Goal: Information Seeking & Learning: Learn about a topic

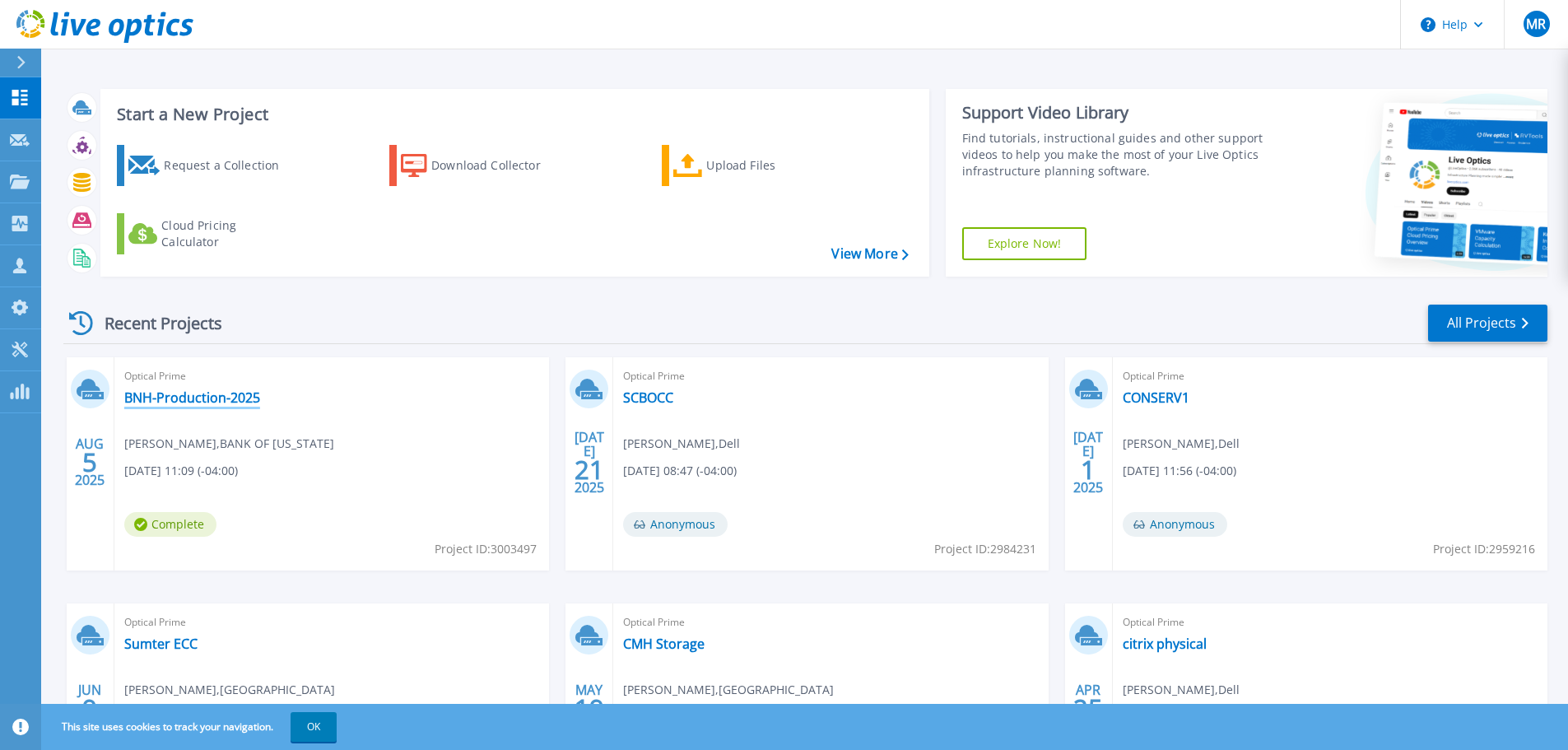
click at [187, 394] on link "BNH-Production-2025" at bounding box center [192, 397] width 136 height 16
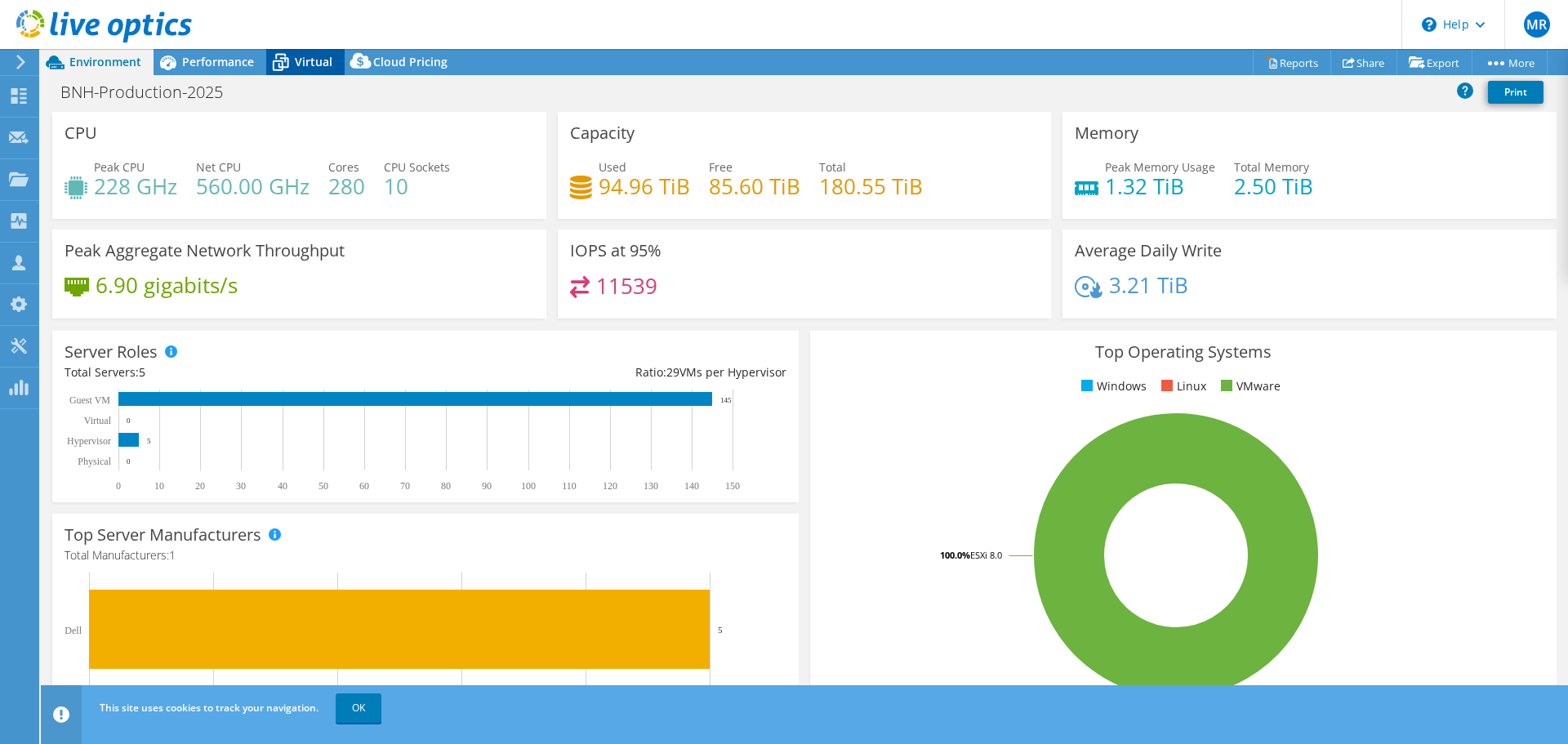
click at [301, 61] on span "Virtual" at bounding box center [313, 62] width 37 height 16
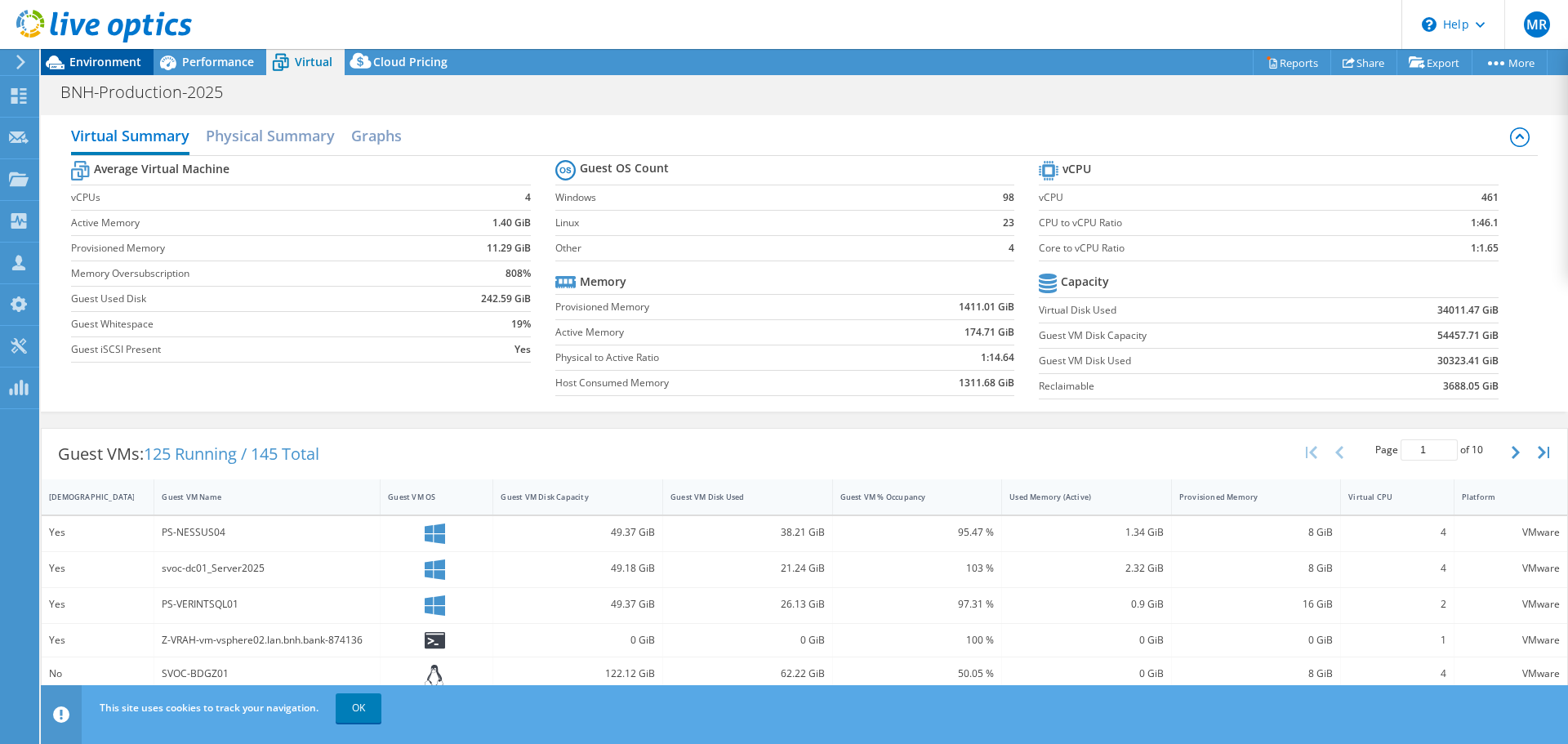
click at [109, 62] on span "Environment" at bounding box center [105, 62] width 72 height 16
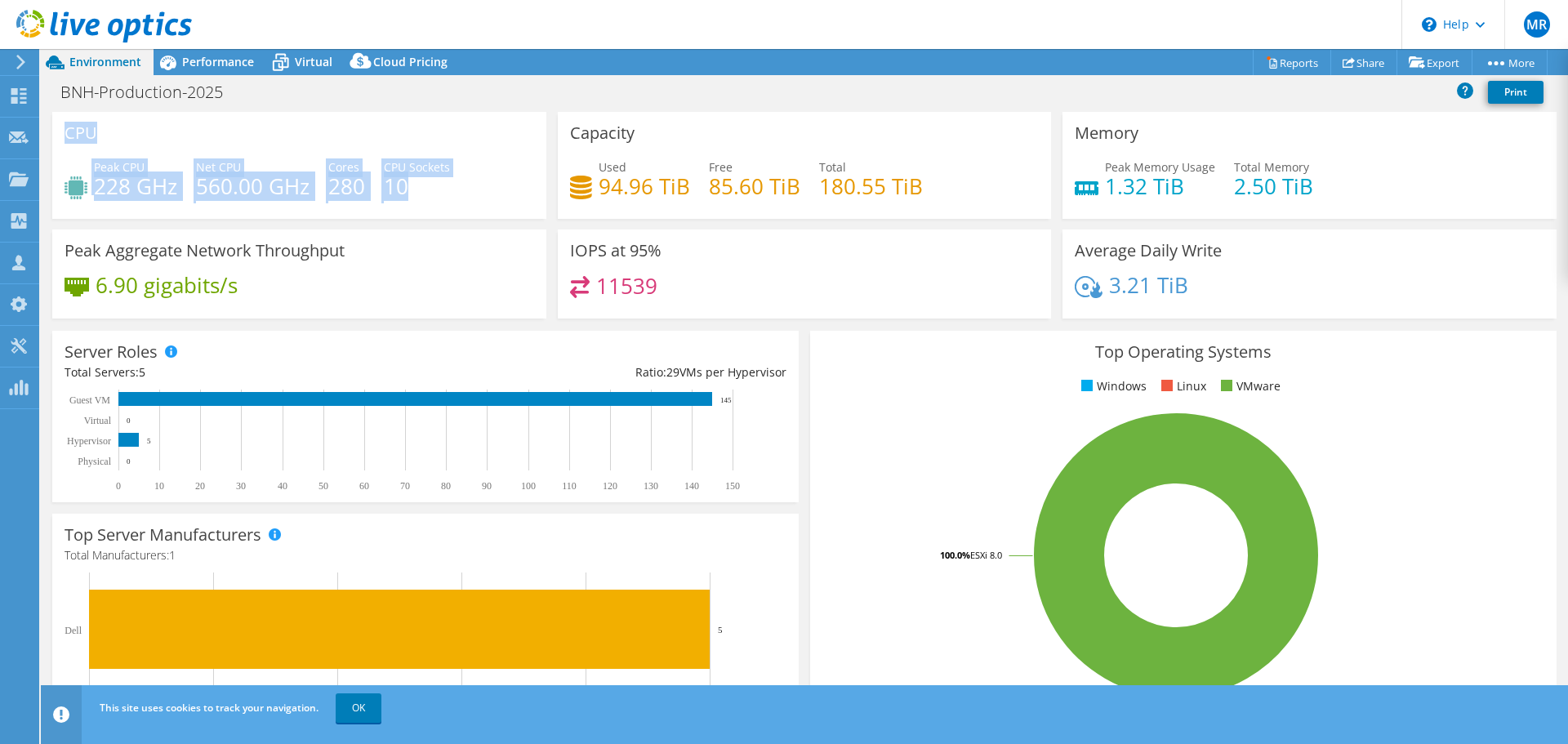
drag, startPoint x: 176, startPoint y: 143, endPoint x: 482, endPoint y: 171, distance: 307.3
click at [479, 169] on div "CPU Peak CPU 228 GHz Net CPU 560.00 GHz Cores 280 CPU Sockets 10" at bounding box center [299, 166] width 494 height 107
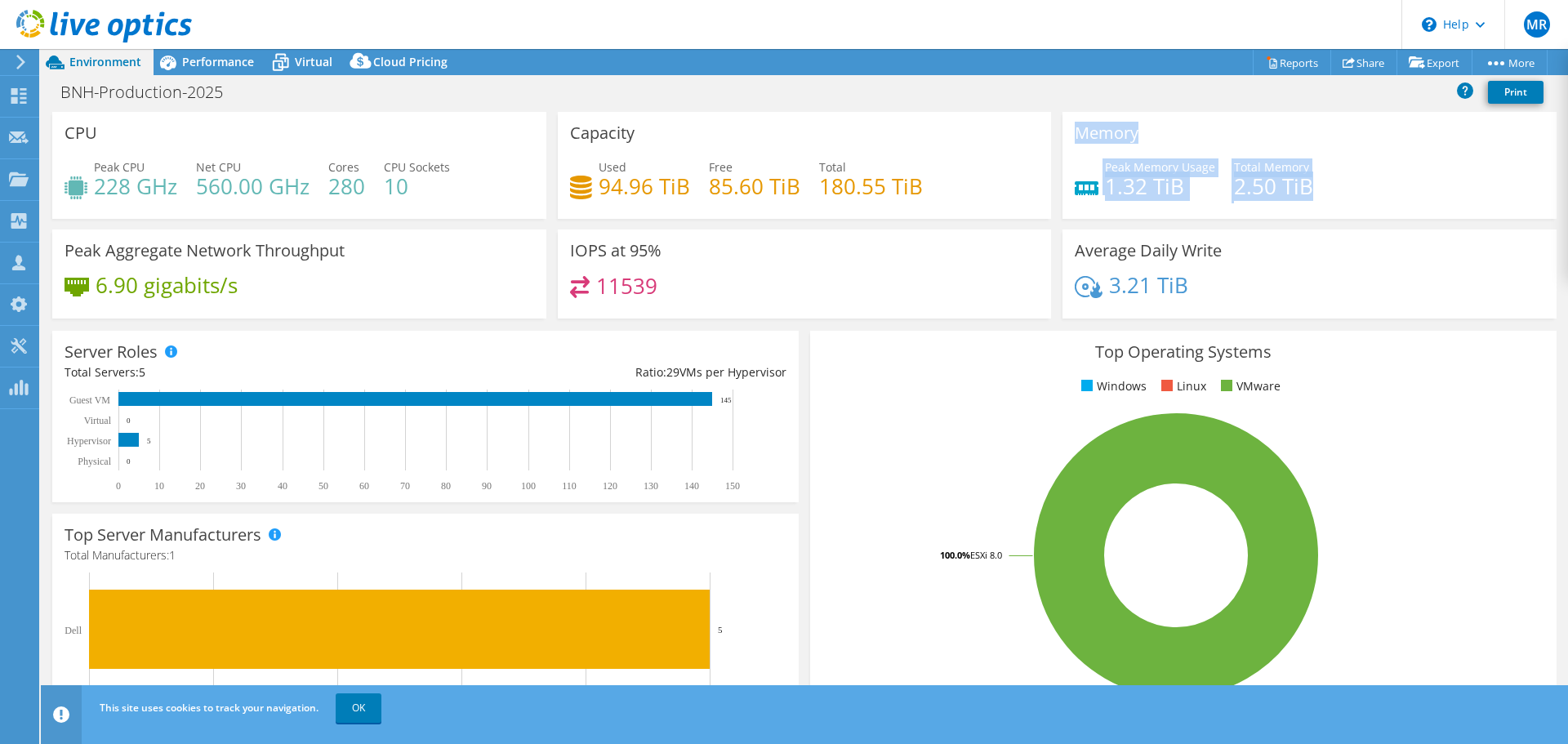
drag, startPoint x: 1068, startPoint y: 125, endPoint x: 1334, endPoint y: 176, distance: 270.8
click at [1334, 176] on div "Memory Peak Memory Usage 1.32 TiB Total Memory 2.50 TiB" at bounding box center [1310, 166] width 494 height 107
click at [368, 285] on div "6.90 gigabits/s" at bounding box center [299, 293] width 470 height 35
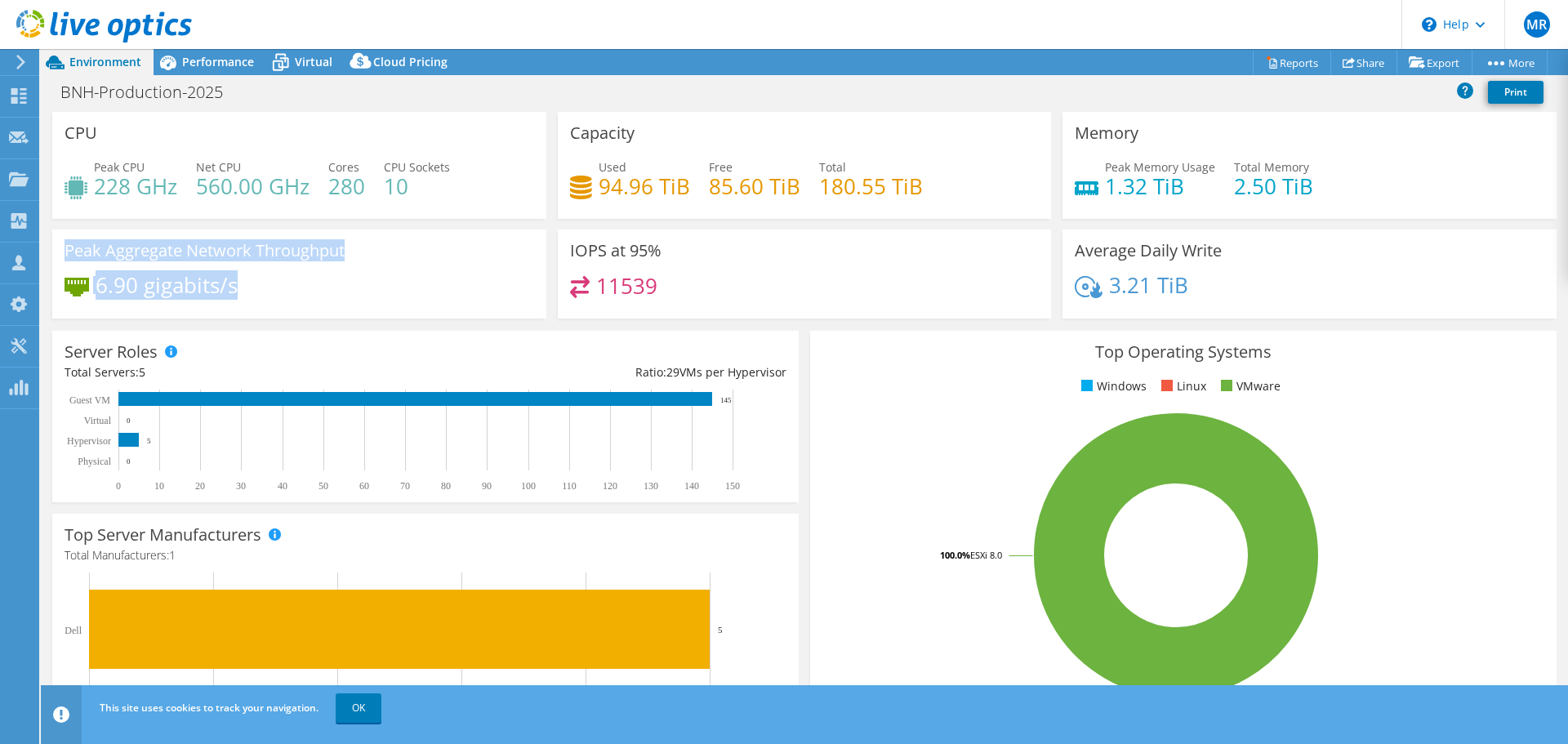
drag, startPoint x: 247, startPoint y: 294, endPoint x: 42, endPoint y: 254, distance: 208.9
click at [42, 254] on section "CPU Peak CPU 228 GHz Net CPU 560.00 GHz Cores 280 CPU Sockets 10 Capacity Used …" at bounding box center [805, 588] width 1528 height 952
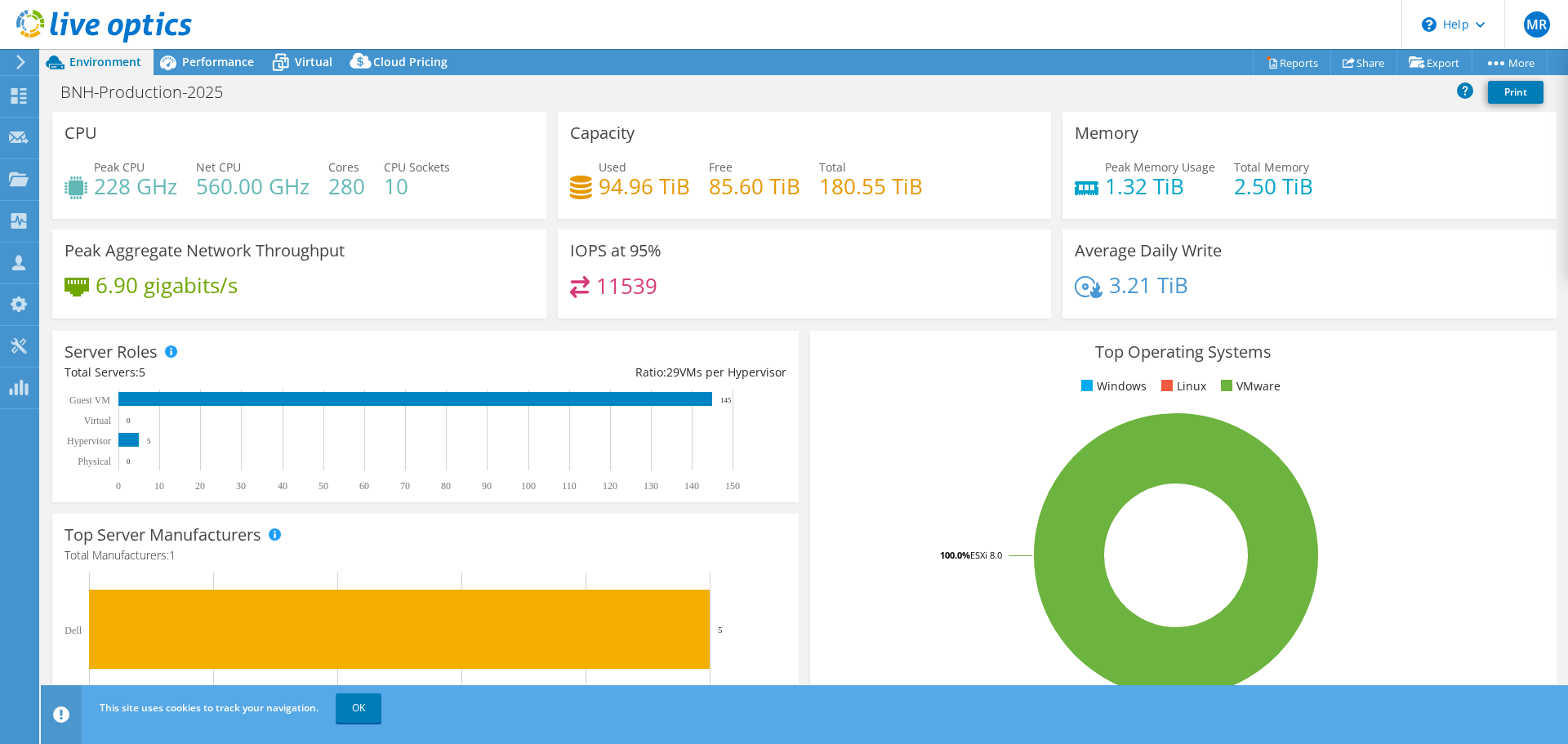
drag, startPoint x: 305, startPoint y: 292, endPoint x: 306, endPoint y: 304, distance: 12.0
click at [306, 292] on div "6.90 gigabits/s" at bounding box center [299, 293] width 470 height 35
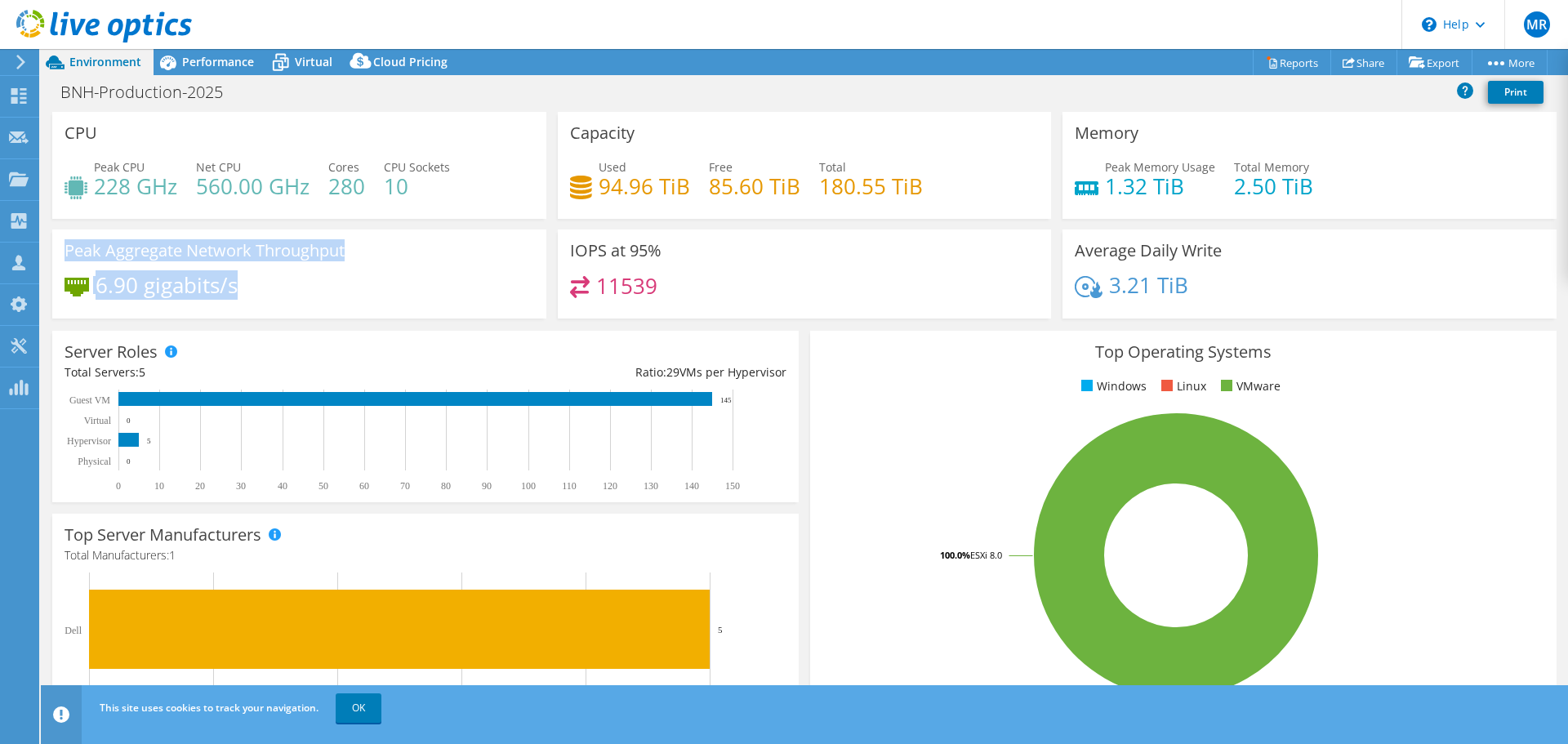
drag, startPoint x: 65, startPoint y: 248, endPoint x: 273, endPoint y: 299, distance: 214.2
click at [273, 299] on div "Peak Aggregate Network Throughput 6.90 gigabits/s" at bounding box center [299, 273] width 494 height 89
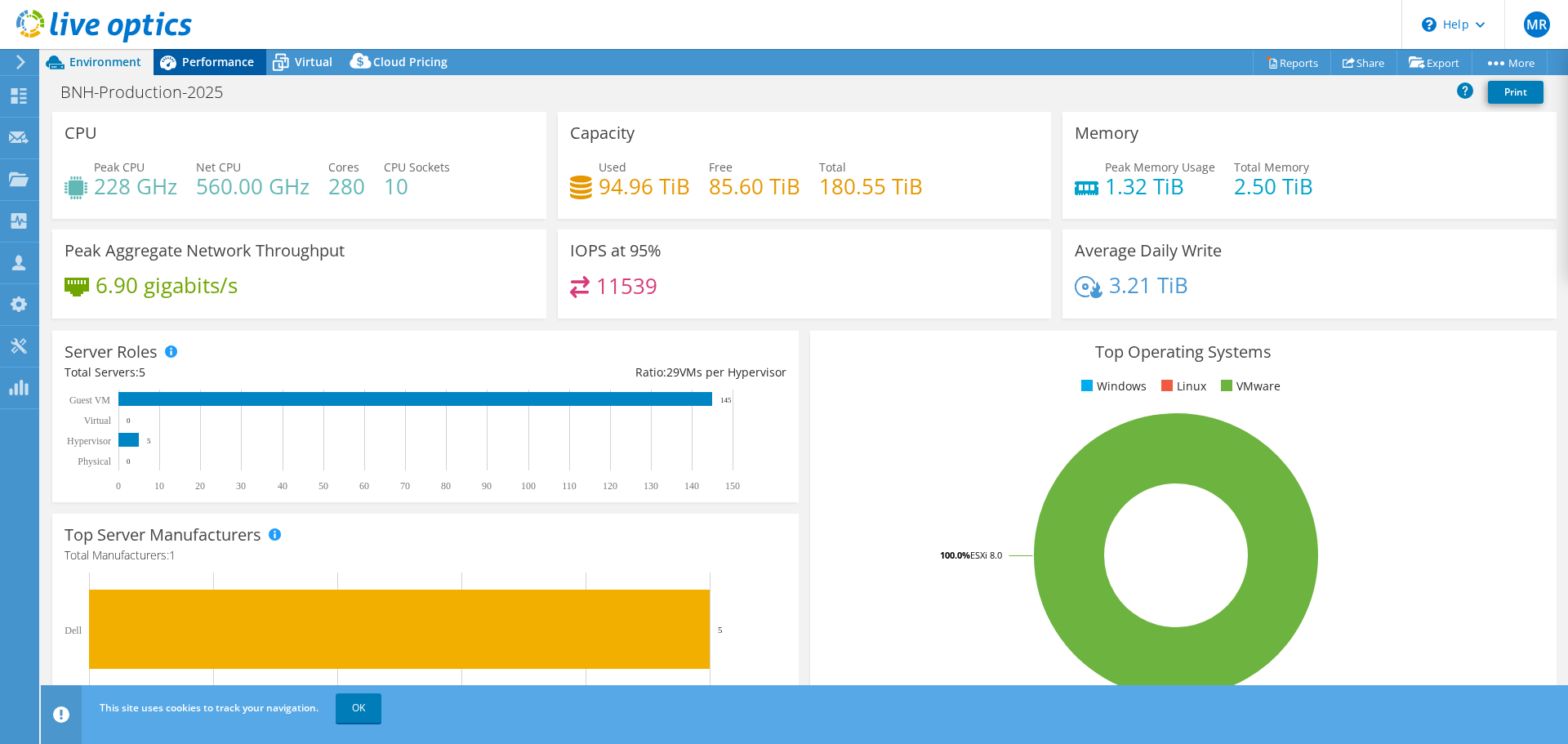
click at [226, 59] on span "Performance" at bounding box center [218, 62] width 72 height 16
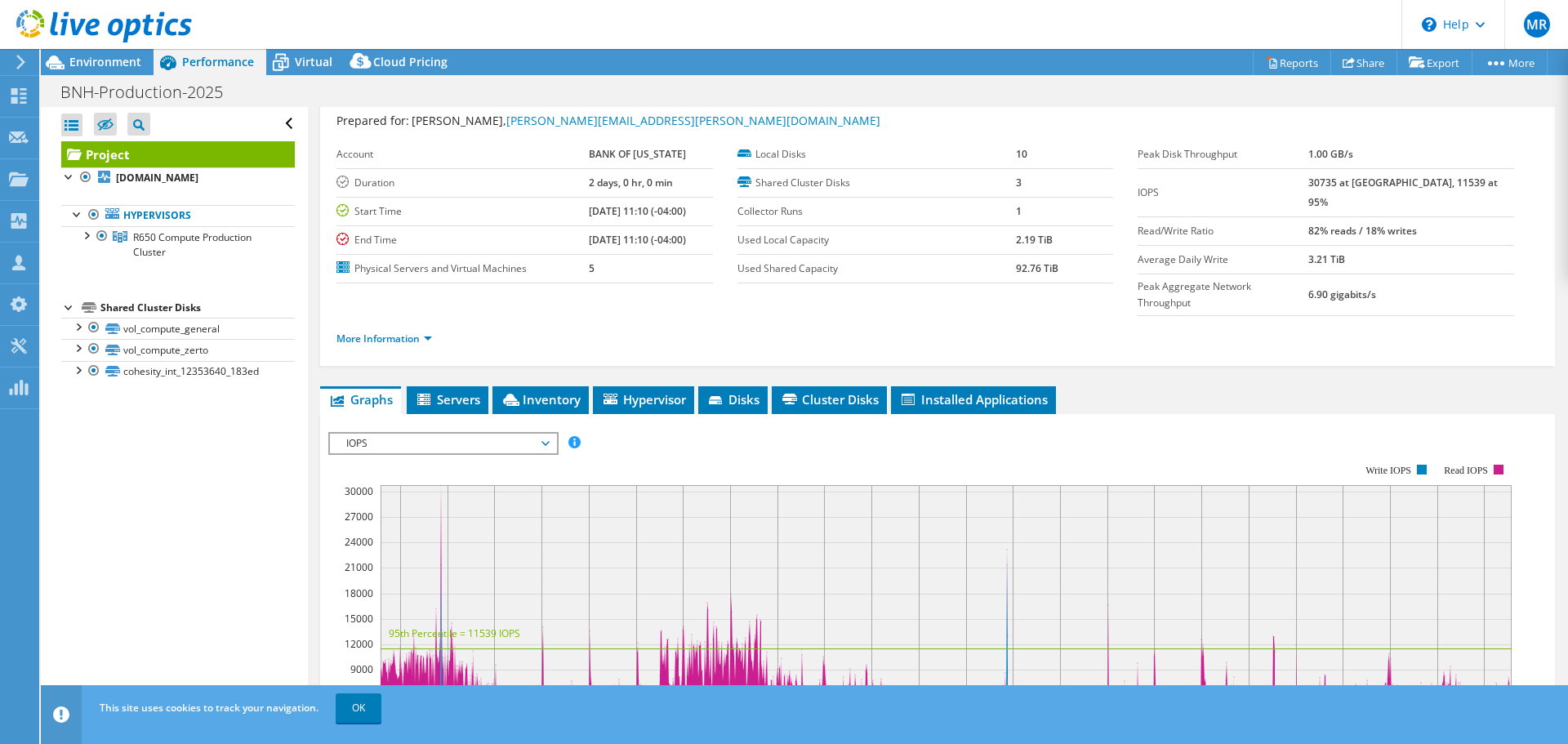
scroll to position [81, 0]
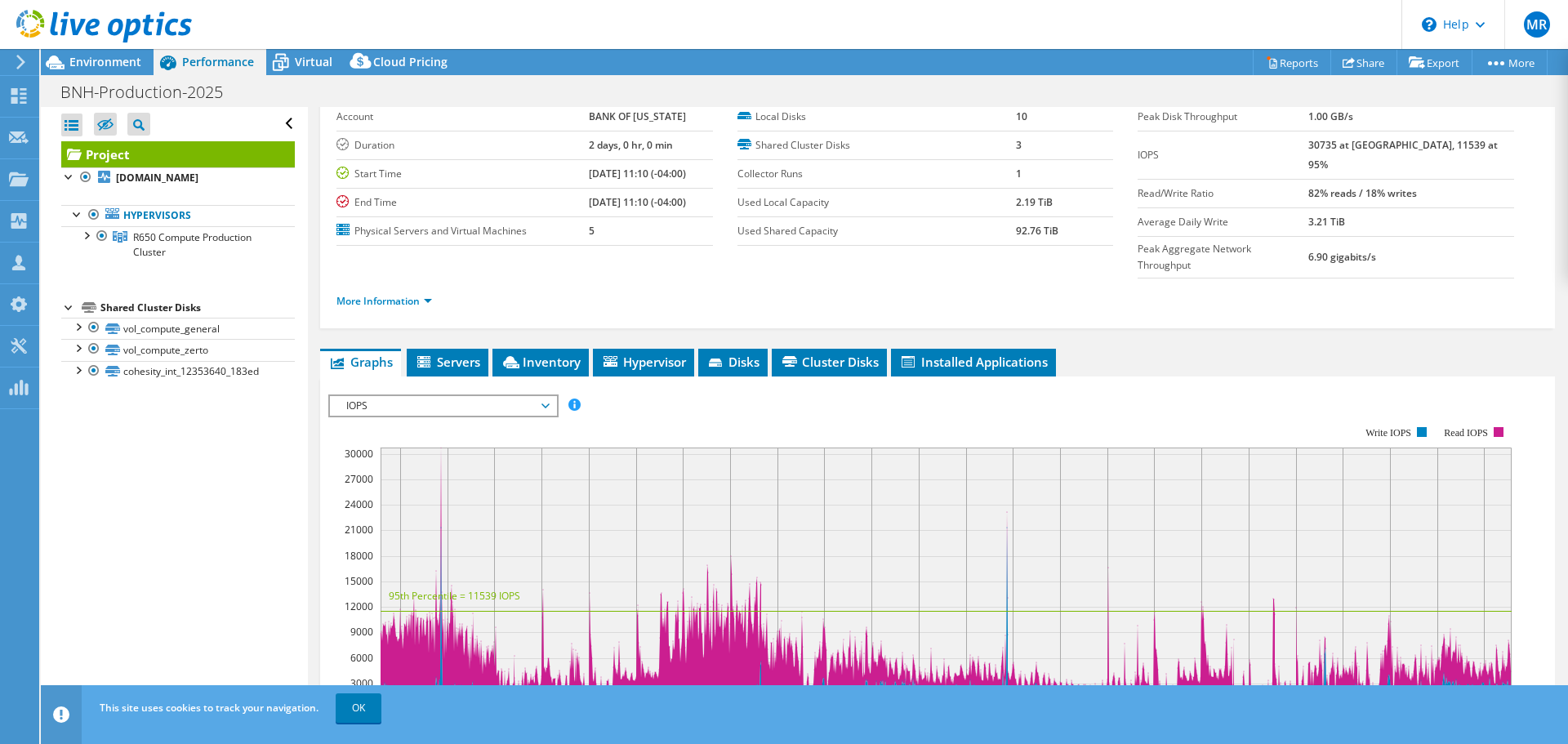
click at [548, 396] on span "IOPS" at bounding box center [443, 405] width 210 height 20
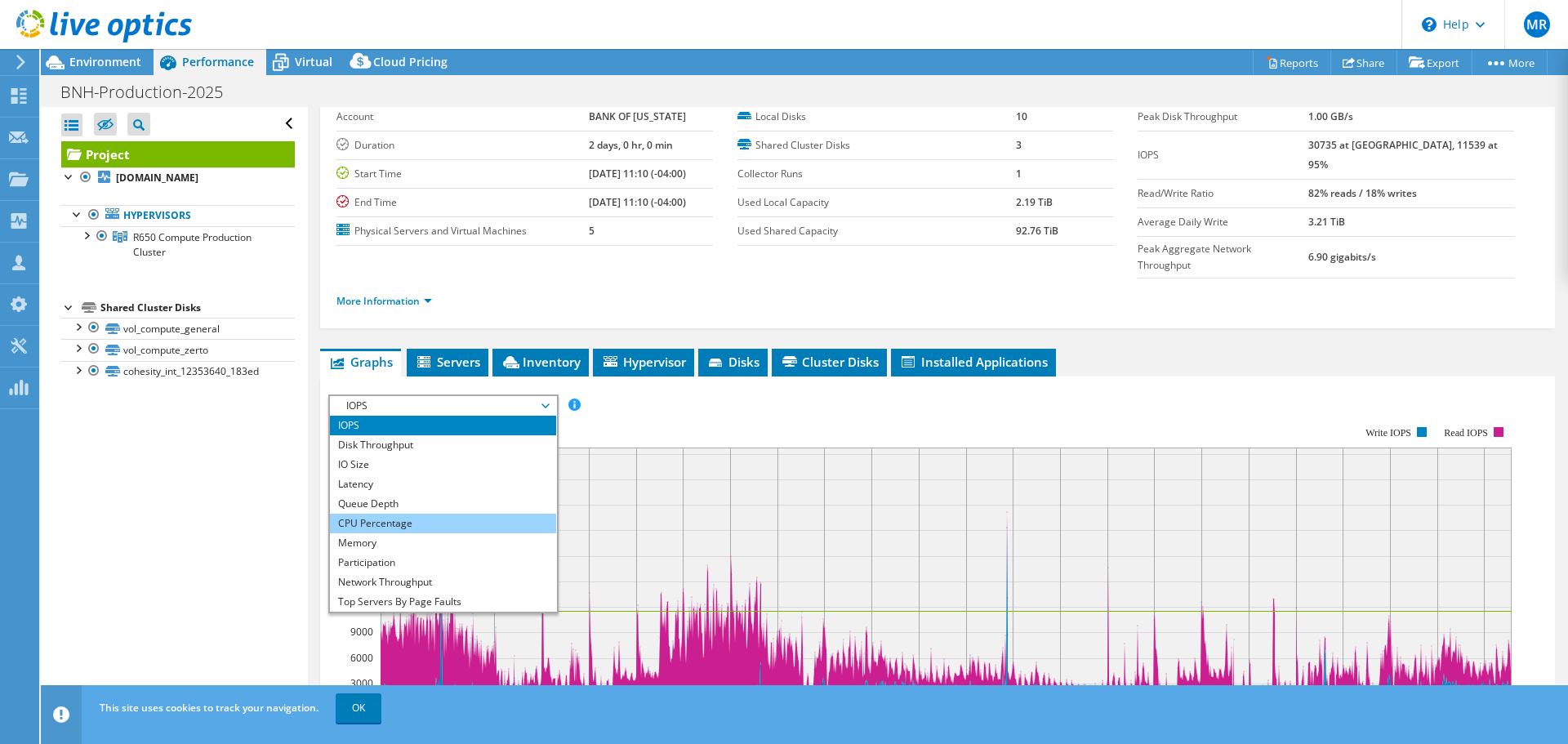
click at [483, 514] on li "CPU Percentage" at bounding box center [443, 523] width 226 height 20
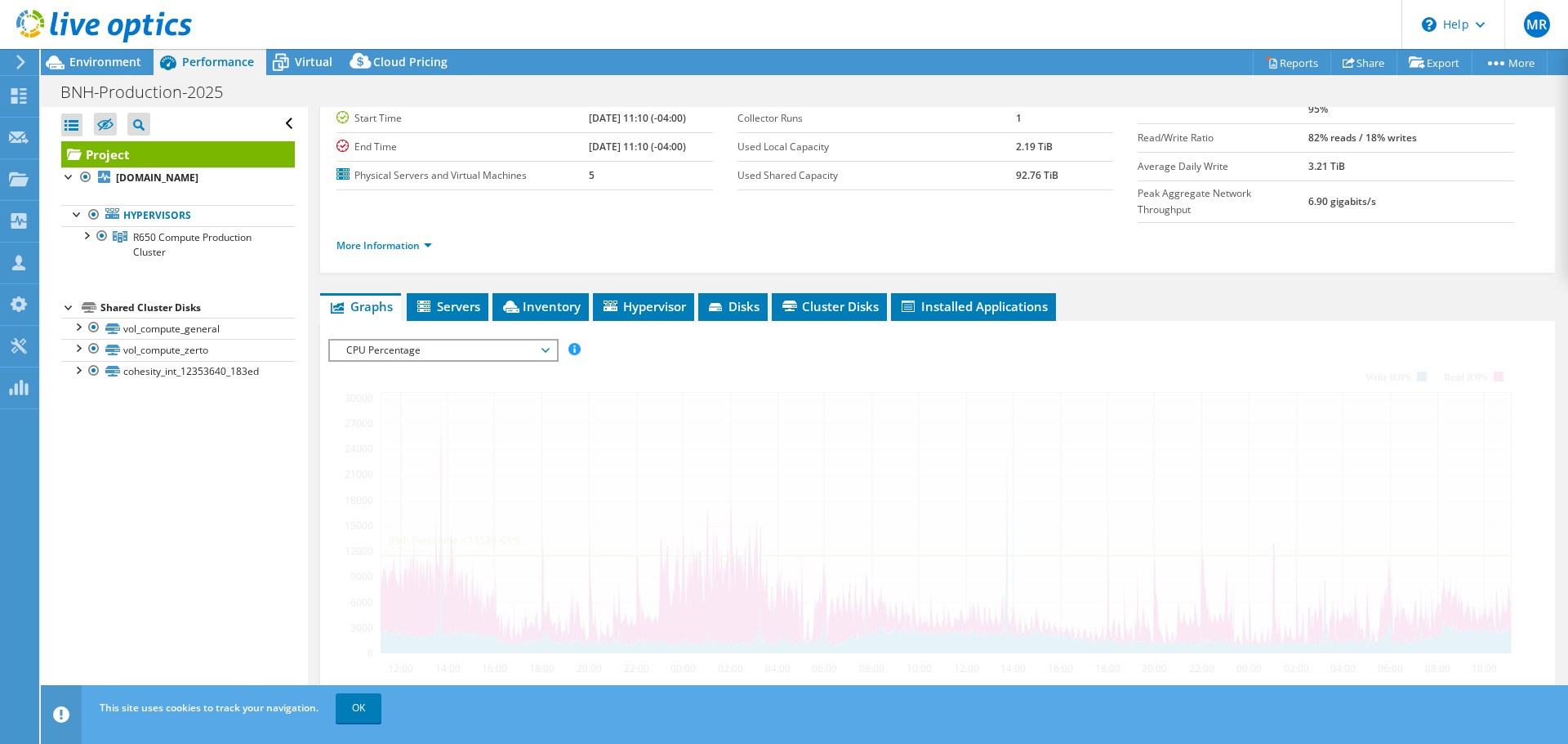
scroll to position [164, 0]
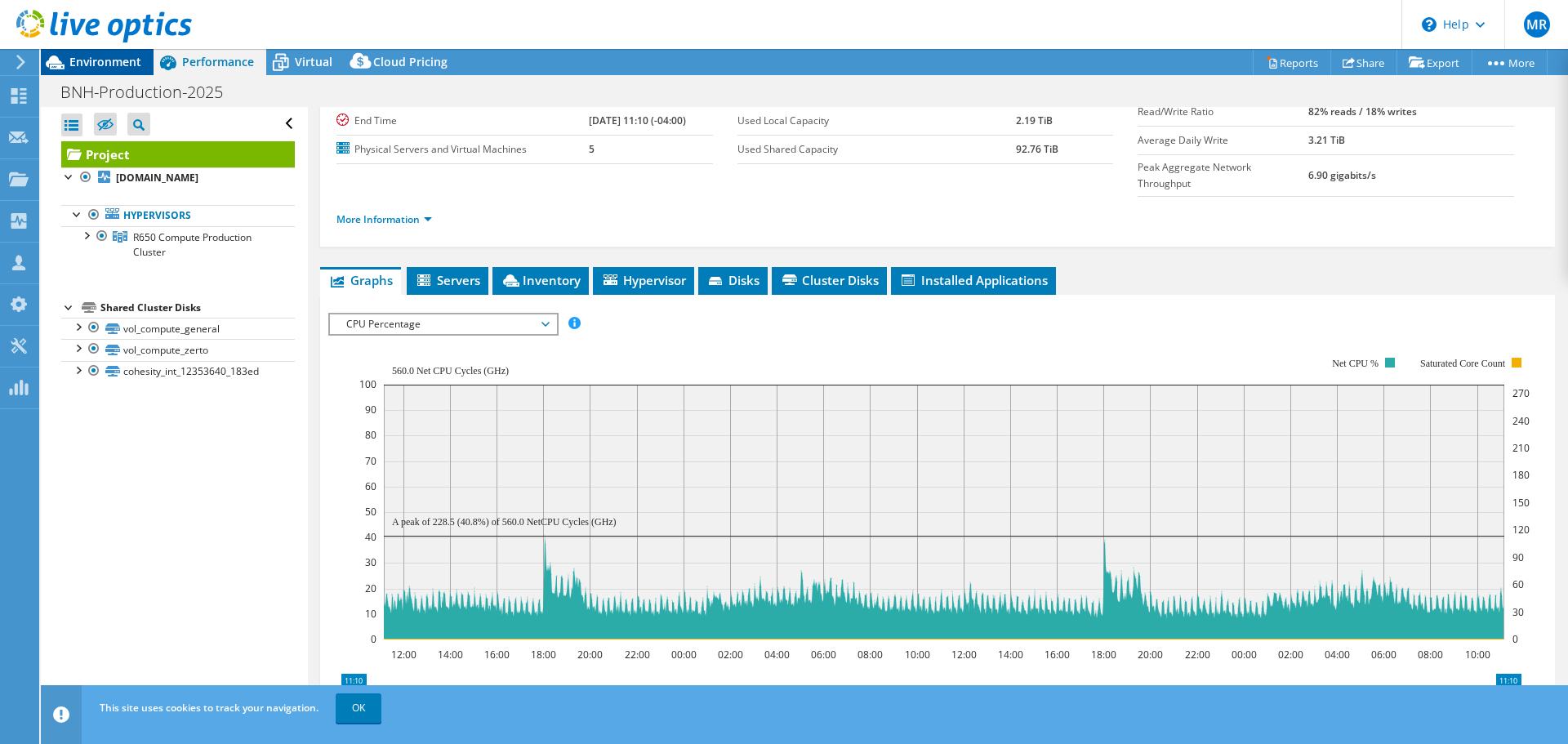
click at [112, 59] on span "Environment" at bounding box center [105, 62] width 72 height 16
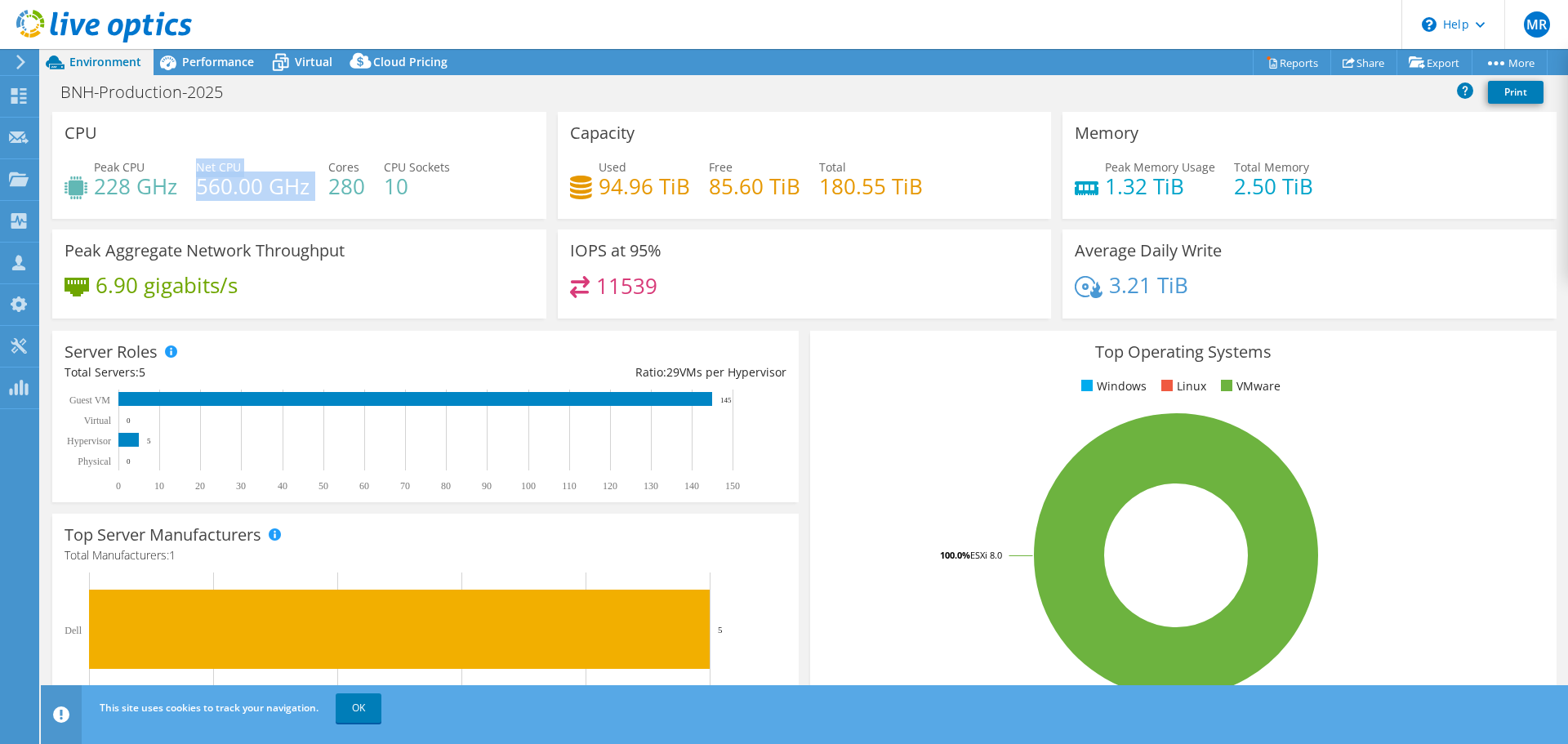
drag, startPoint x: 196, startPoint y: 161, endPoint x: 312, endPoint y: 185, distance: 118.5
click at [312, 185] on div "Peak CPU 228 GHz Net CPU 560.00 GHz Cores 280 CPU Sockets 10" at bounding box center [299, 184] width 470 height 53
click at [213, 65] on span "Performance" at bounding box center [218, 62] width 72 height 16
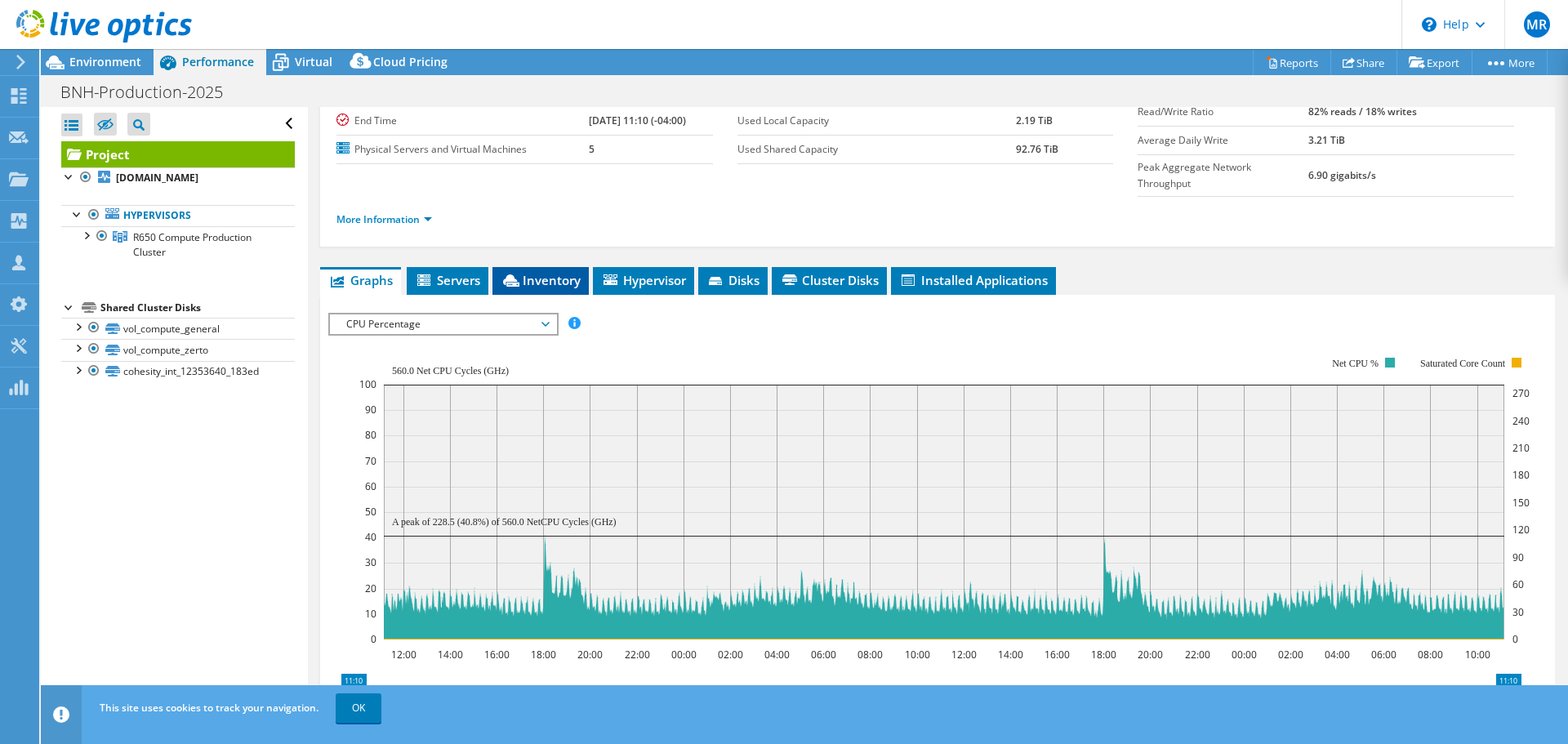
click at [565, 272] on span "Inventory" at bounding box center [541, 280] width 80 height 16
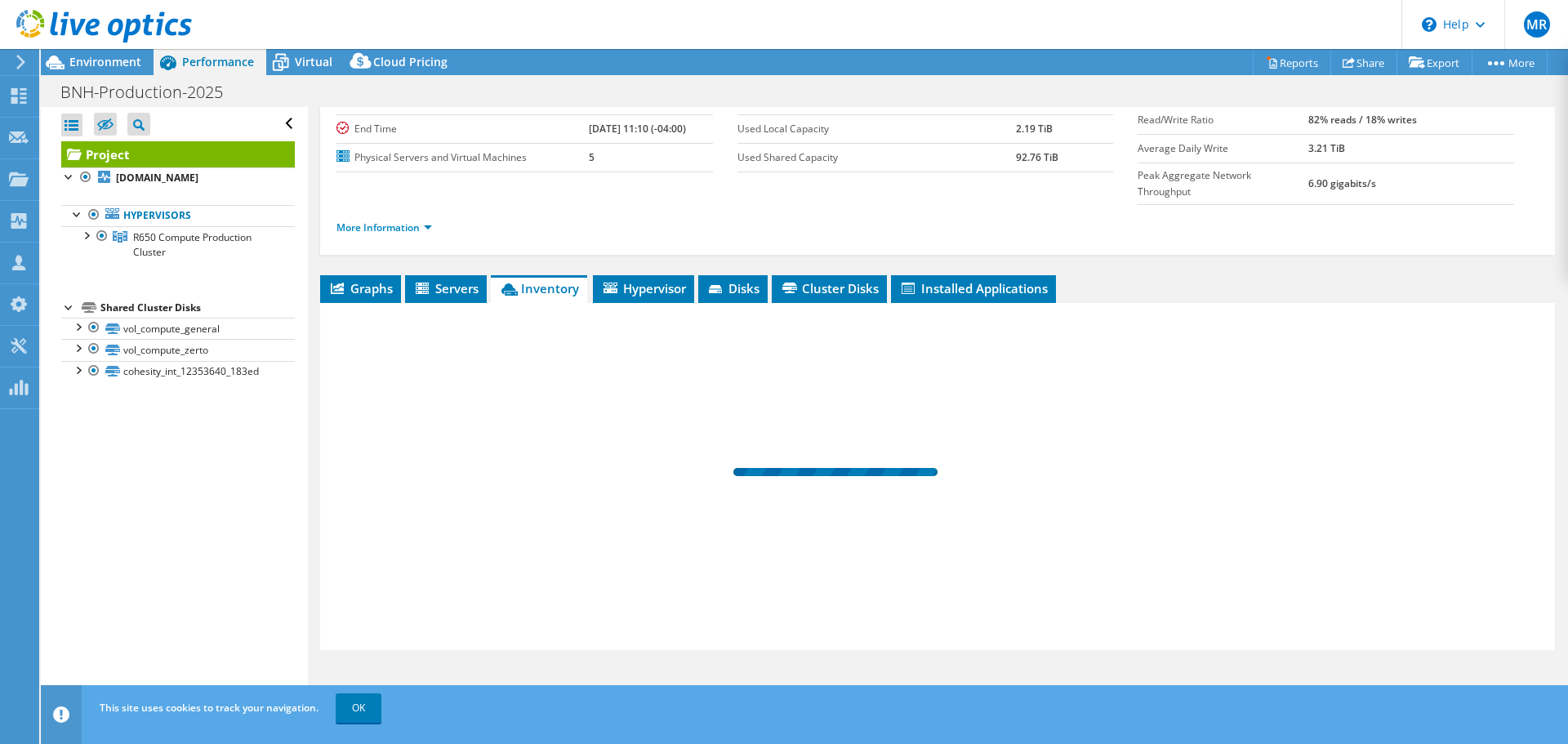
scroll to position [123, 0]
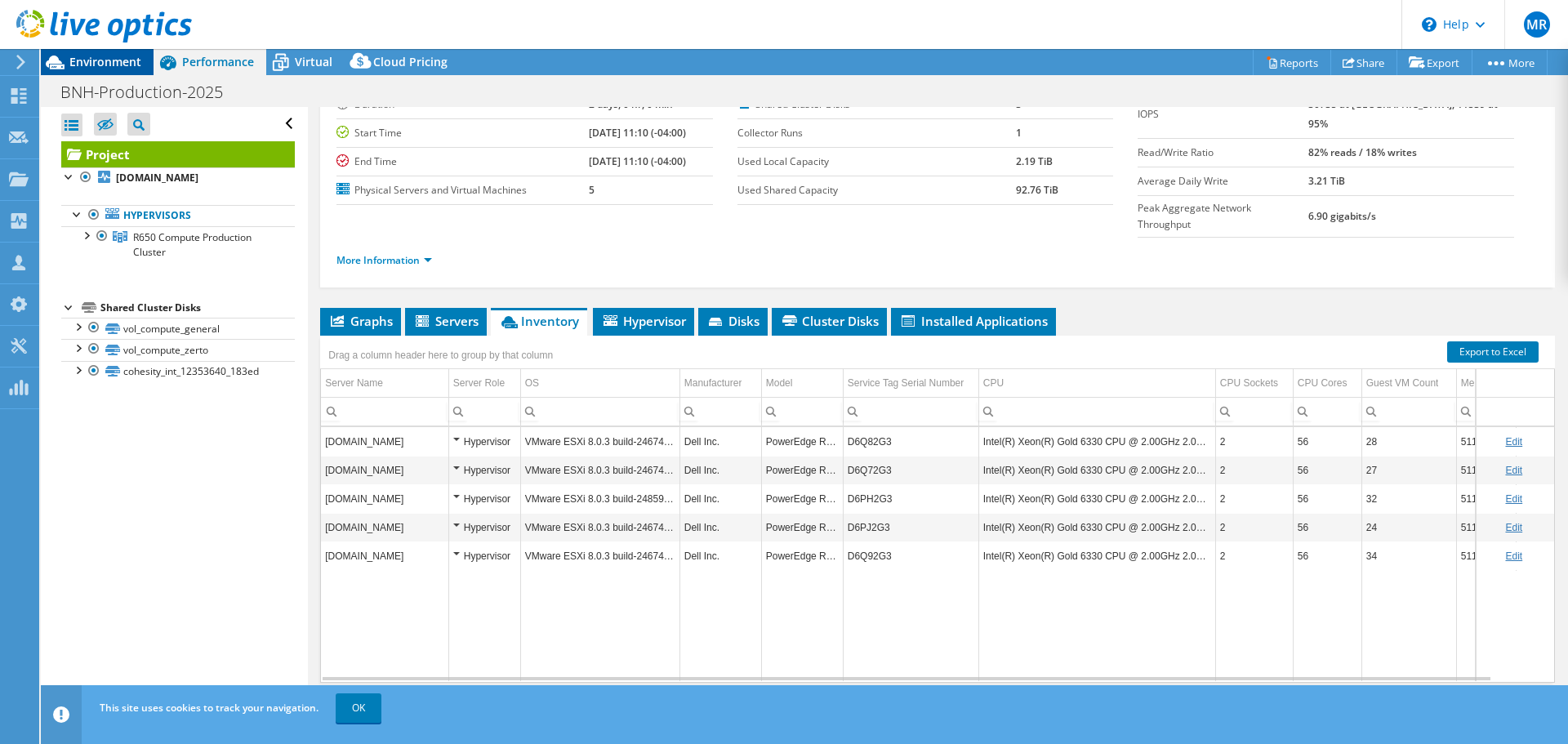
click at [111, 62] on span "Environment" at bounding box center [105, 62] width 72 height 16
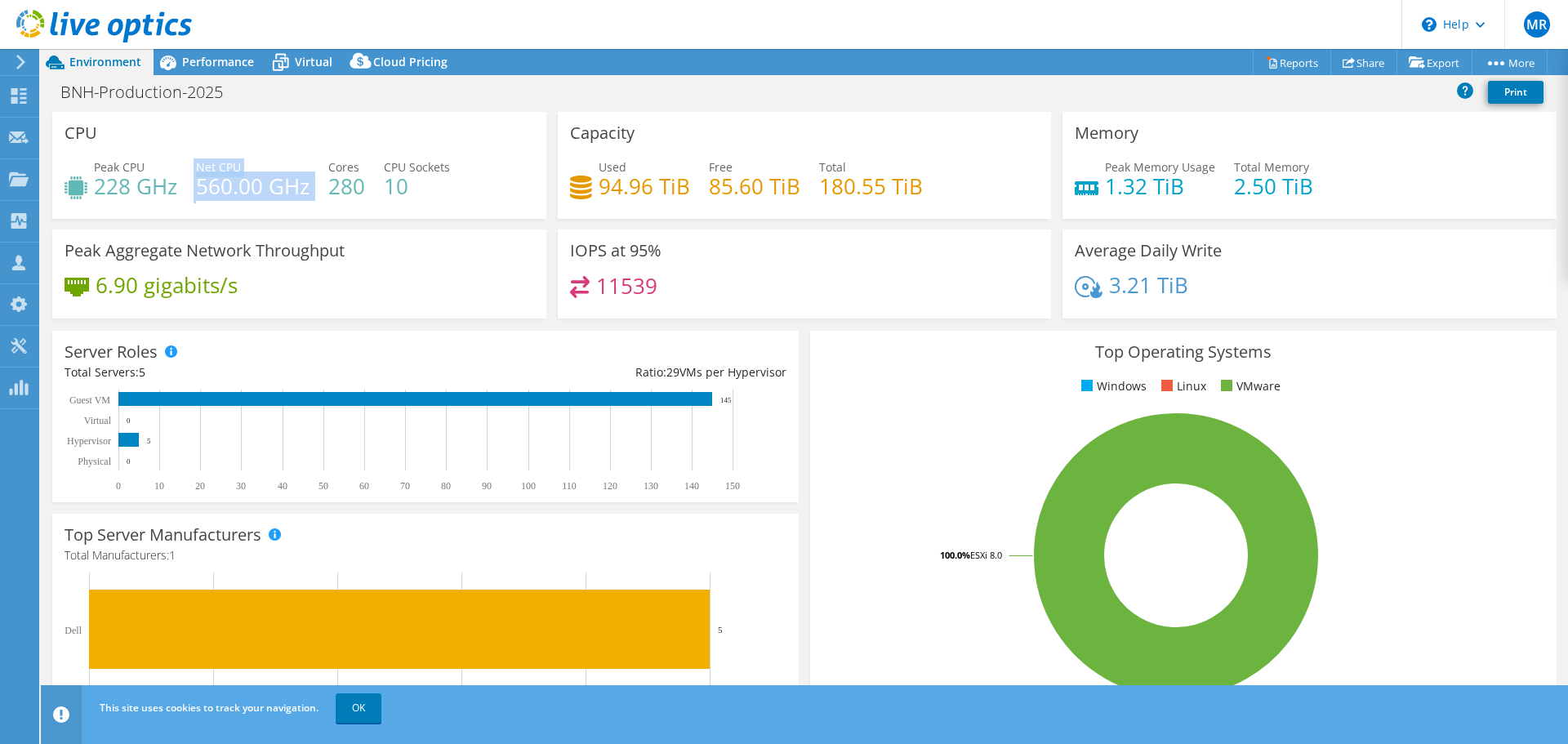
drag, startPoint x: 195, startPoint y: 182, endPoint x: 310, endPoint y: 182, distance: 115.0
click at [310, 182] on div "Peak CPU 228 GHz Net CPU 560.00 GHz Cores 280 CPU Sockets 10" at bounding box center [299, 184] width 470 height 53
click at [210, 60] on span "Performance" at bounding box center [218, 62] width 72 height 16
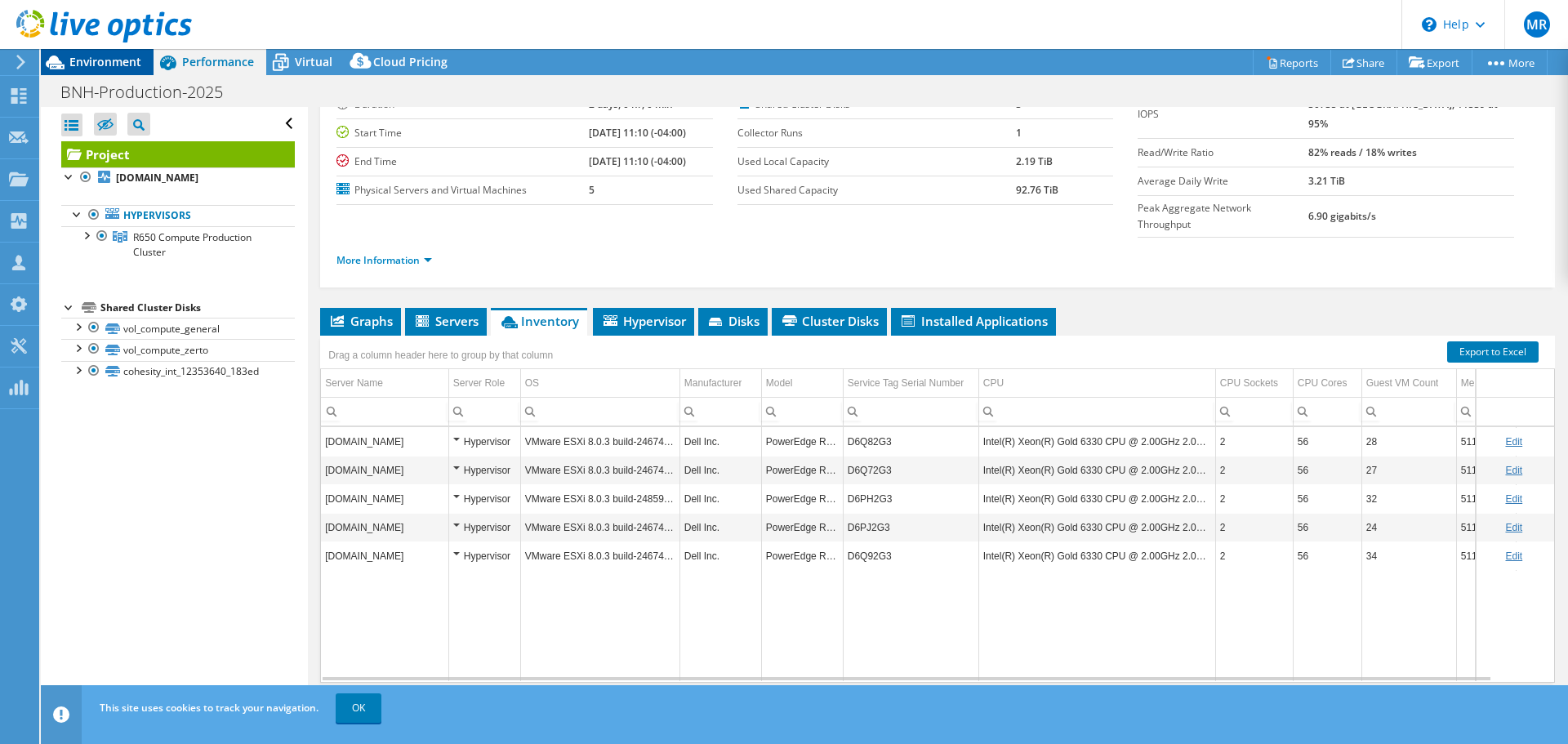
click at [124, 59] on span "Environment" at bounding box center [105, 62] width 72 height 16
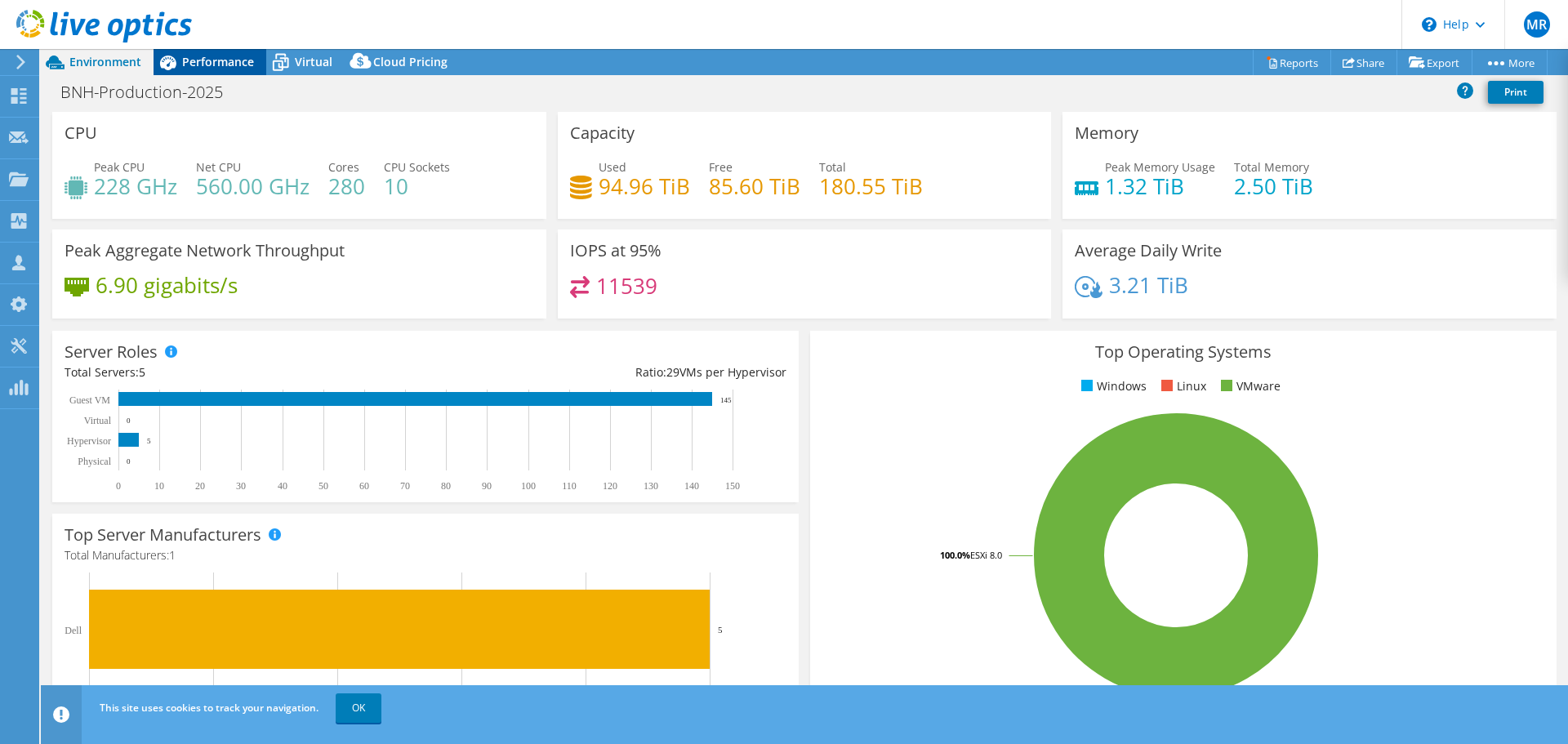
click at [210, 57] on span "Performance" at bounding box center [218, 62] width 72 height 16
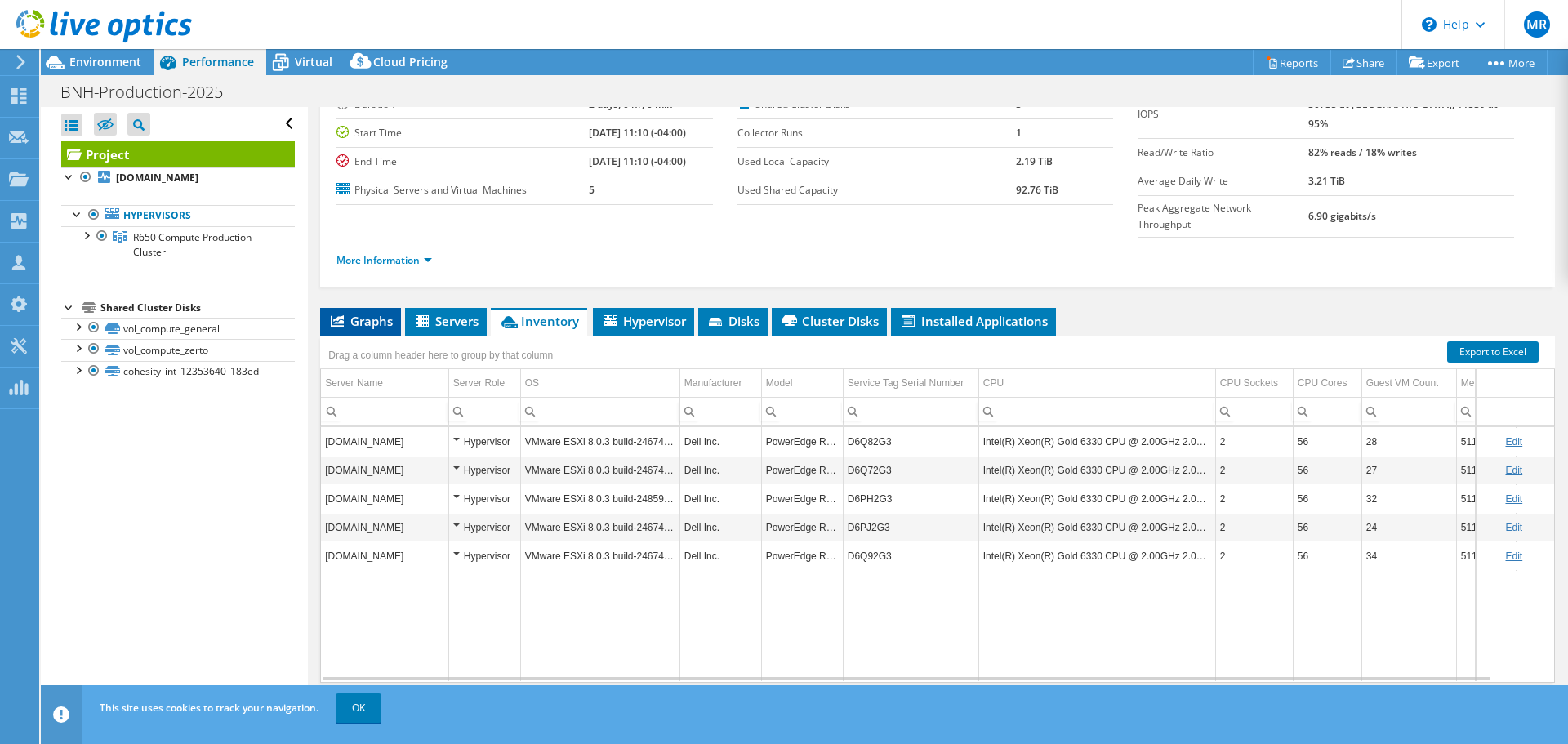
click at [364, 308] on li "Graphs" at bounding box center [360, 322] width 80 height 28
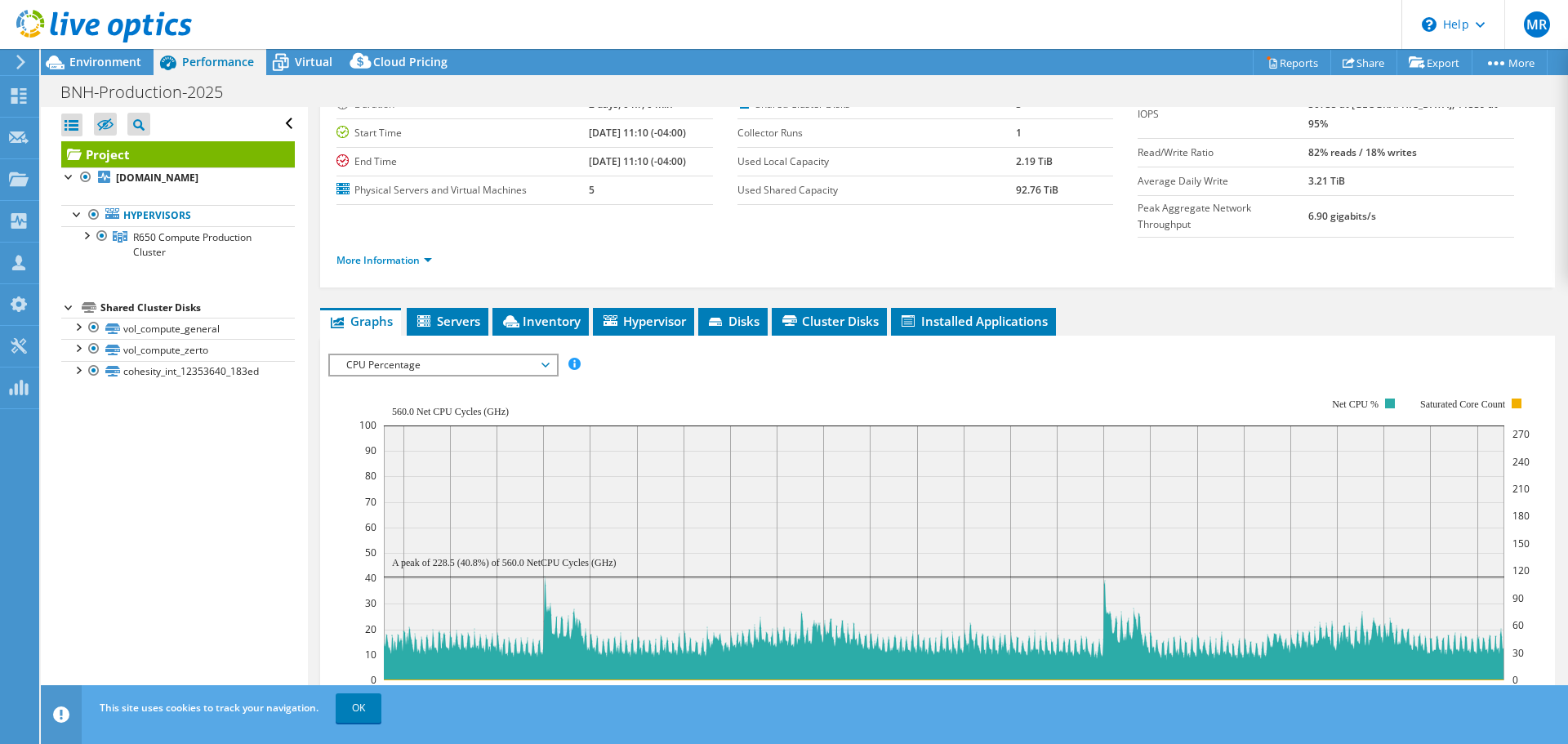
scroll to position [164, 0]
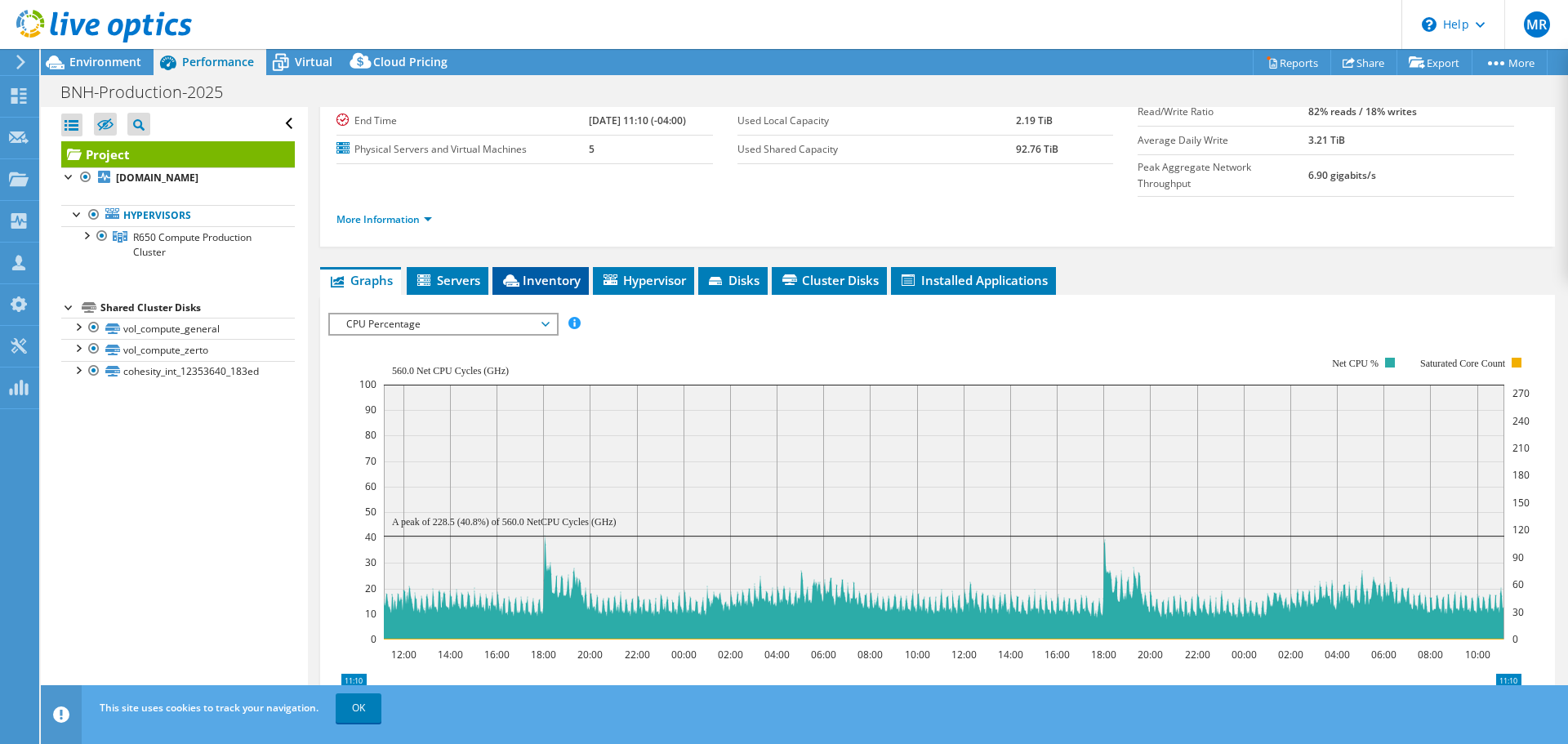
click at [560, 272] on span "Inventory" at bounding box center [541, 280] width 80 height 16
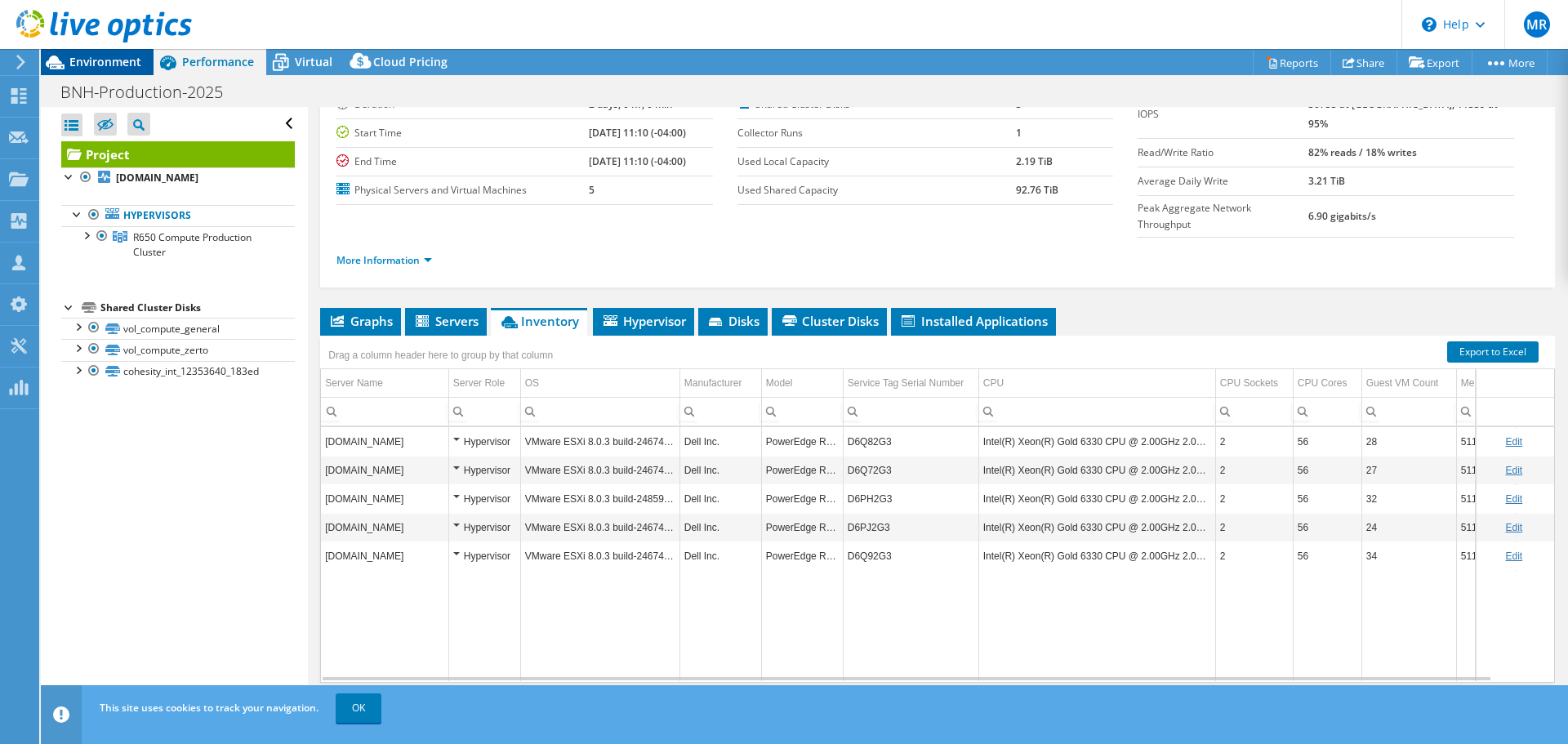
click at [99, 66] on span "Environment" at bounding box center [105, 62] width 72 height 16
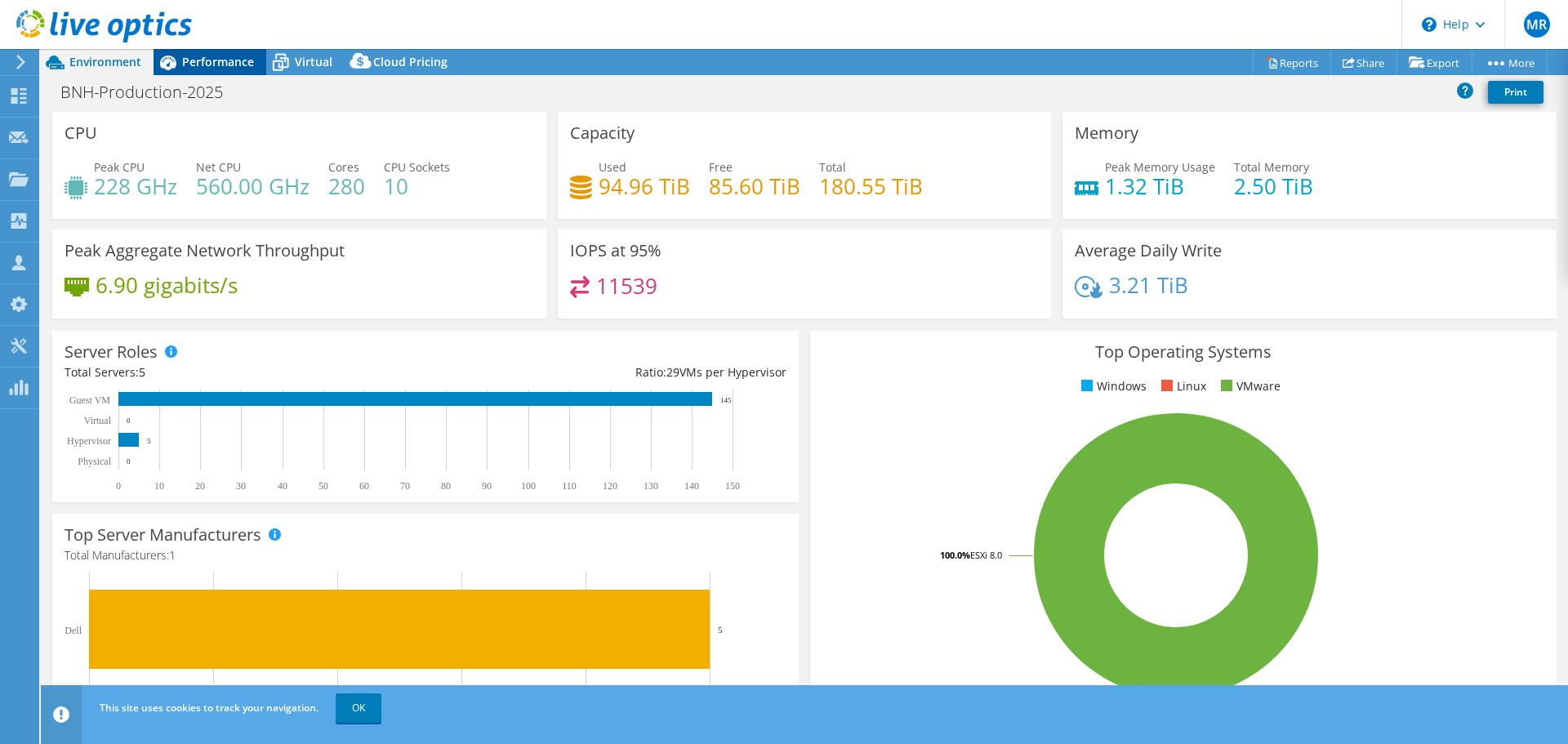
click at [217, 61] on span "Performance" at bounding box center [218, 62] width 72 height 16
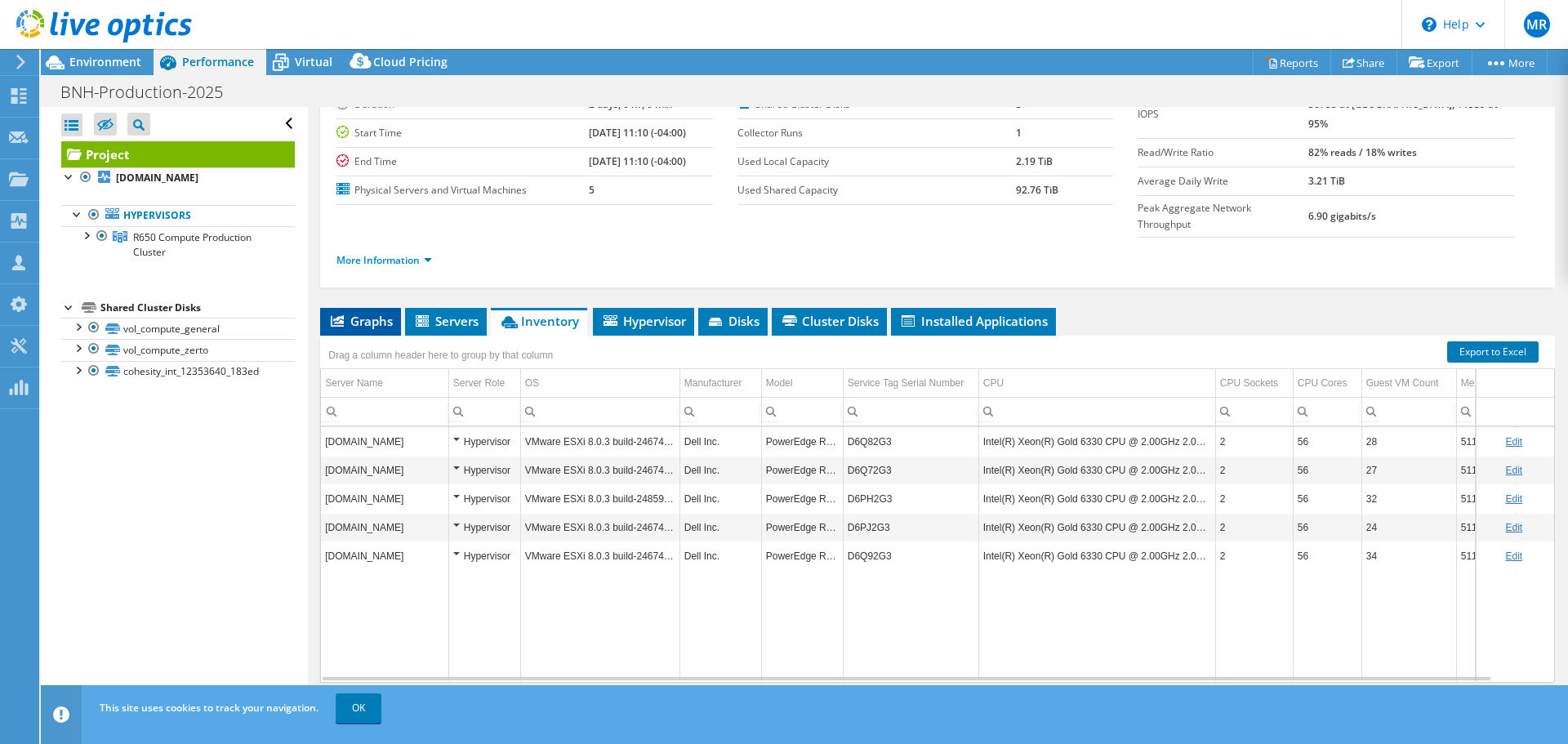
click at [365, 313] on span "Graphs" at bounding box center [360, 320] width 65 height 16
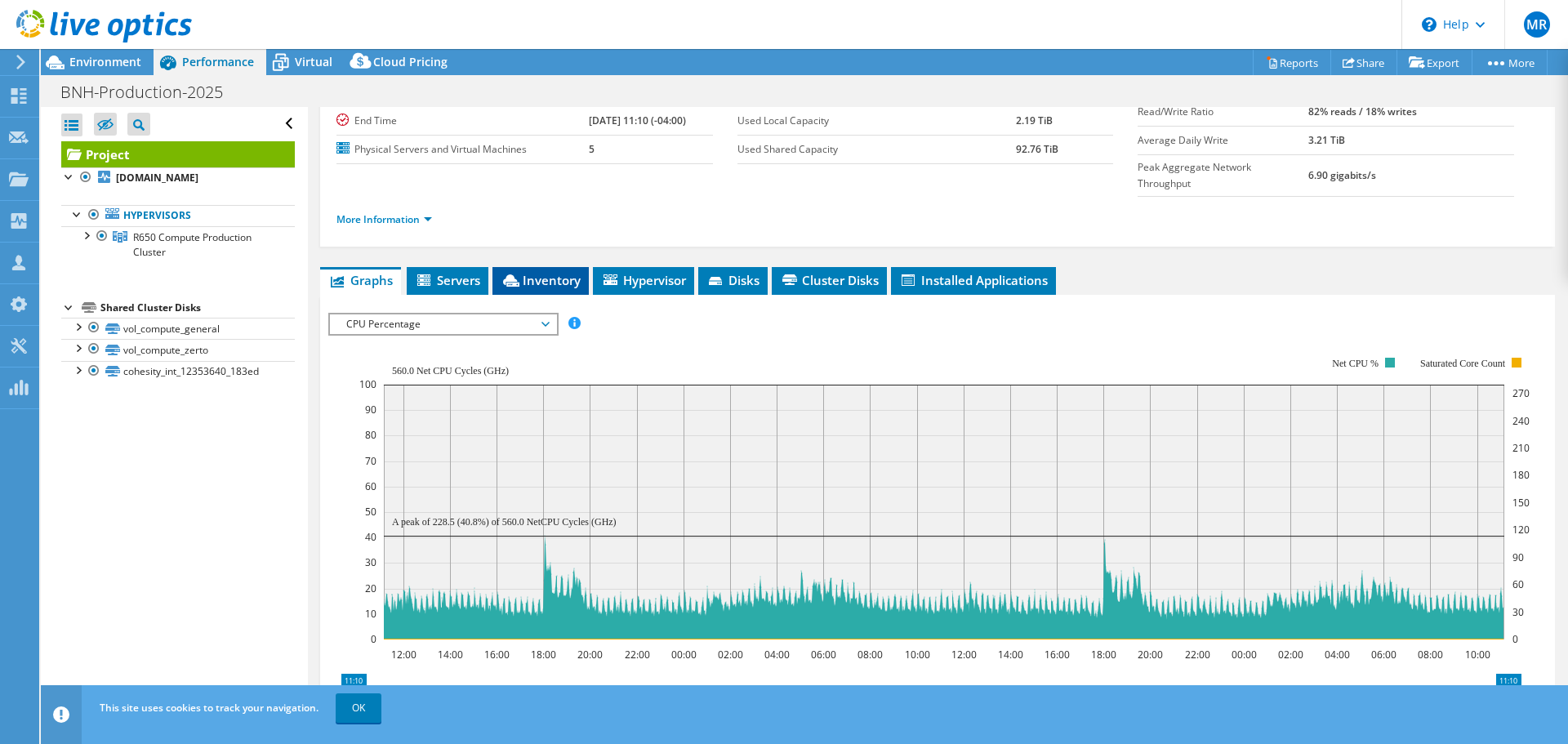
click at [535, 272] on span "Inventory" at bounding box center [541, 280] width 80 height 16
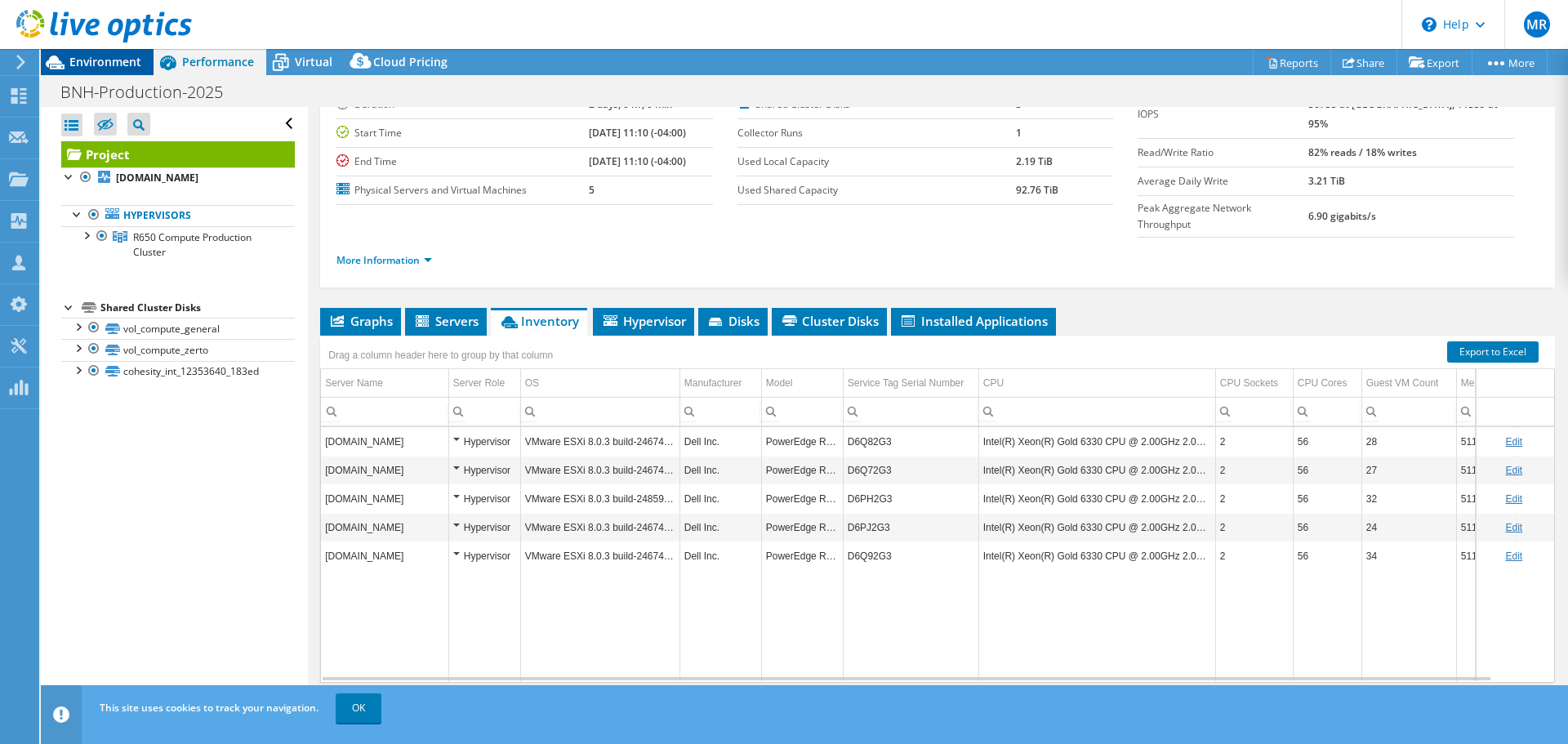
click at [96, 66] on span "Environment" at bounding box center [105, 62] width 72 height 16
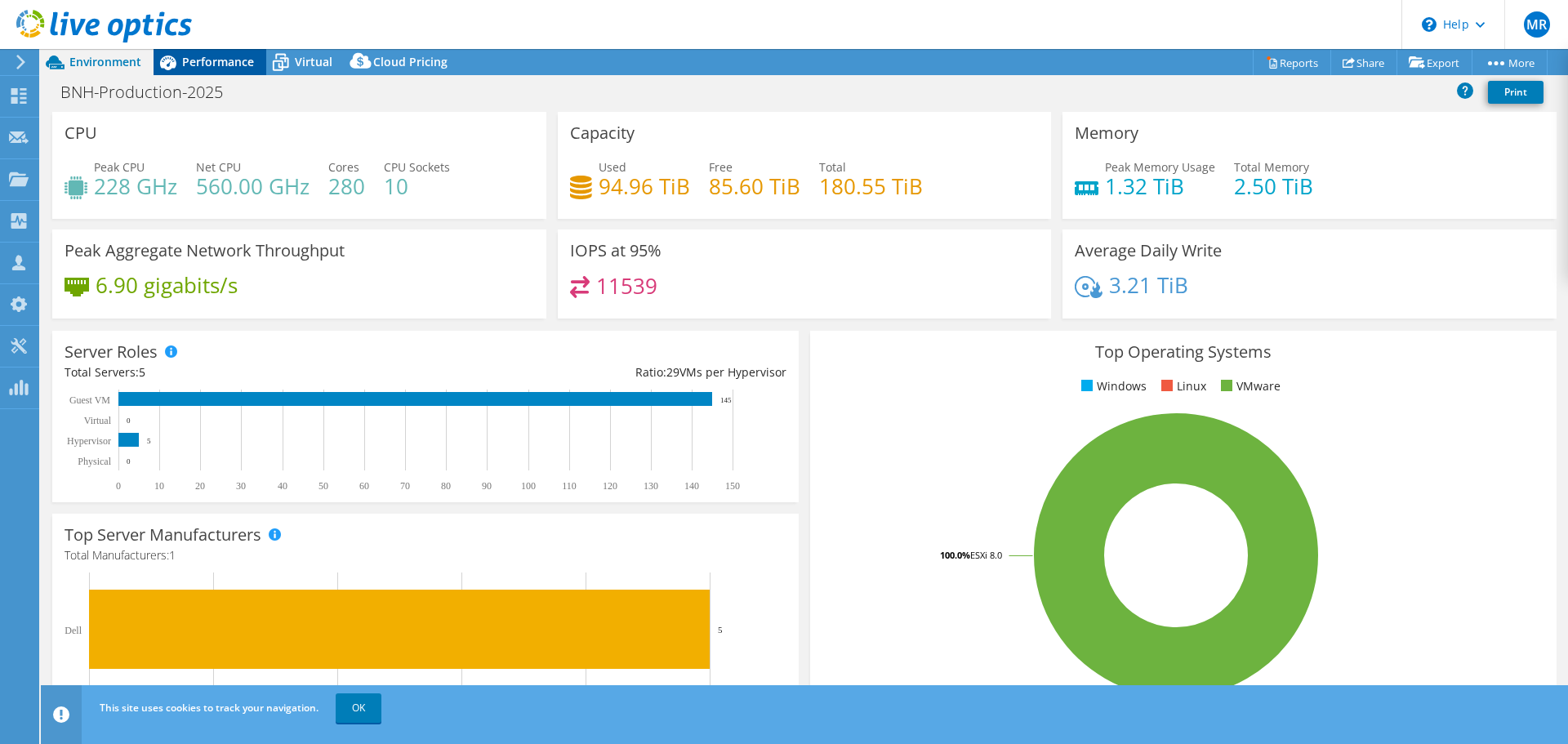
click at [229, 67] on span "Performance" at bounding box center [218, 62] width 72 height 16
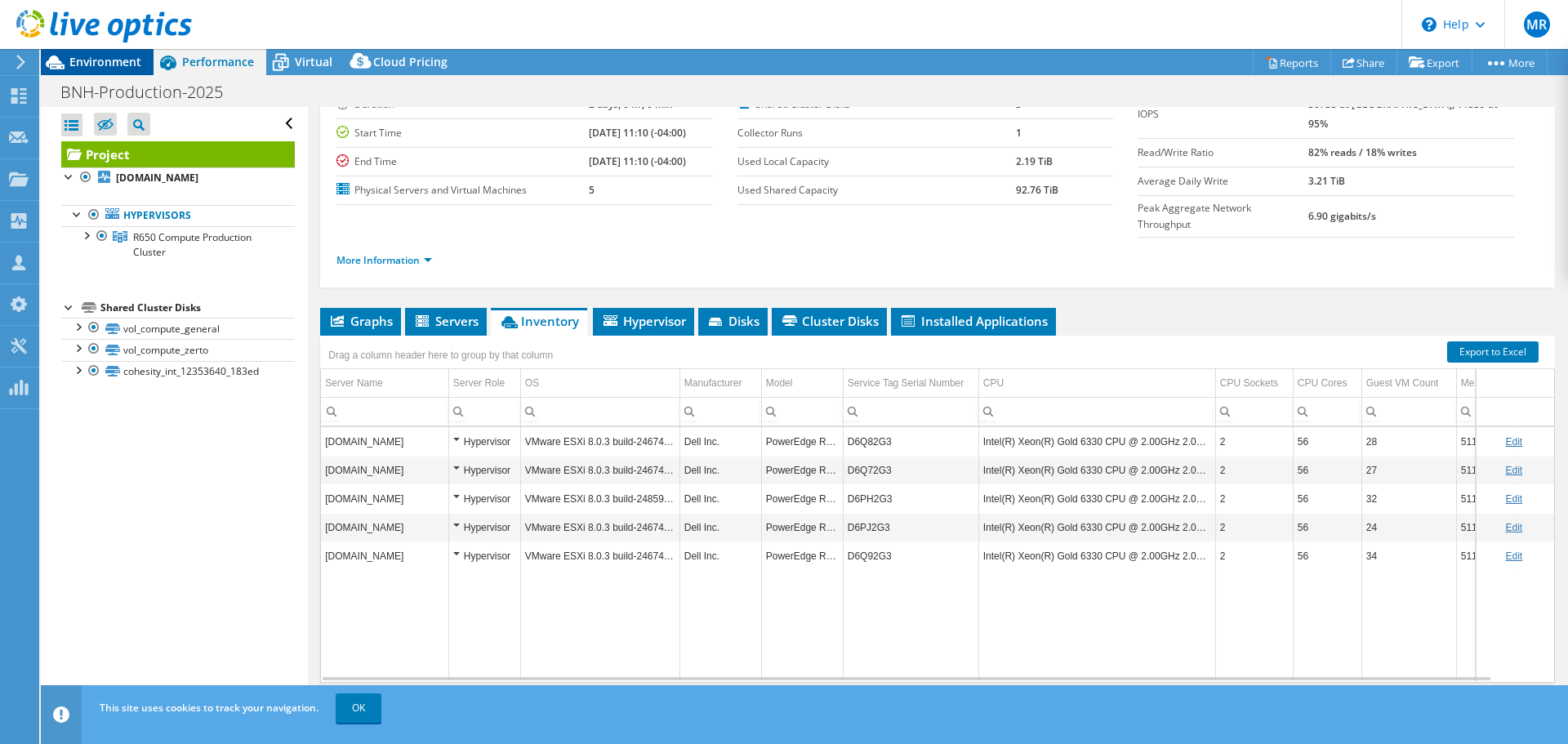
click at [125, 66] on span "Environment" at bounding box center [105, 62] width 72 height 16
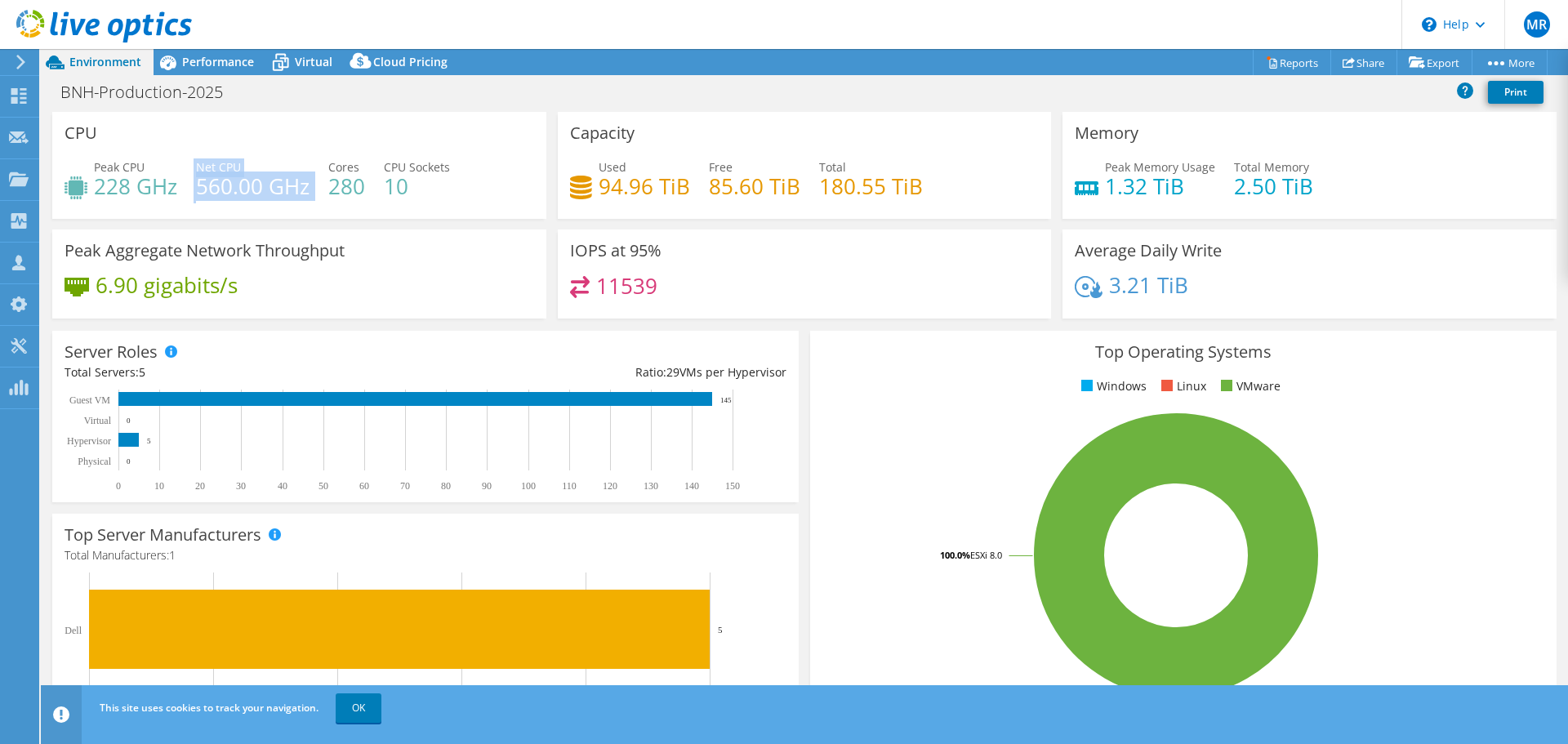
drag, startPoint x: 189, startPoint y: 183, endPoint x: 312, endPoint y: 182, distance: 123.0
click at [312, 182] on div "Peak CPU 228 GHz Net CPU 560.00 GHz Cores 280 CPU Sockets 10" at bounding box center [299, 184] width 470 height 53
click at [205, 63] on span "Performance" at bounding box center [218, 62] width 72 height 16
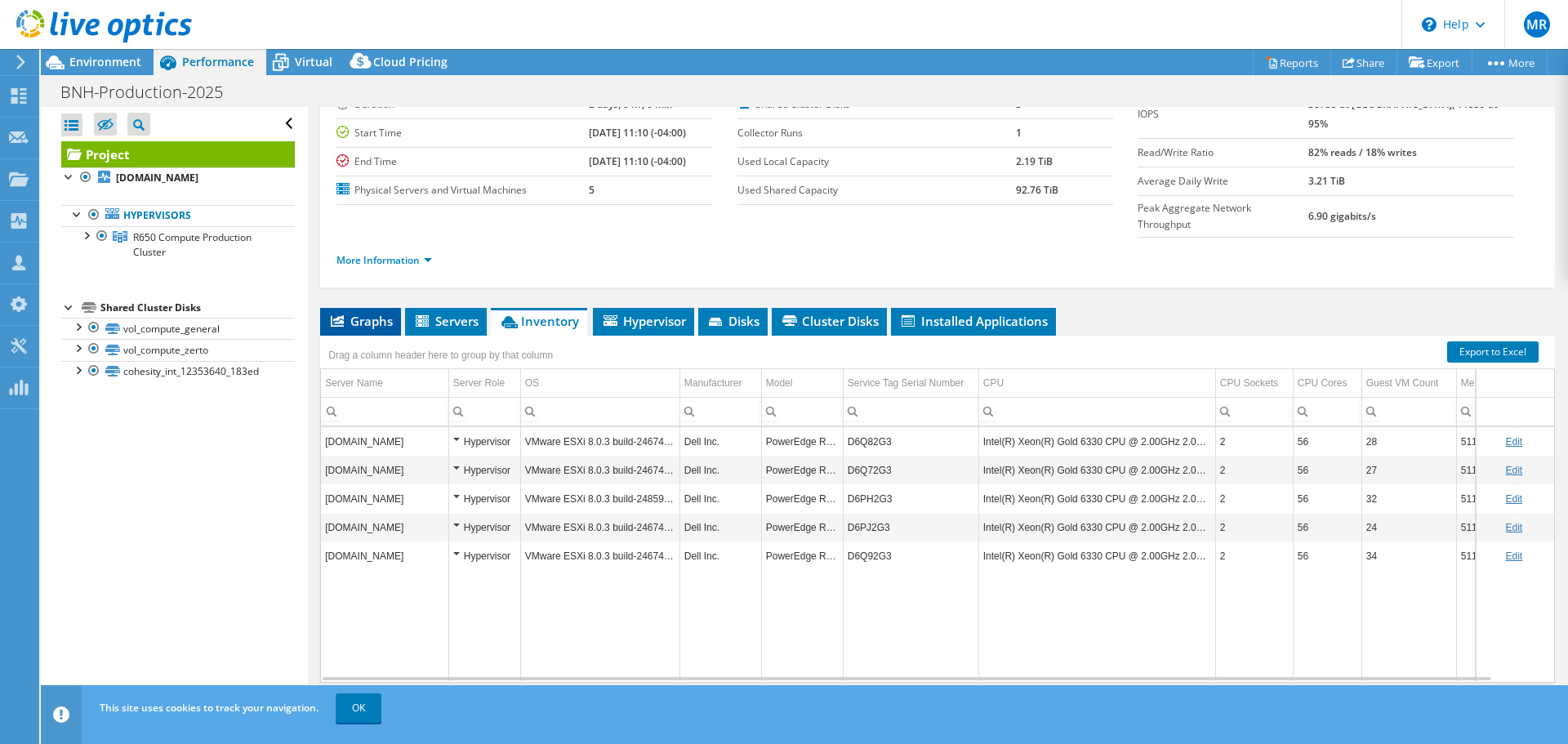
click at [357, 308] on li "Graphs" at bounding box center [360, 322] width 80 height 28
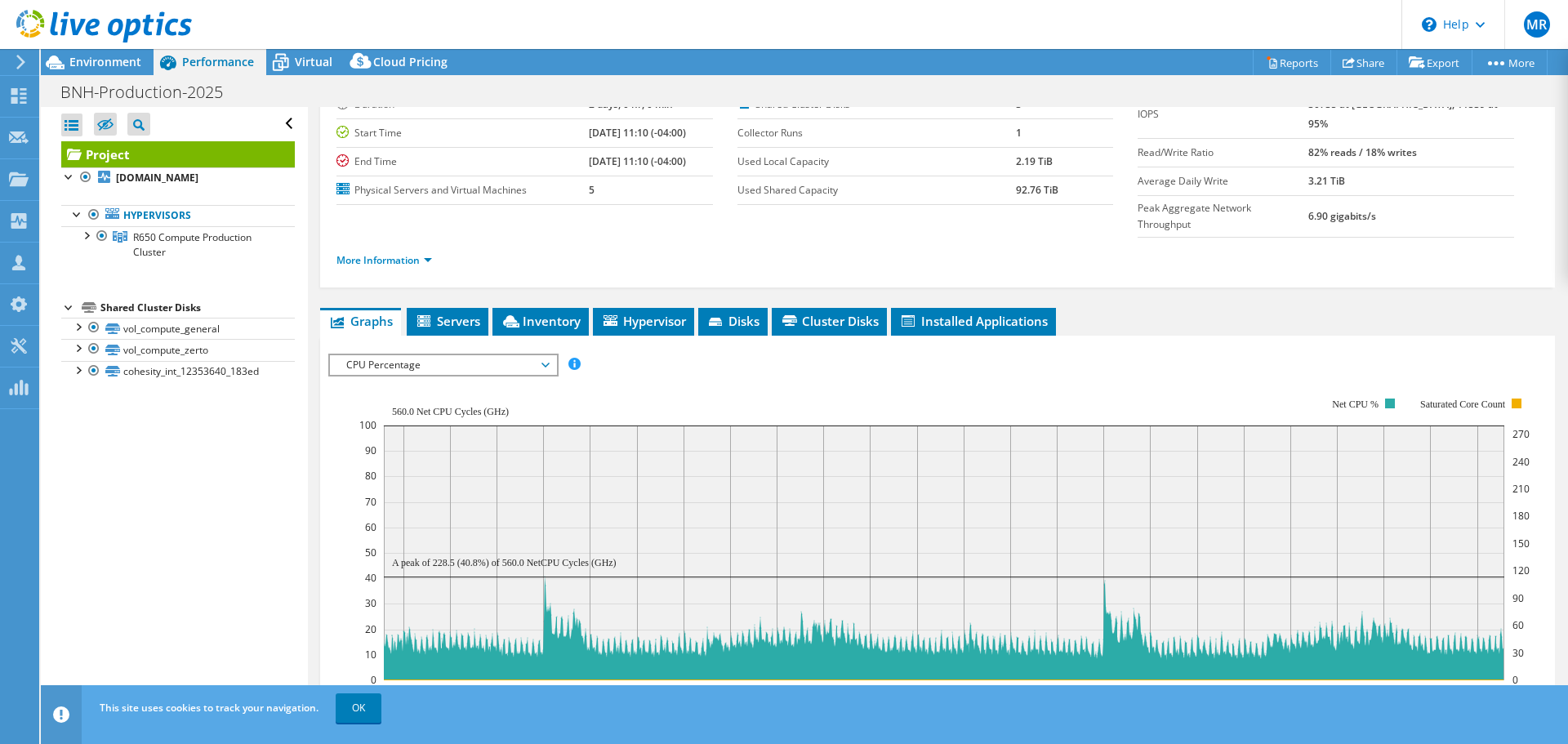
scroll to position [164, 0]
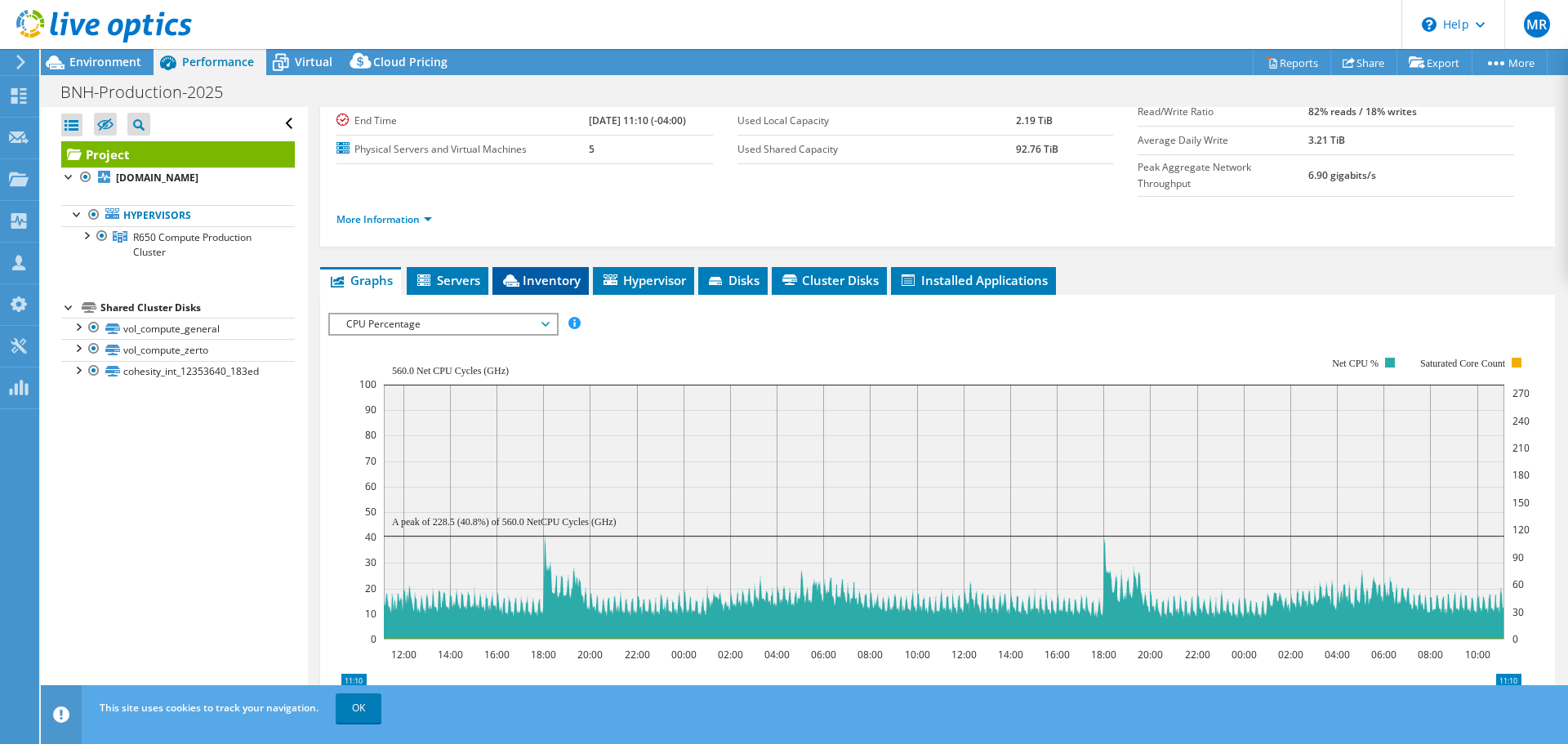
click at [562, 272] on span "Inventory" at bounding box center [541, 280] width 80 height 16
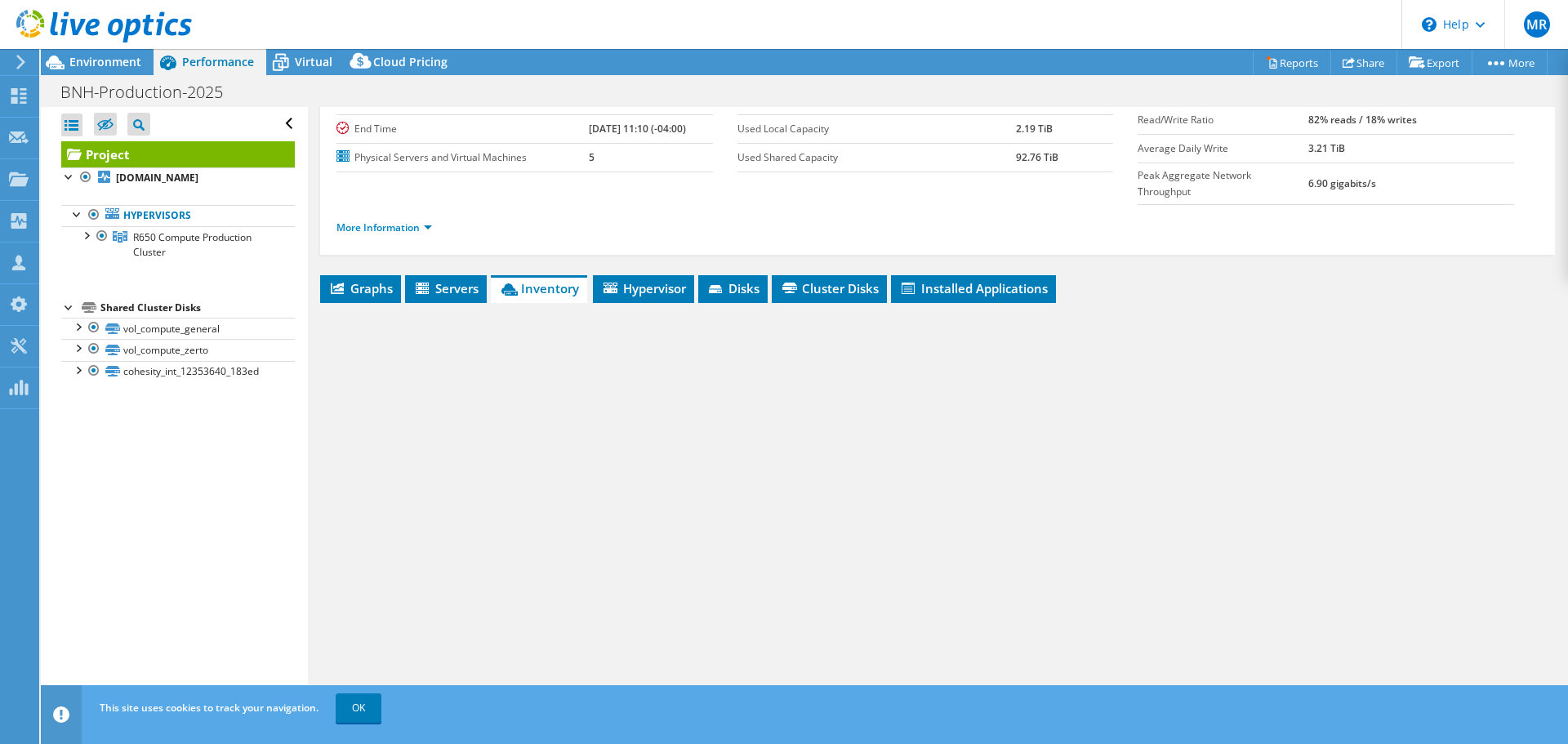
scroll to position [123, 0]
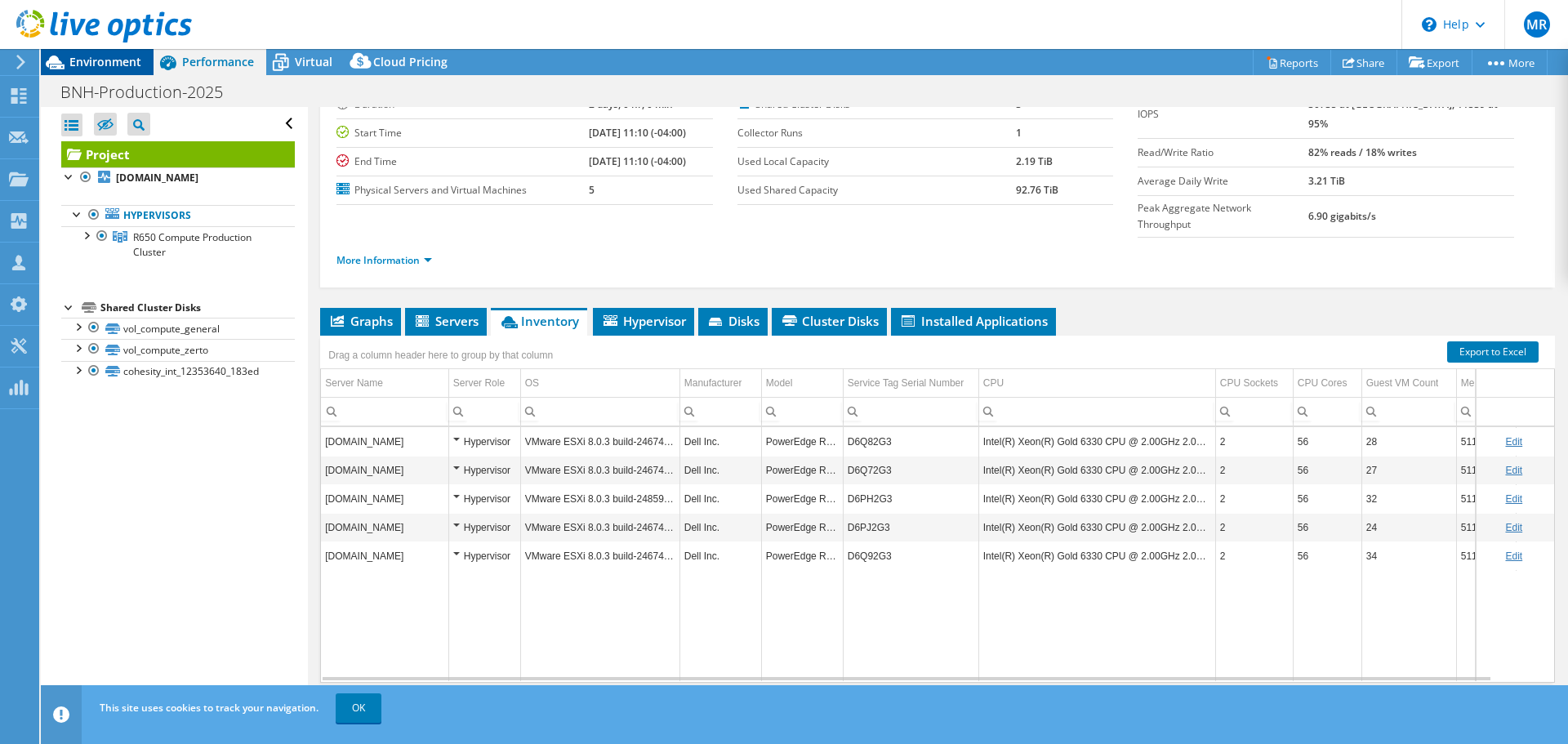
click at [104, 72] on div "Environment" at bounding box center [97, 62] width 112 height 26
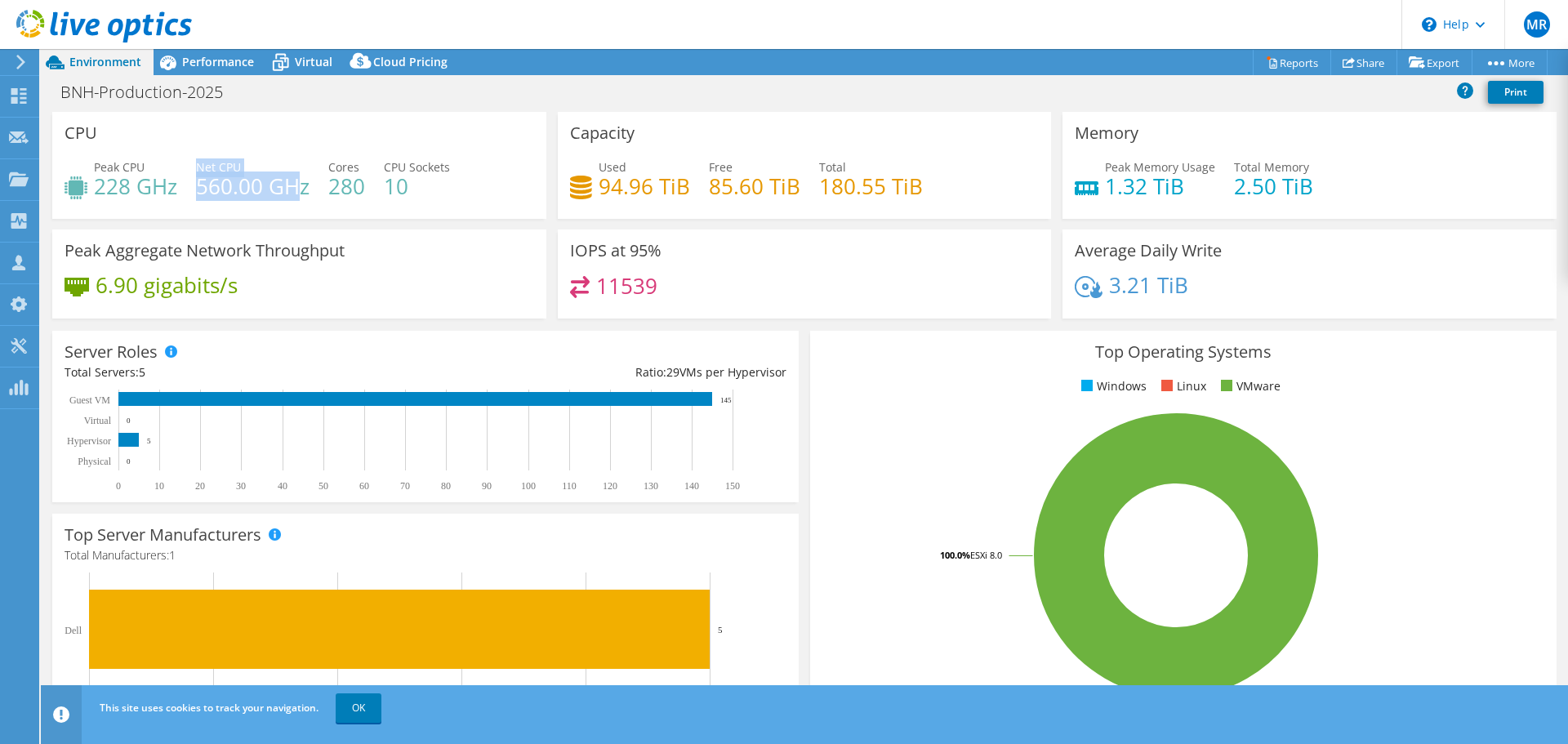
drag, startPoint x: 196, startPoint y: 168, endPoint x: 301, endPoint y: 183, distance: 106.1
click at [301, 183] on div "Net CPU 560.00 GHz" at bounding box center [253, 176] width 113 height 36
click at [234, 59] on span "Performance" at bounding box center [218, 62] width 72 height 16
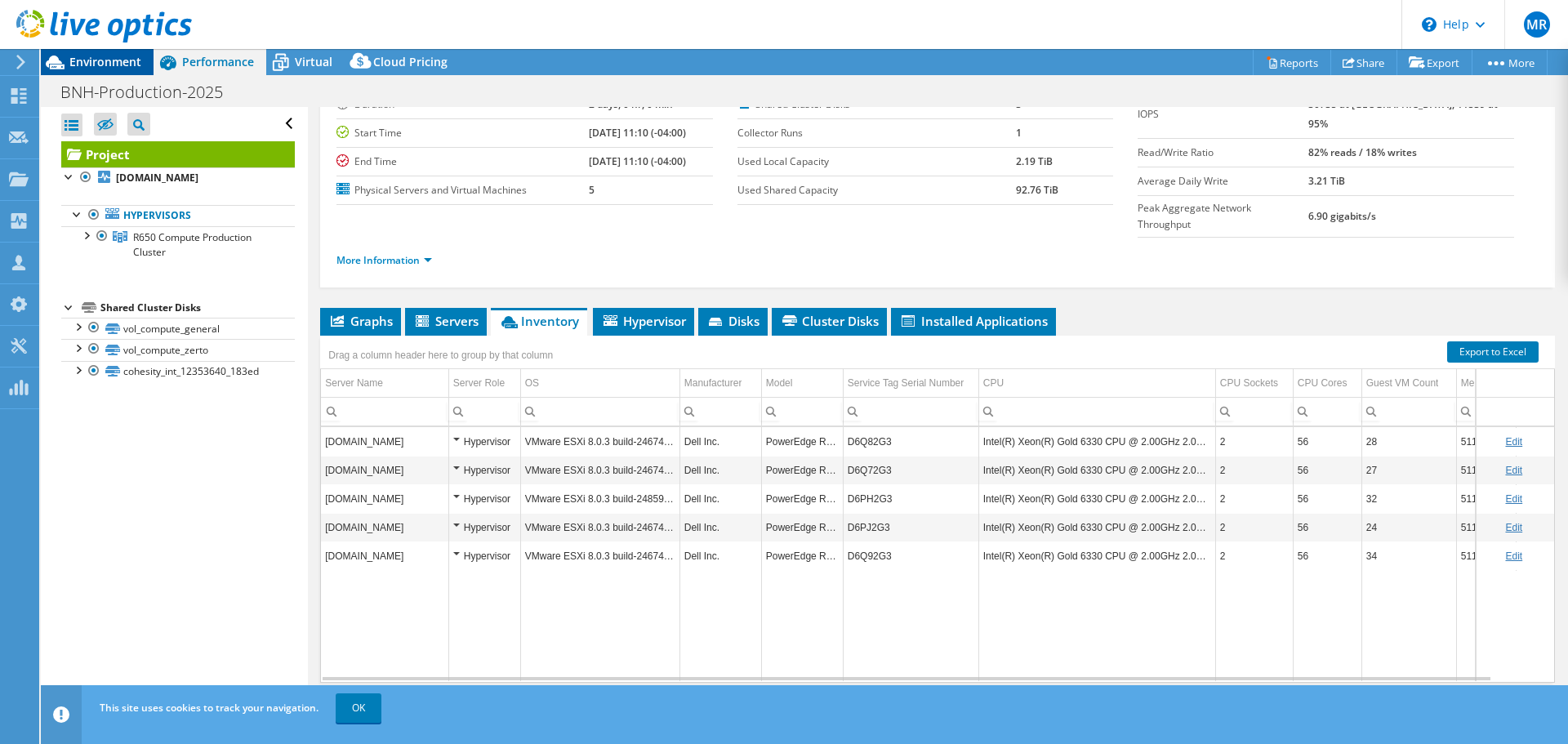
click at [115, 64] on span "Environment" at bounding box center [105, 62] width 72 height 16
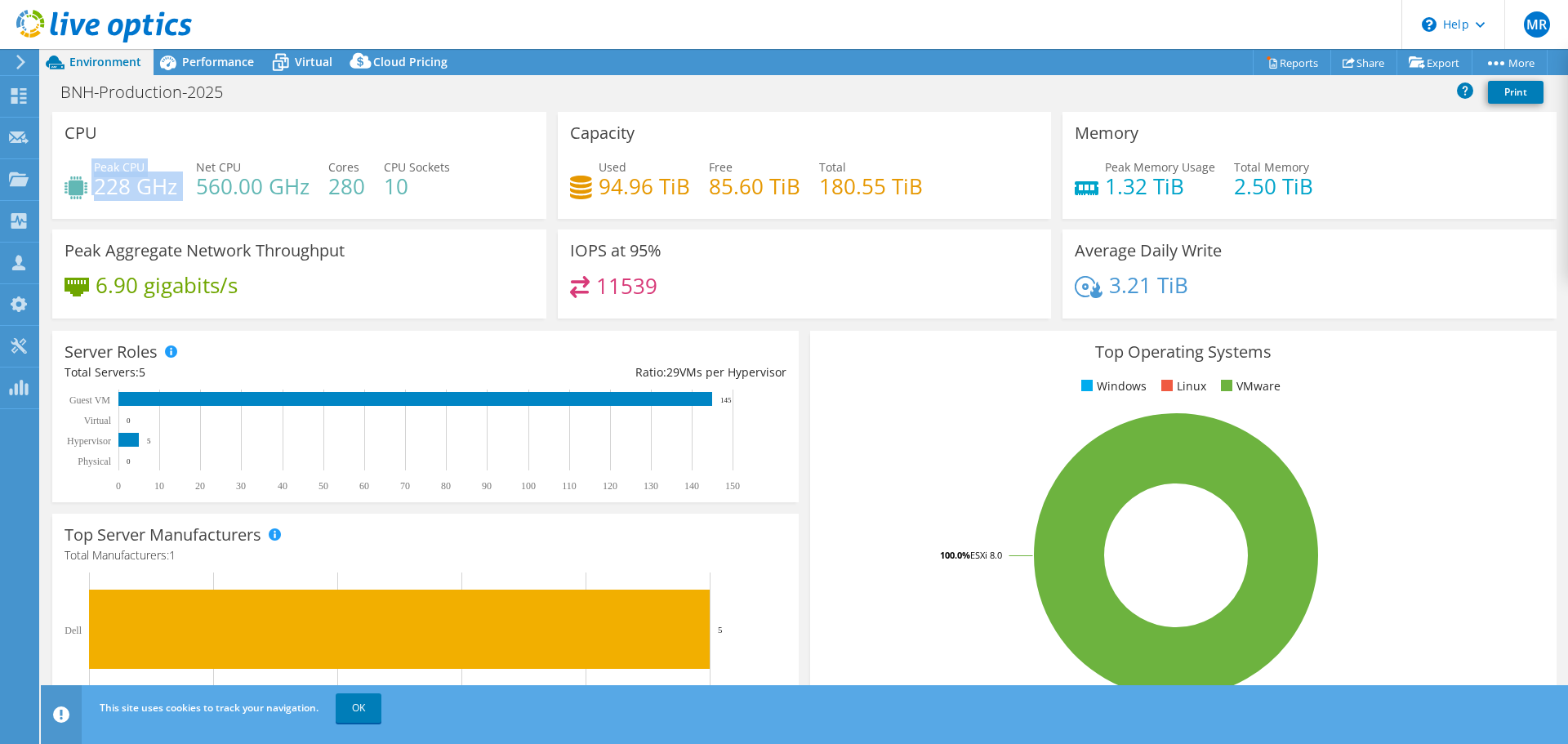
drag, startPoint x: 90, startPoint y: 173, endPoint x: 182, endPoint y: 189, distance: 93.4
click at [182, 189] on div "Peak CPU 228 GHz Net CPU 560.00 GHz Cores 280 CPU Sockets 10" at bounding box center [299, 184] width 470 height 53
click at [223, 62] on span "Performance" at bounding box center [218, 62] width 72 height 16
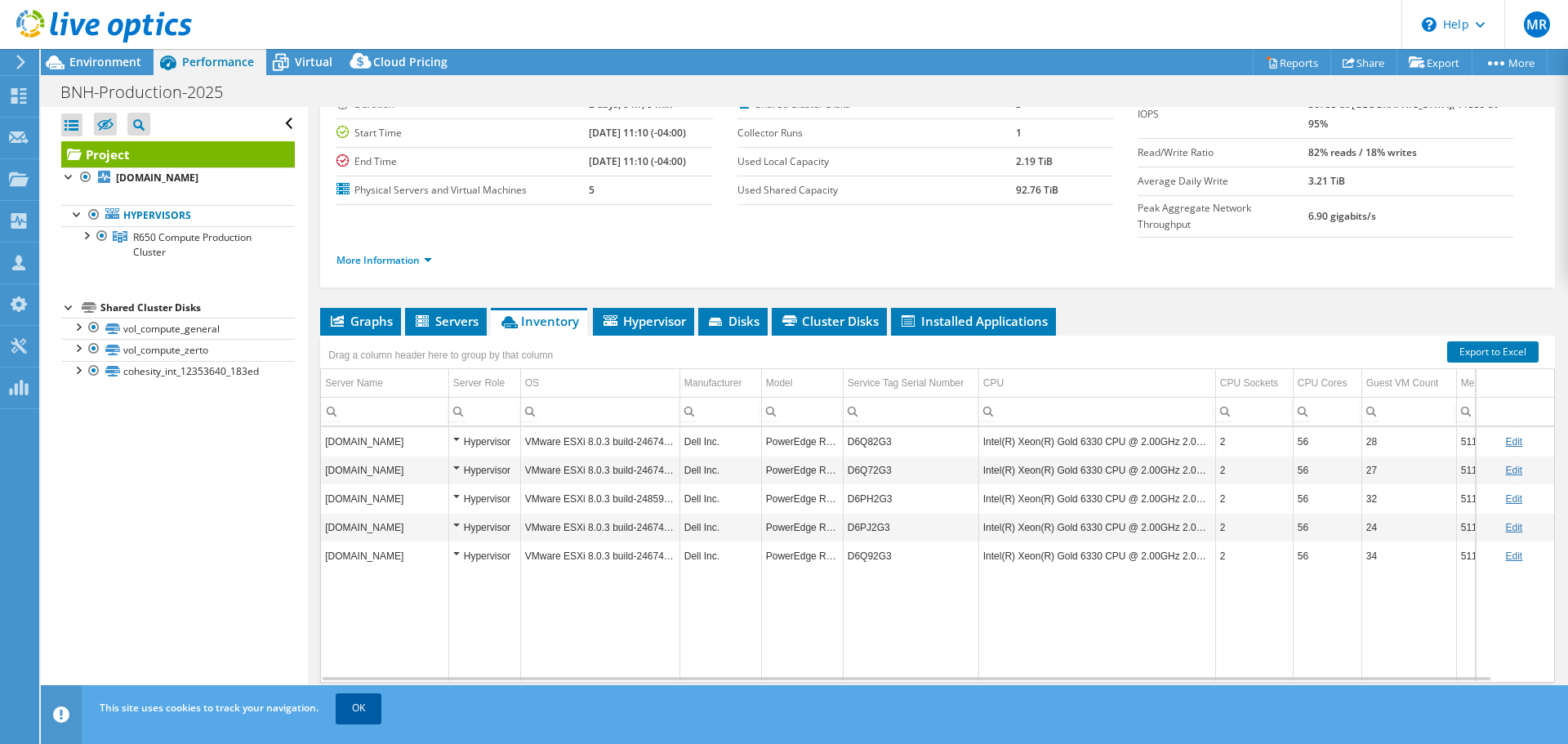
click at [368, 708] on link "OK" at bounding box center [358, 708] width 46 height 29
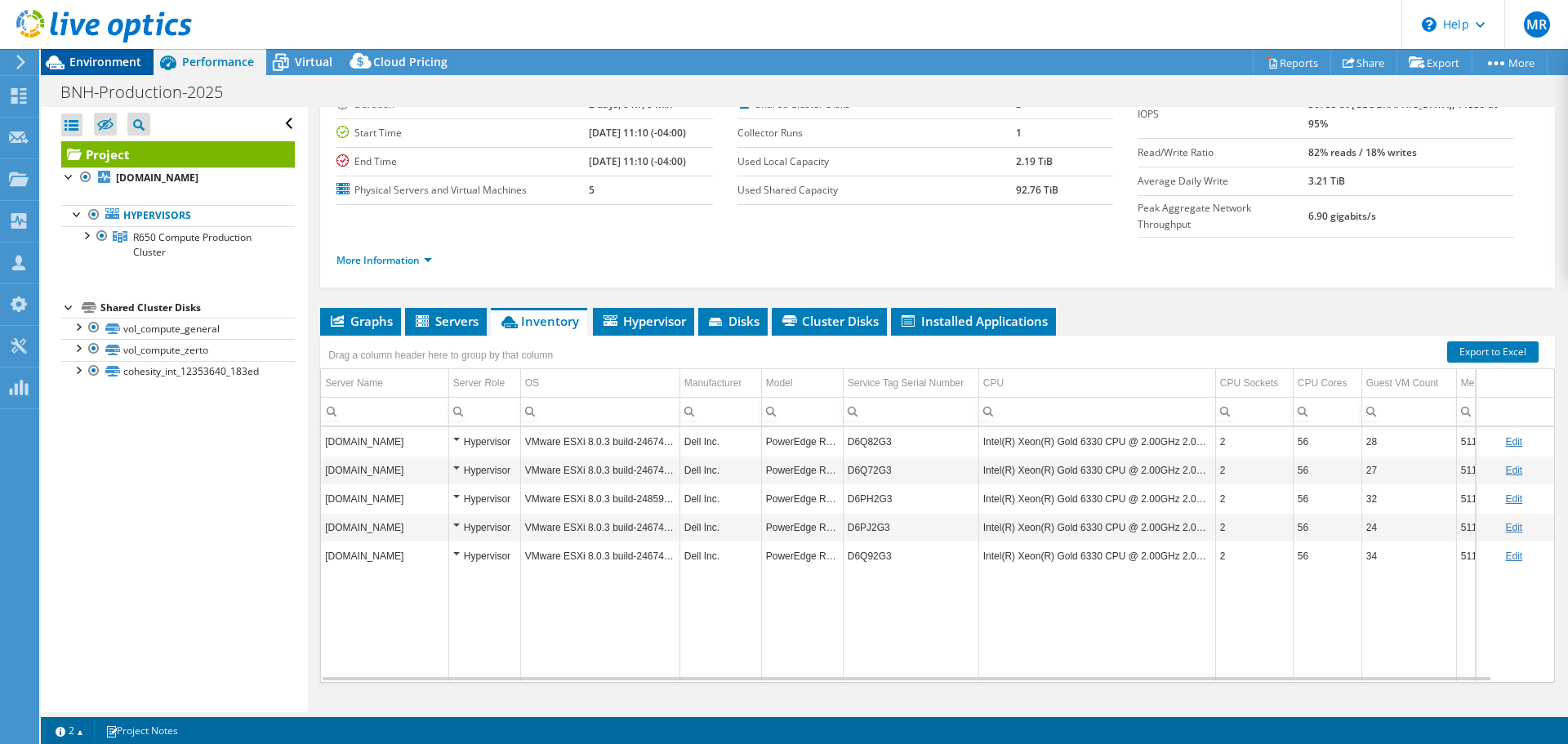
click at [87, 61] on span "Environment" at bounding box center [105, 62] width 72 height 16
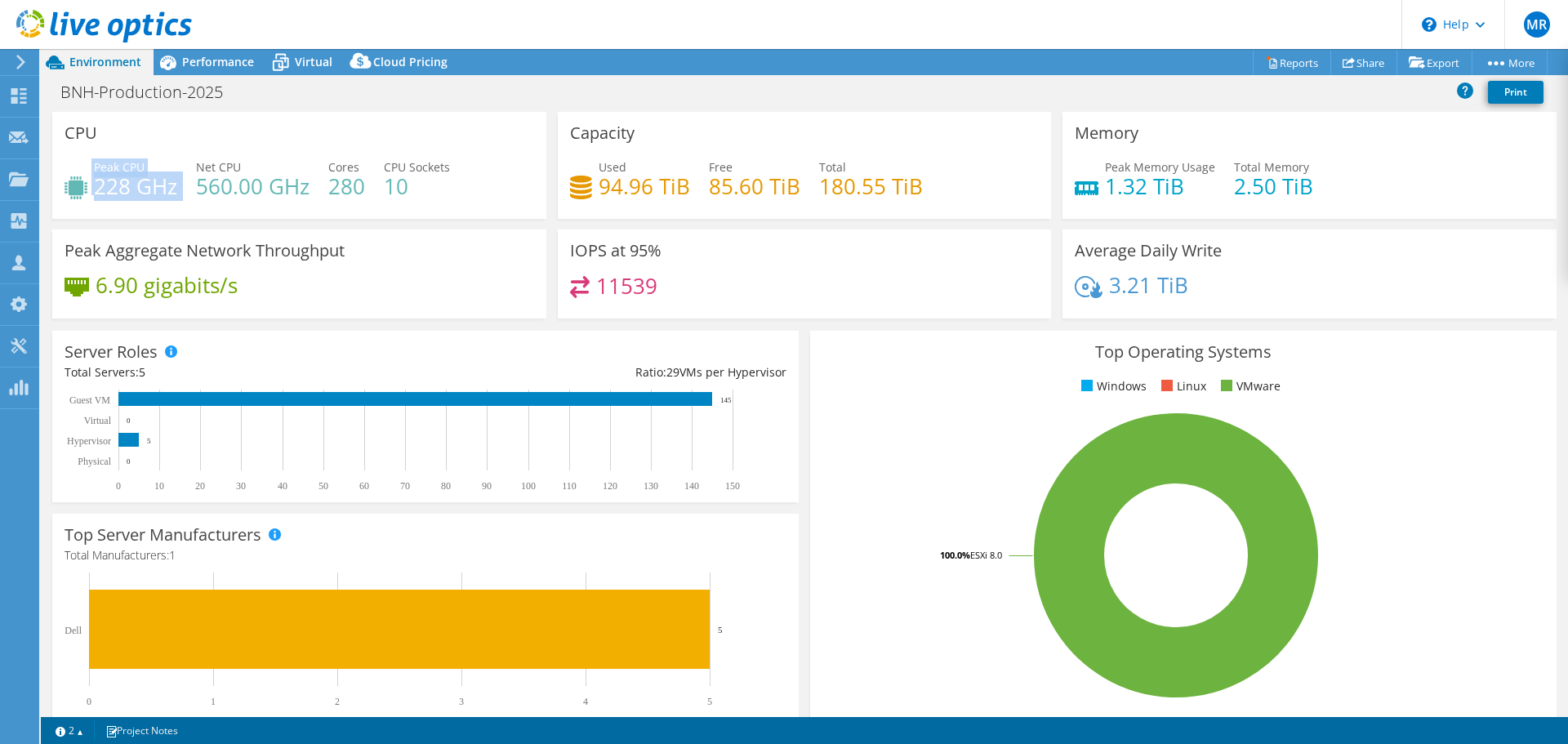
drag, startPoint x: 87, startPoint y: 168, endPoint x: 187, endPoint y: 191, distance: 102.6
click at [187, 191] on div "Peak CPU 228 GHz Net CPU 560.00 GHz Cores 280 CPU Sockets 10" at bounding box center [299, 184] width 470 height 53
click at [208, 66] on span "Performance" at bounding box center [218, 62] width 72 height 16
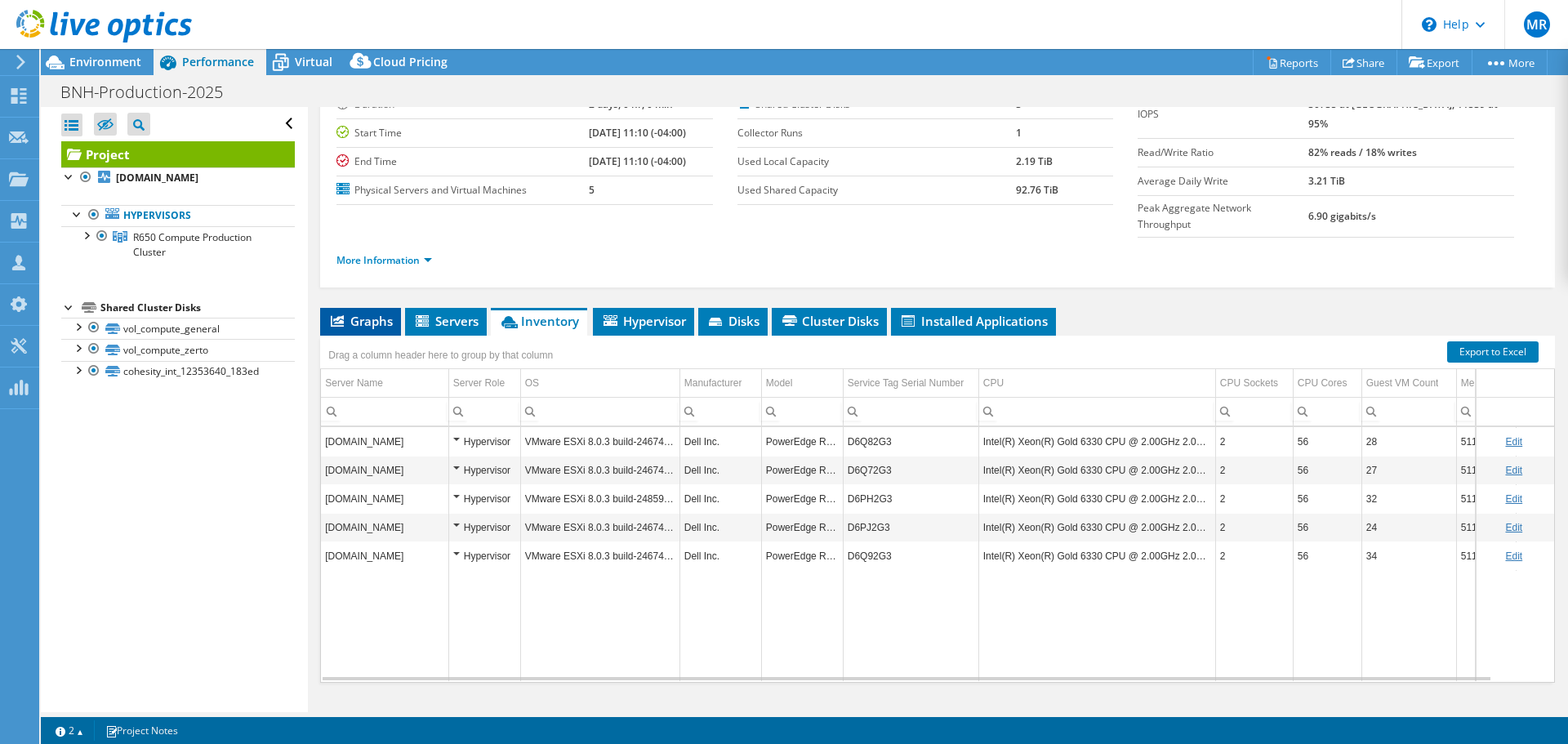
click at [369, 313] on span "Graphs" at bounding box center [360, 320] width 65 height 16
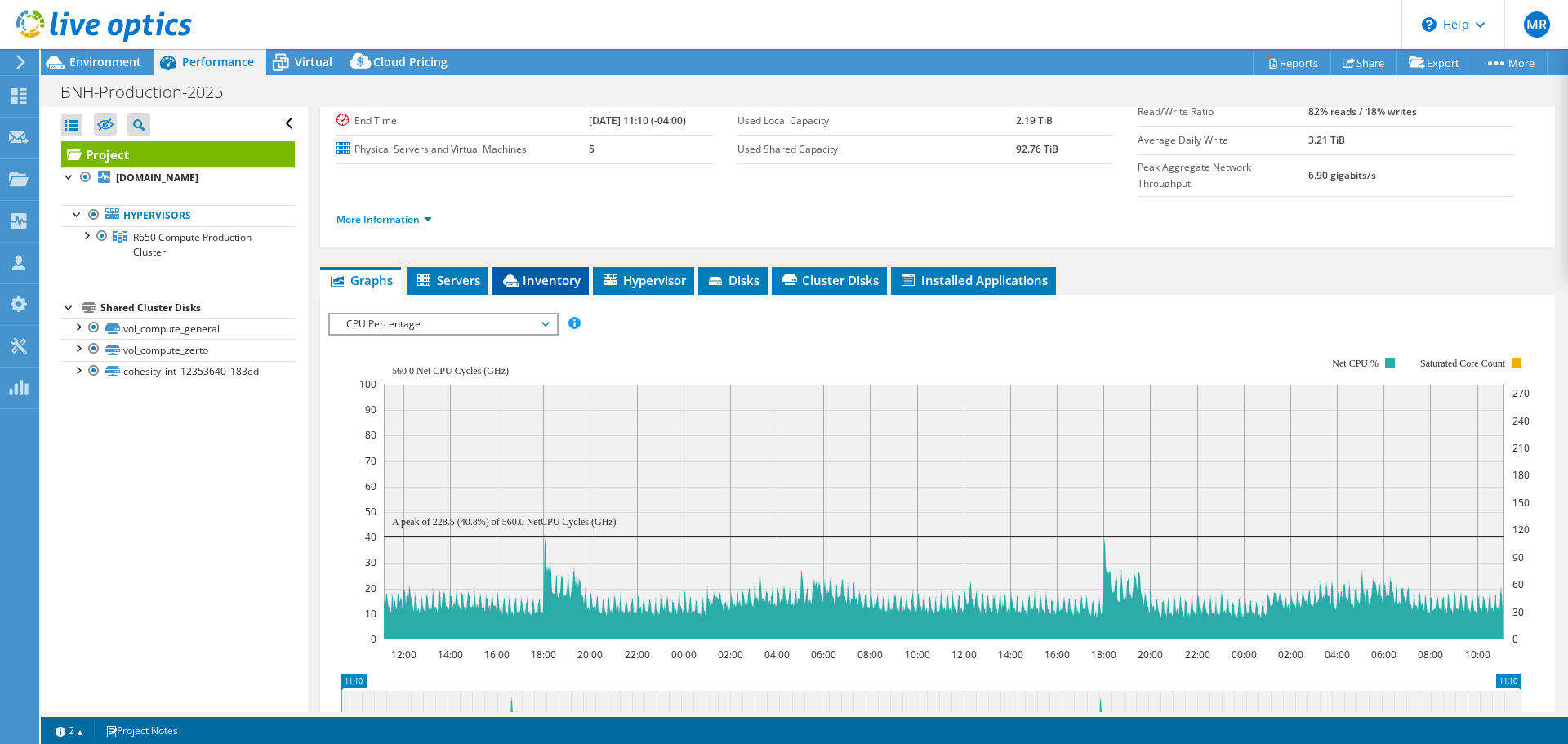
click at [563, 272] on span "Inventory" at bounding box center [541, 280] width 80 height 16
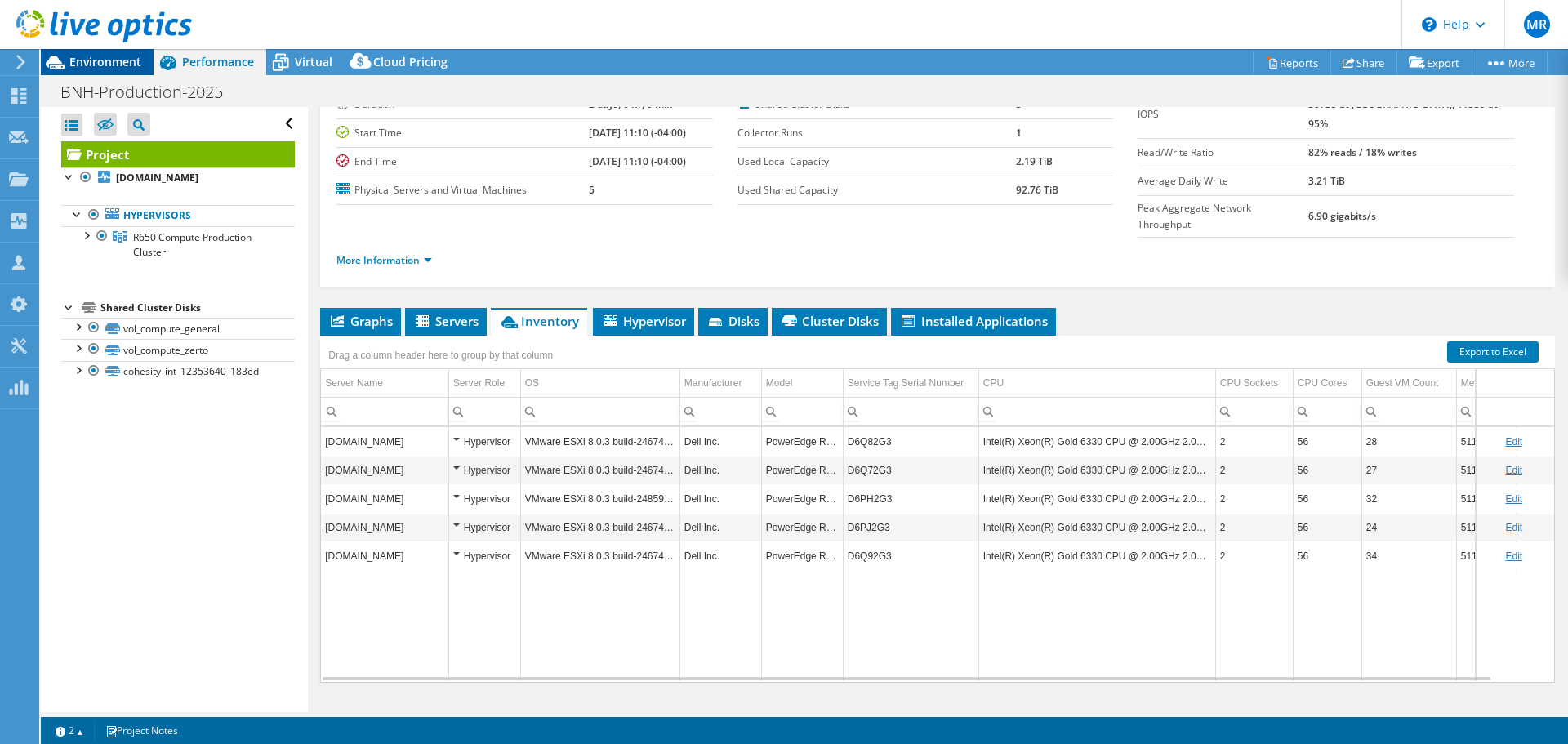
click at [114, 65] on span "Environment" at bounding box center [105, 62] width 72 height 16
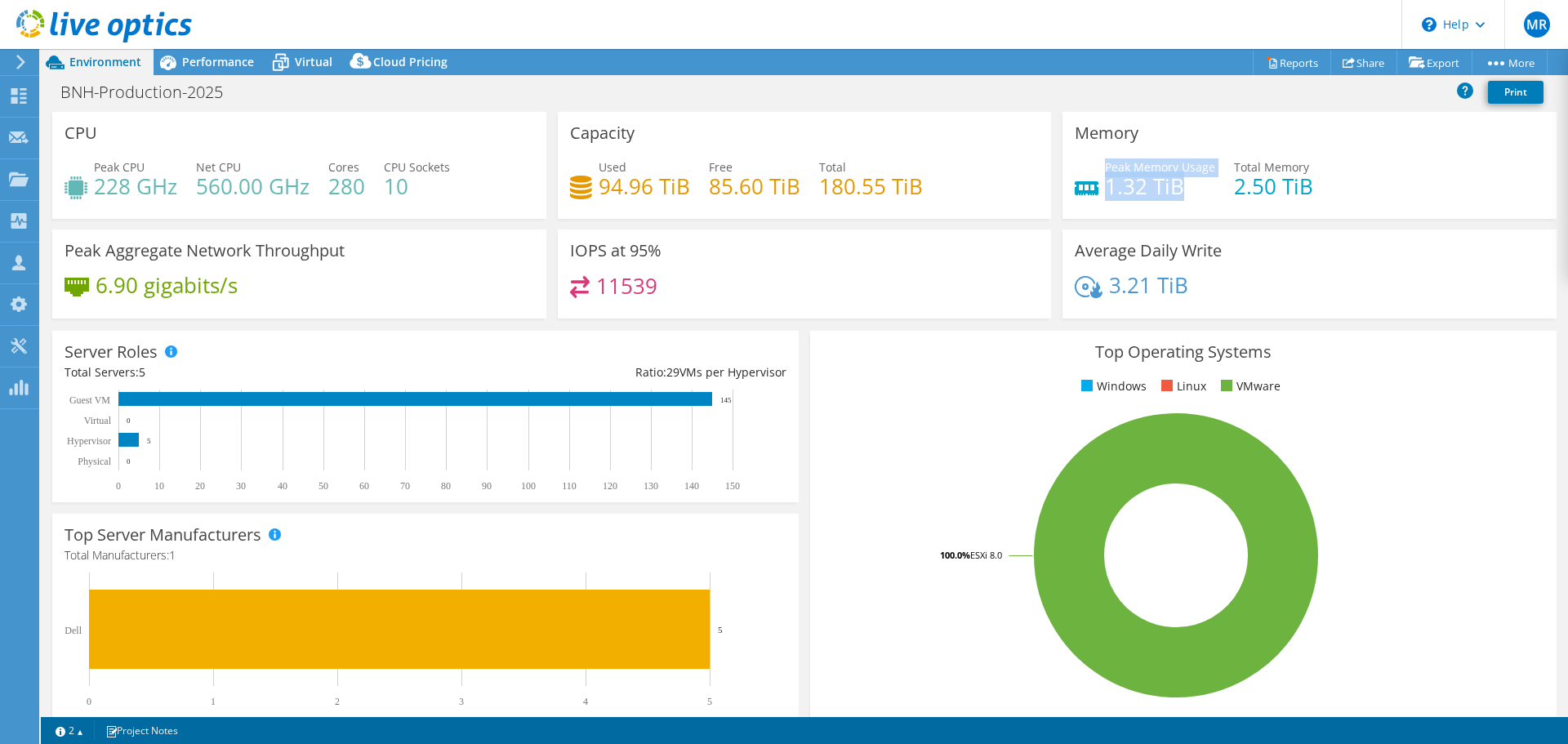
drag, startPoint x: 1096, startPoint y: 180, endPoint x: 1175, endPoint y: 182, distance: 79.0
click at [1175, 182] on div "Peak Memory Usage 1.32 TiB" at bounding box center [1145, 176] width 140 height 36
click at [240, 59] on span "Performance" at bounding box center [218, 62] width 72 height 16
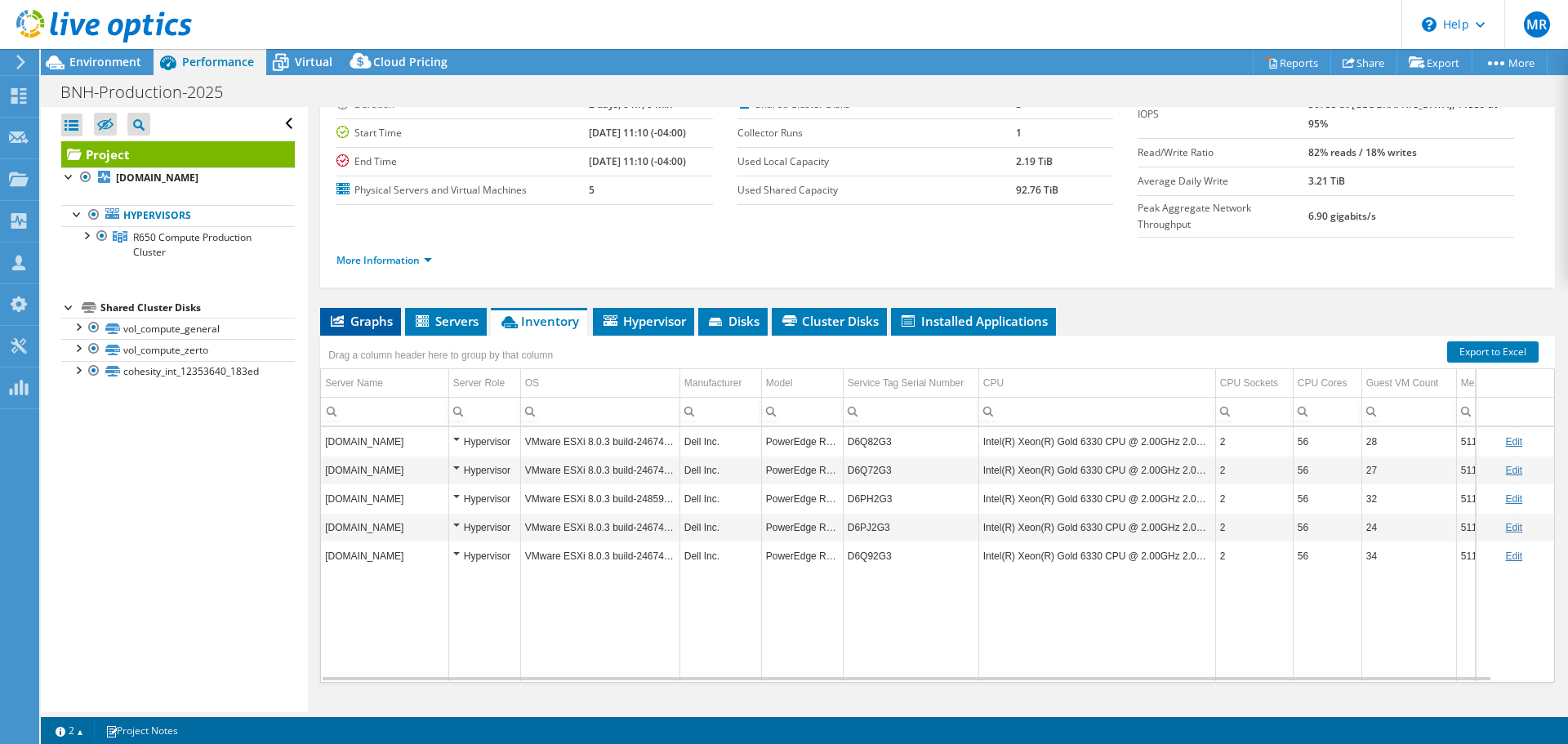
click at [374, 313] on span "Graphs" at bounding box center [360, 320] width 65 height 16
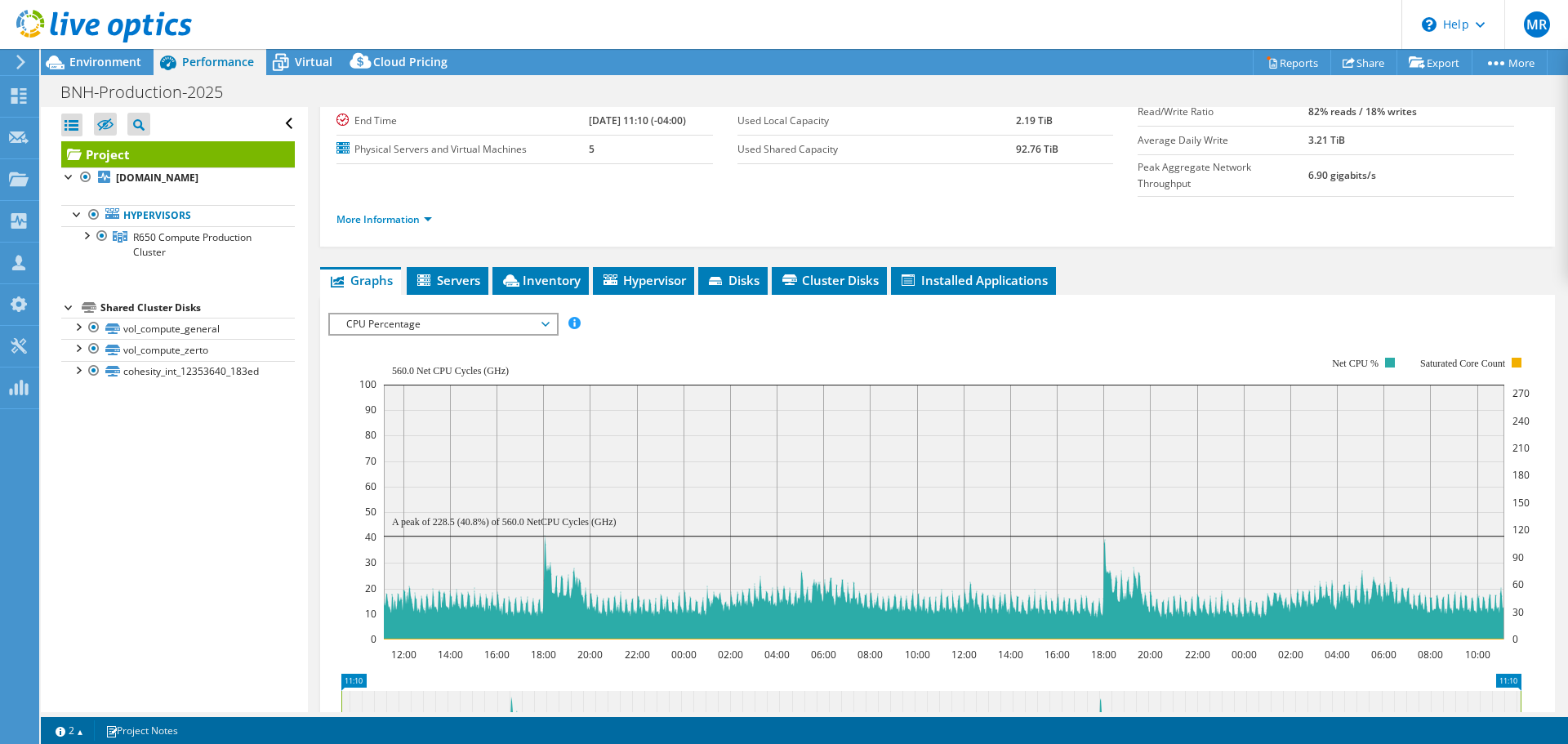
click at [538, 314] on span "CPU Percentage" at bounding box center [443, 324] width 210 height 20
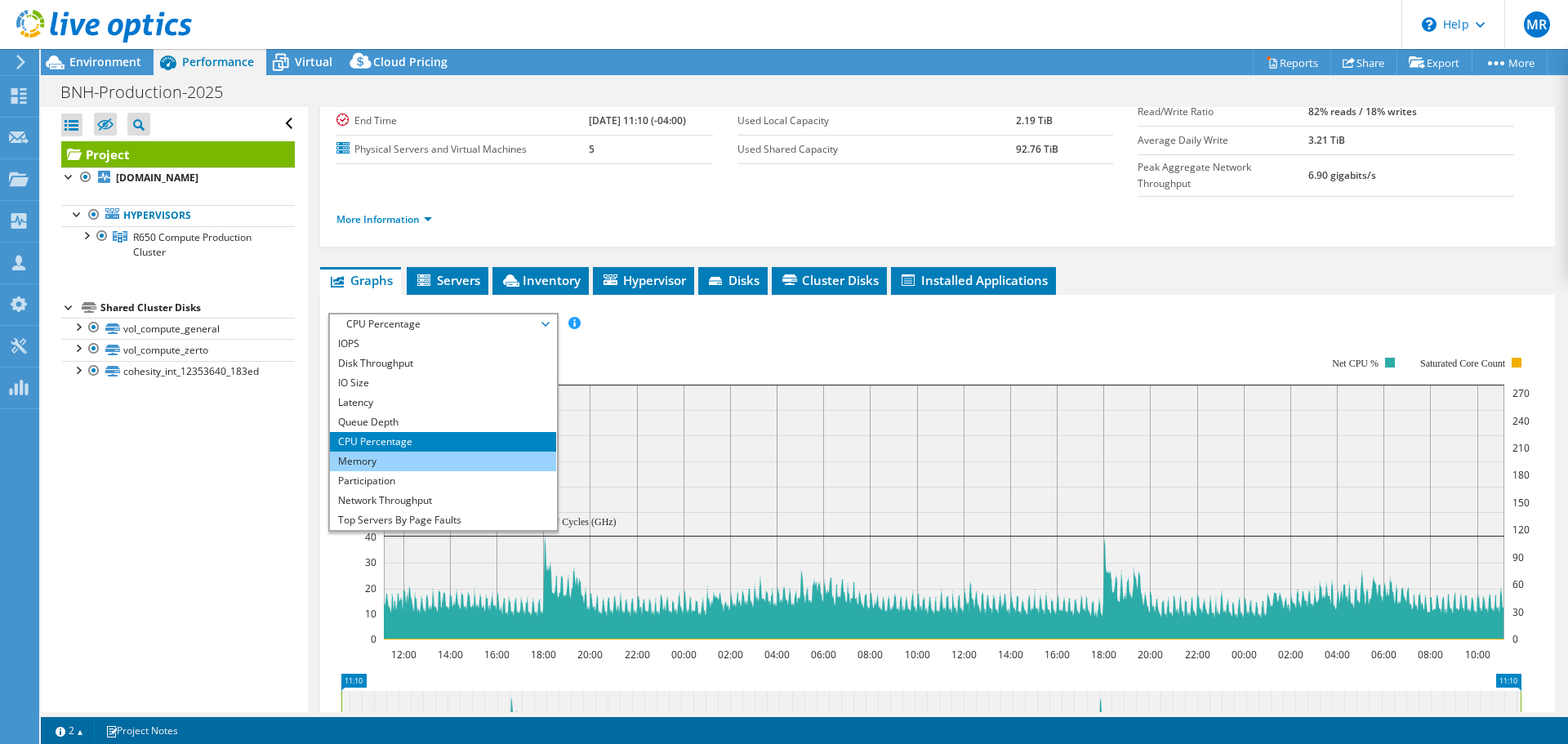
click at [465, 452] on li "Memory" at bounding box center [443, 461] width 226 height 20
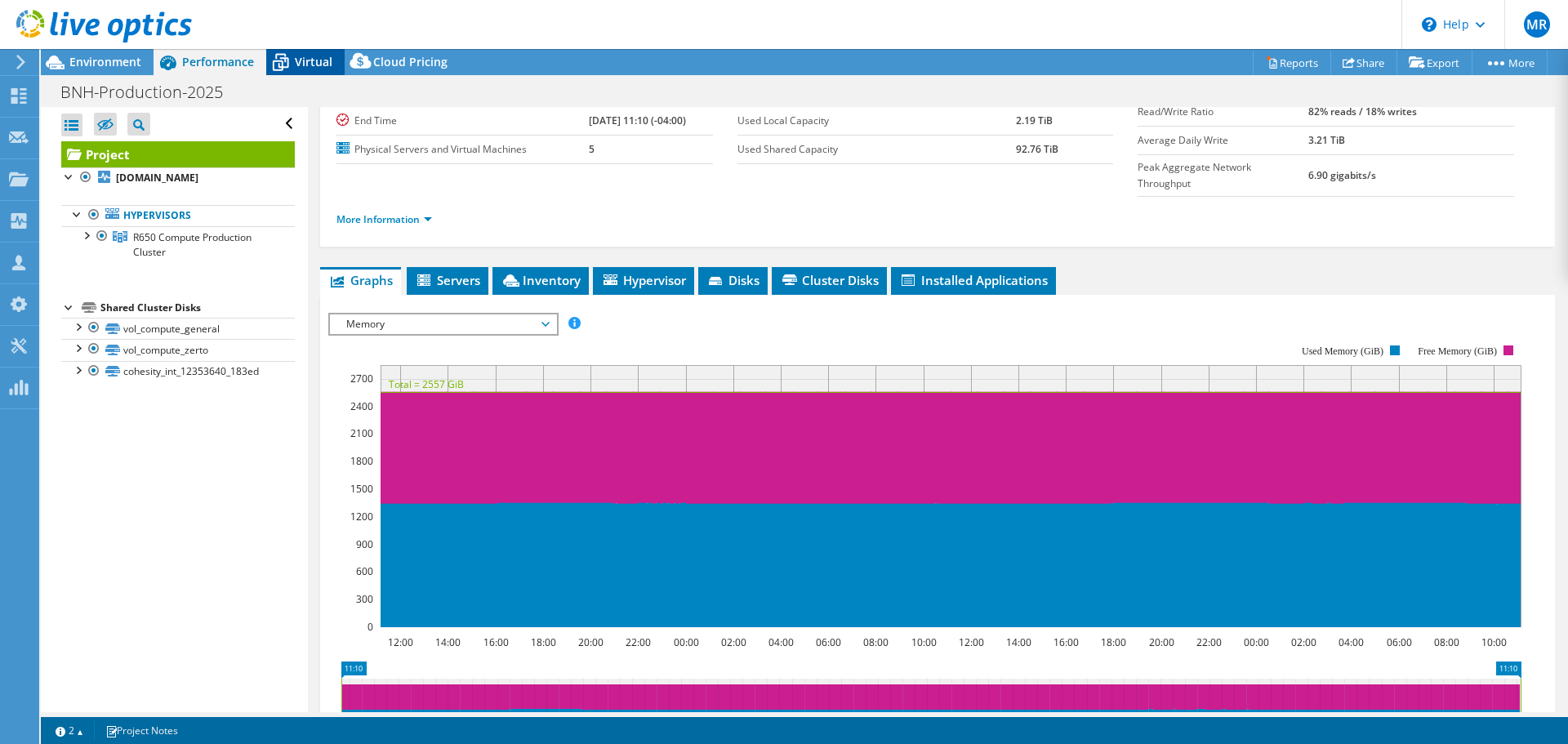
click at [303, 65] on span "Virtual" at bounding box center [313, 62] width 37 height 16
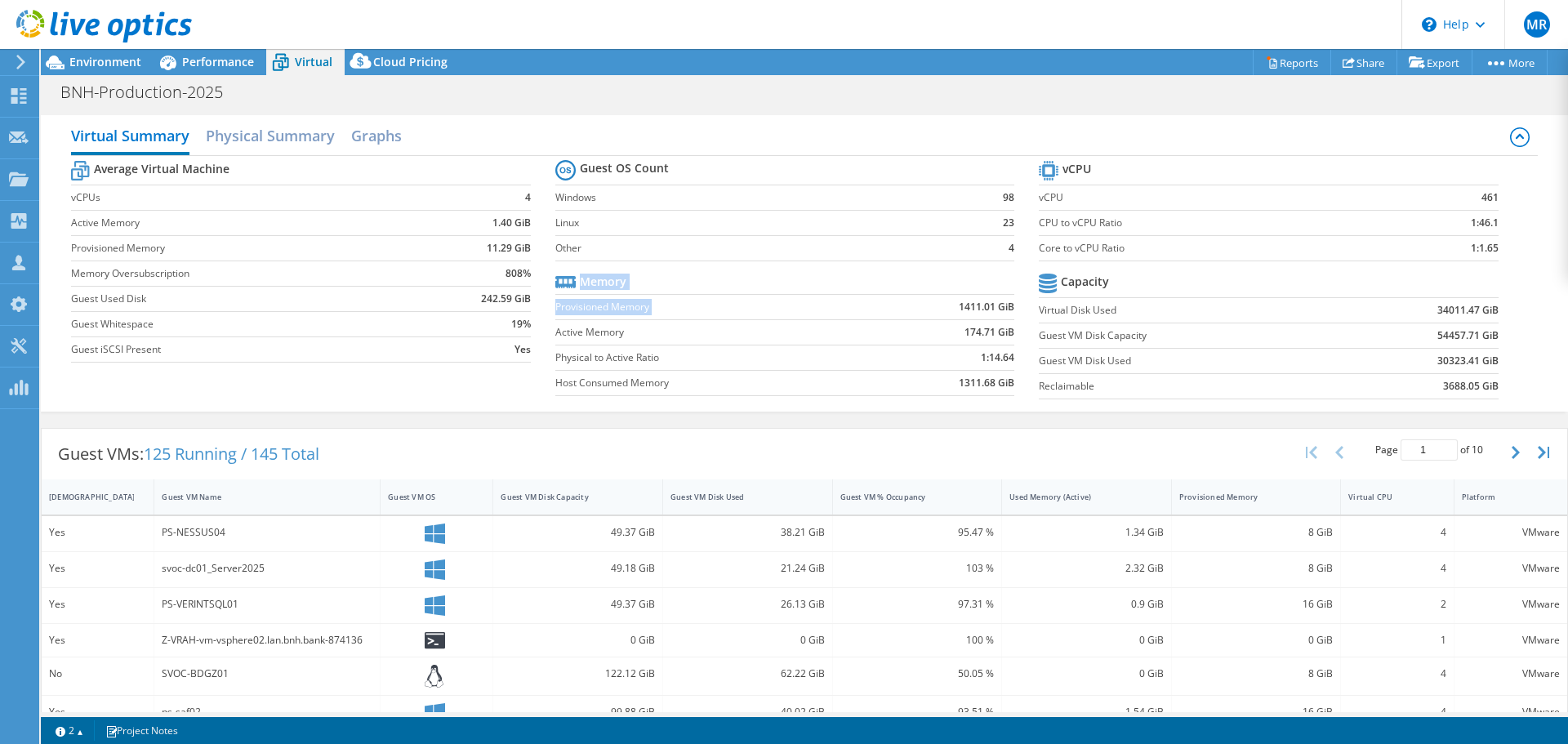
drag, startPoint x: 948, startPoint y: 310, endPoint x: 1013, endPoint y: 313, distance: 65.1
click at [1013, 313] on section "Guest OS Count Windows 98 Linux 23 Other 4 Memory Provisioned Memory 1411.01 Gi…" at bounding box center [797, 280] width 484 height 248
click at [222, 59] on span "Performance" at bounding box center [218, 62] width 72 height 16
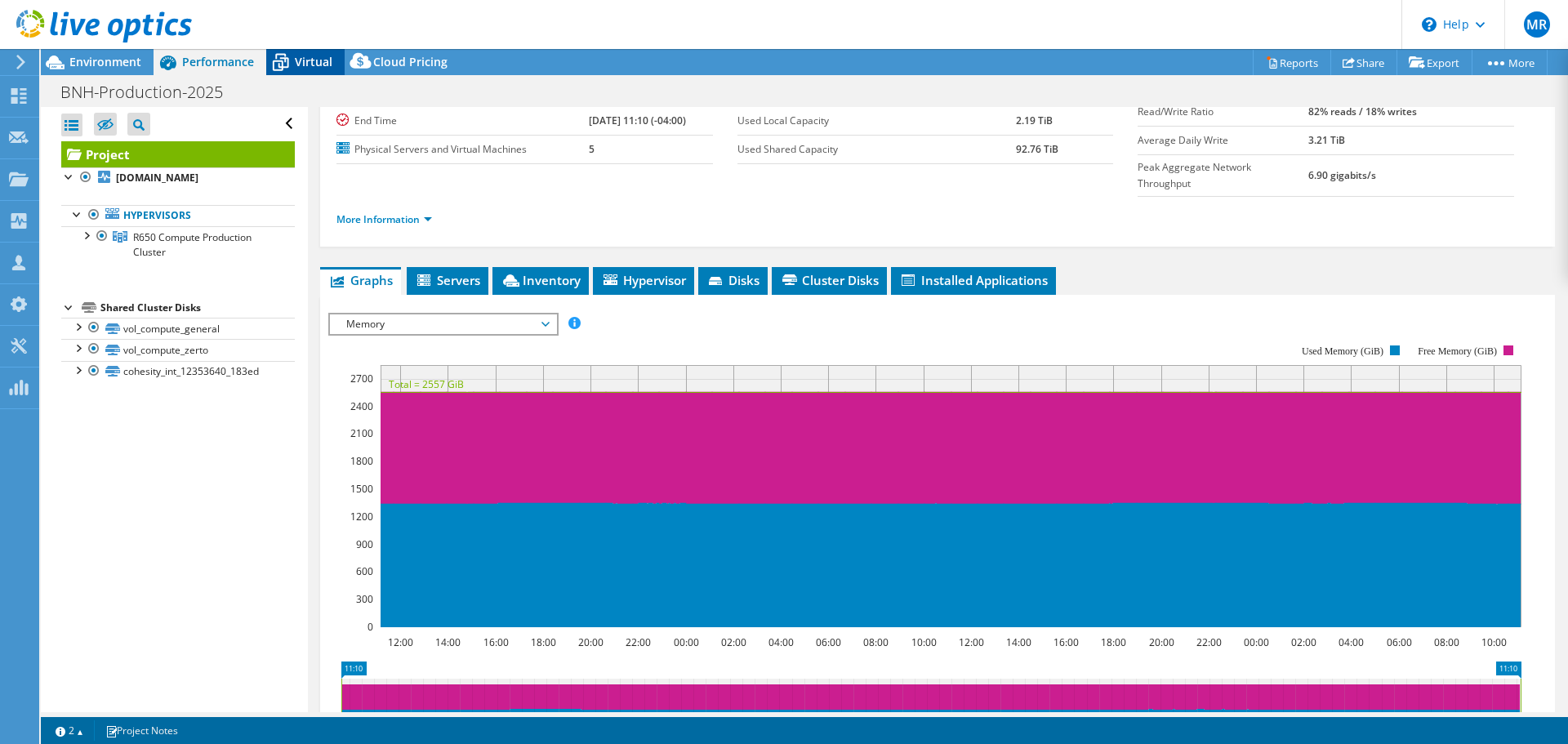
click at [318, 55] on span "Virtual" at bounding box center [313, 62] width 37 height 16
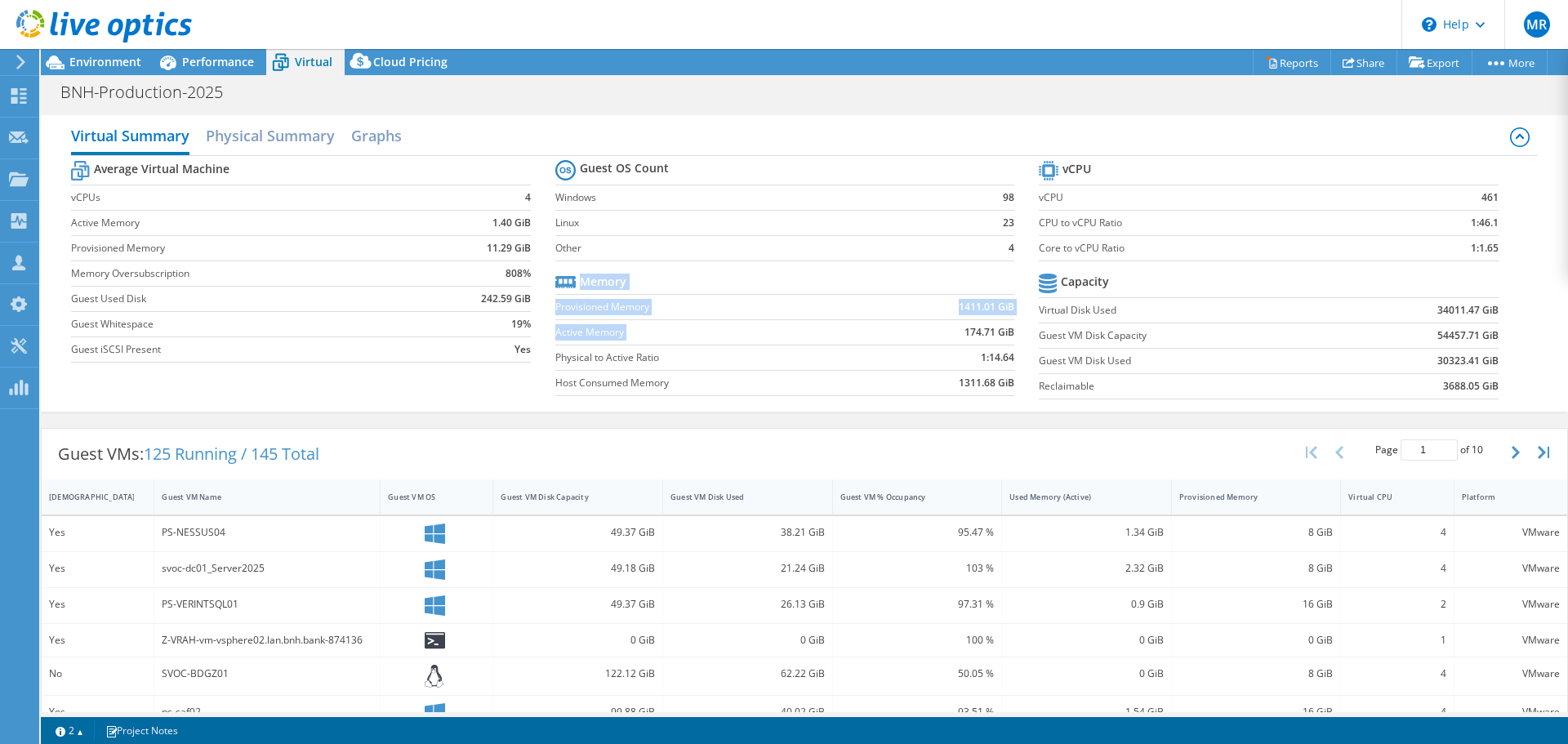
drag, startPoint x: 953, startPoint y: 332, endPoint x: 1008, endPoint y: 337, distance: 55.2
click at [1008, 337] on section "Guest OS Count Windows 98 Linux 23 Other 4 Memory Provisioned Memory 1411.01 Gi…" at bounding box center [797, 280] width 484 height 248
click at [951, 241] on label "Other" at bounding box center [764, 248] width 417 height 16
click at [133, 61] on span "Environment" at bounding box center [105, 62] width 72 height 16
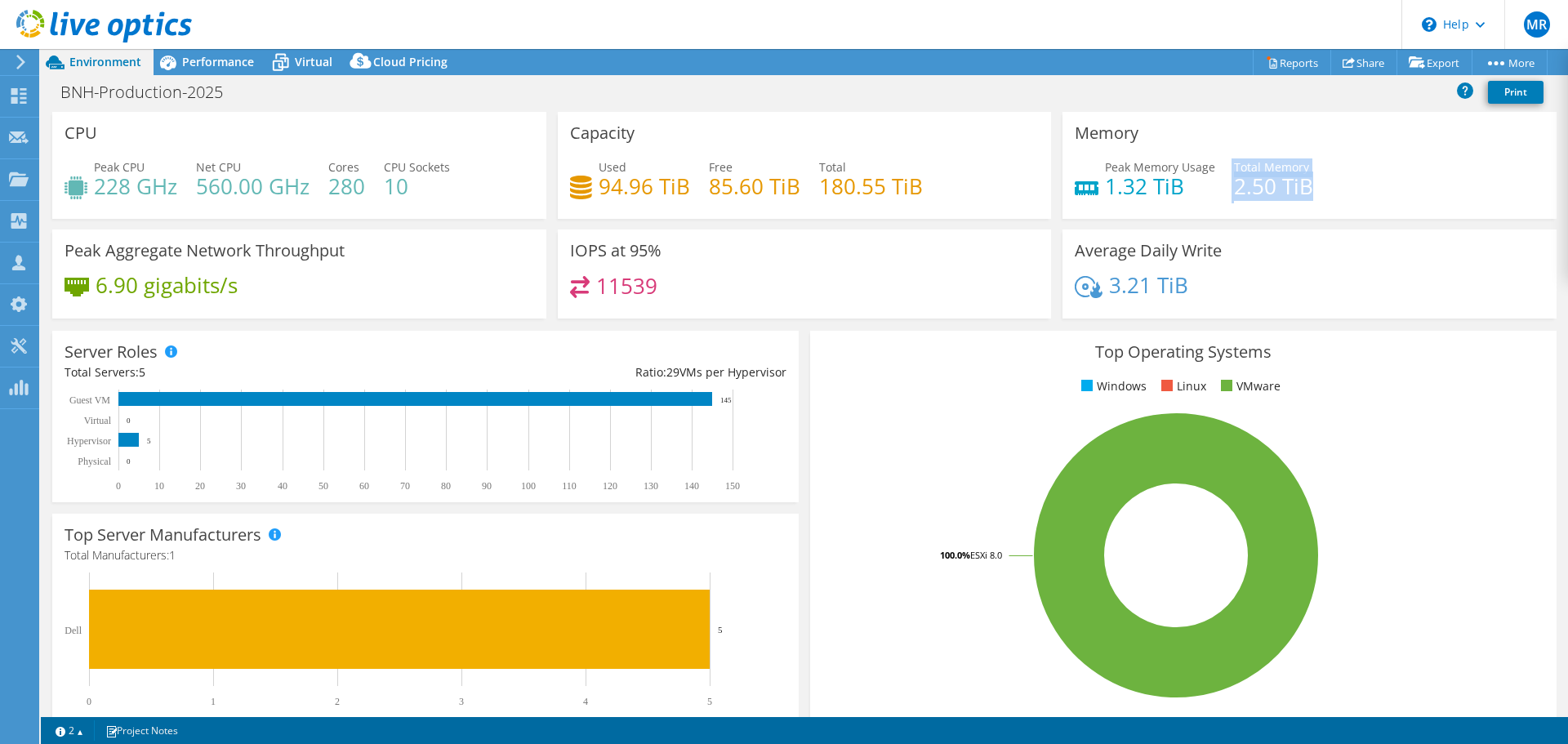
drag, startPoint x: 1220, startPoint y: 185, endPoint x: 1323, endPoint y: 183, distance: 103.0
click at [1323, 183] on div "Peak Memory Usage 1.32 TiB Total Memory 2.50 TiB" at bounding box center [1310, 184] width 470 height 53
click at [234, 60] on span "Performance" at bounding box center [218, 62] width 72 height 16
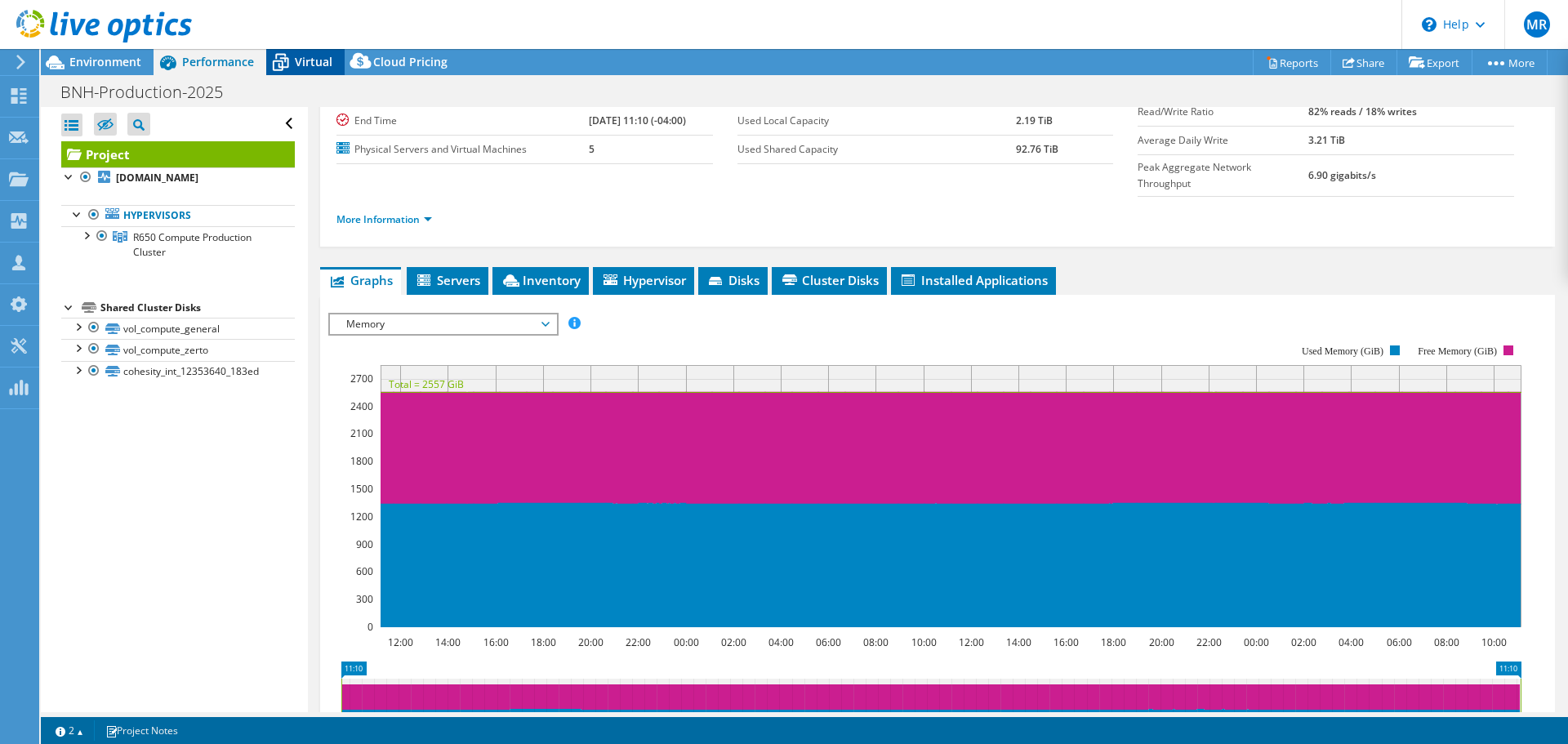
click at [308, 66] on span "Virtual" at bounding box center [313, 62] width 37 height 16
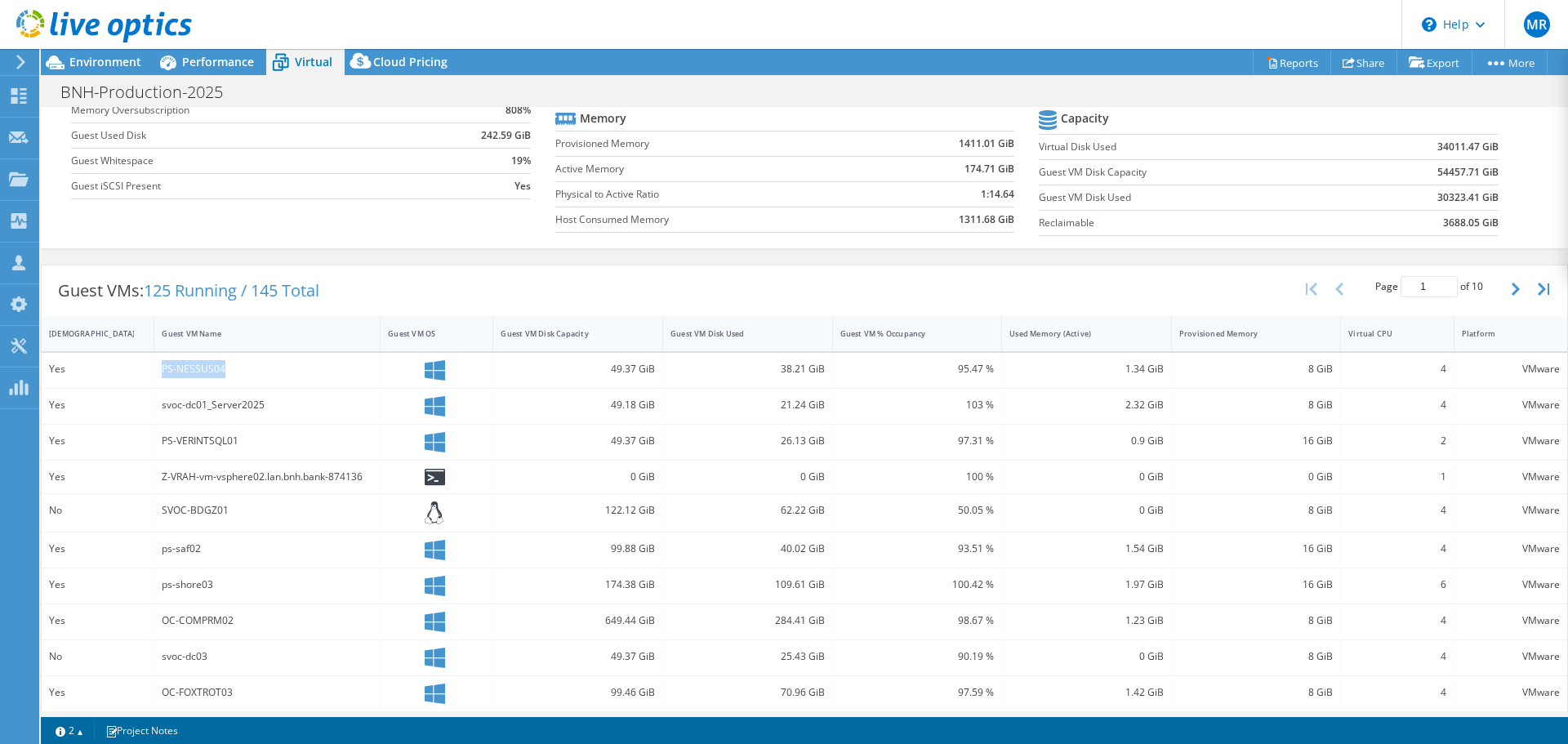
drag, startPoint x: 161, startPoint y: 367, endPoint x: 240, endPoint y: 370, distance: 79.1
click at [240, 370] on div "PS-NESSUS04" at bounding box center [267, 369] width 211 height 18
drag, startPoint x: 1295, startPoint y: 369, endPoint x: 1329, endPoint y: 372, distance: 34.1
click at [1329, 372] on div "8 GiB" at bounding box center [1257, 371] width 170 height 36
drag, startPoint x: 1109, startPoint y: 366, endPoint x: 1184, endPoint y: 367, distance: 75.0
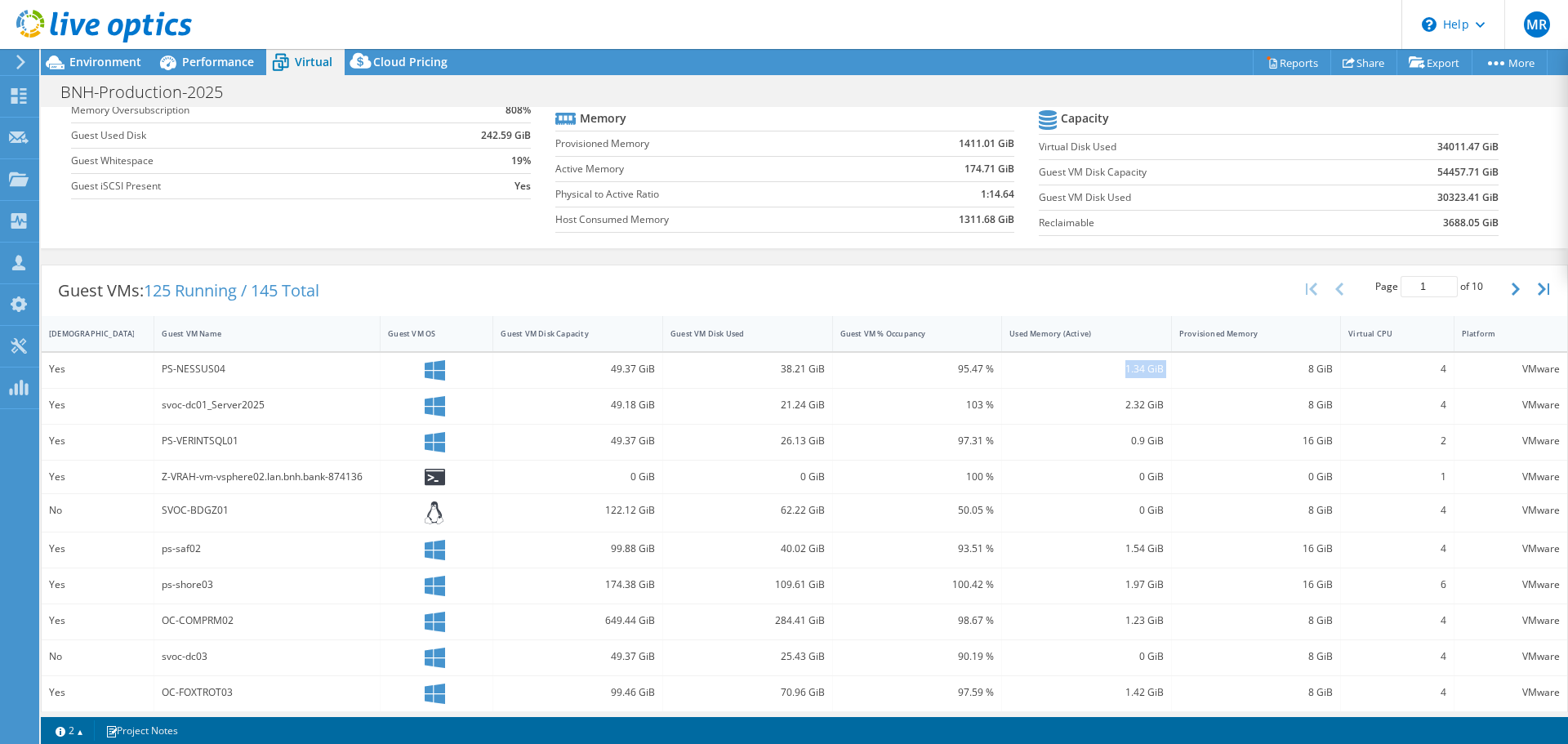
click at [1184, 367] on div "Yes PS-NESSUS04 49.37 GiB 38.21 GiB 95.47 % 1.34 GiB 8 GiB 4 VMware" at bounding box center [805, 371] width 1526 height 36
drag, startPoint x: 1304, startPoint y: 544, endPoint x: 1319, endPoint y: 544, distance: 15.0
click at [1316, 544] on div "16 GiB" at bounding box center [1256, 548] width 154 height 18
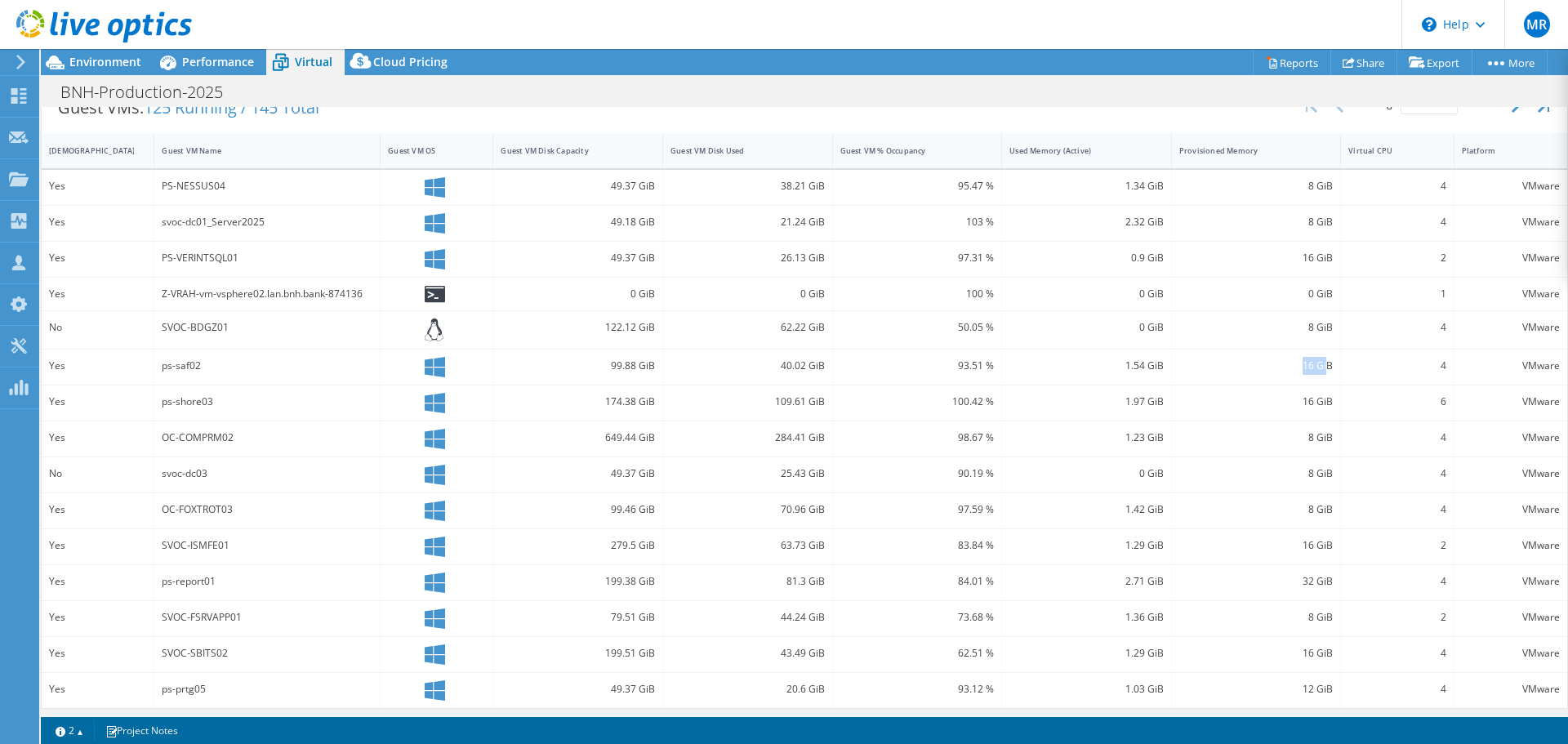
scroll to position [351, 0]
drag, startPoint x: 1117, startPoint y: 578, endPoint x: 1332, endPoint y: 576, distance: 215.0
click at [1332, 576] on div "Yes ps-report01 199.38 GiB 81.3 GiB 84.01 % 2.71 GiB 32 GiB 4 VMware" at bounding box center [805, 578] width 1526 height 36
click at [209, 46] on header "MR Partner Team Member [PERSON_NAME] [PERSON_NAME][EMAIL_ADDRESS][PERSON_NAME][…" at bounding box center [784, 24] width 1568 height 49
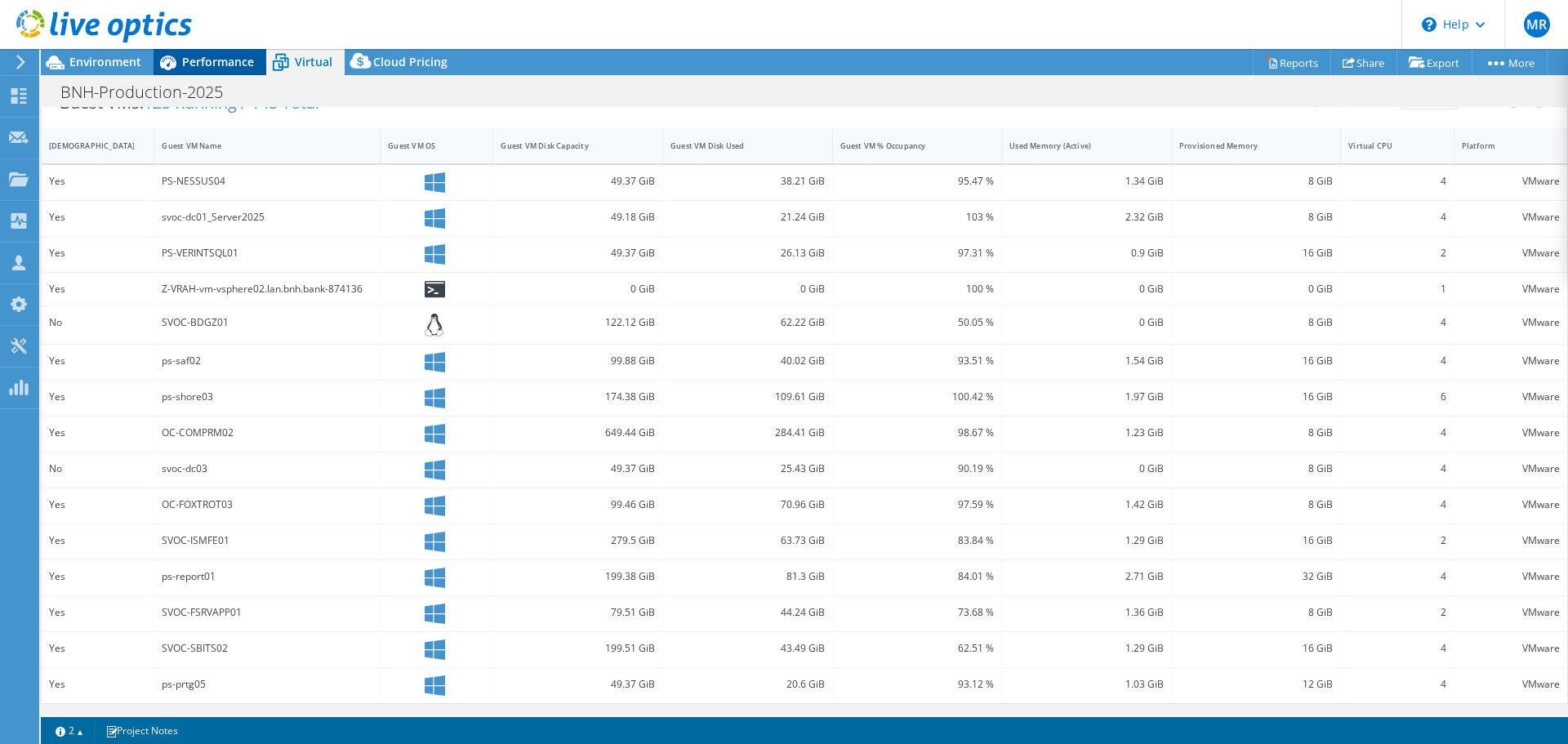
click at [211, 53] on div "Performance" at bounding box center [210, 62] width 112 height 26
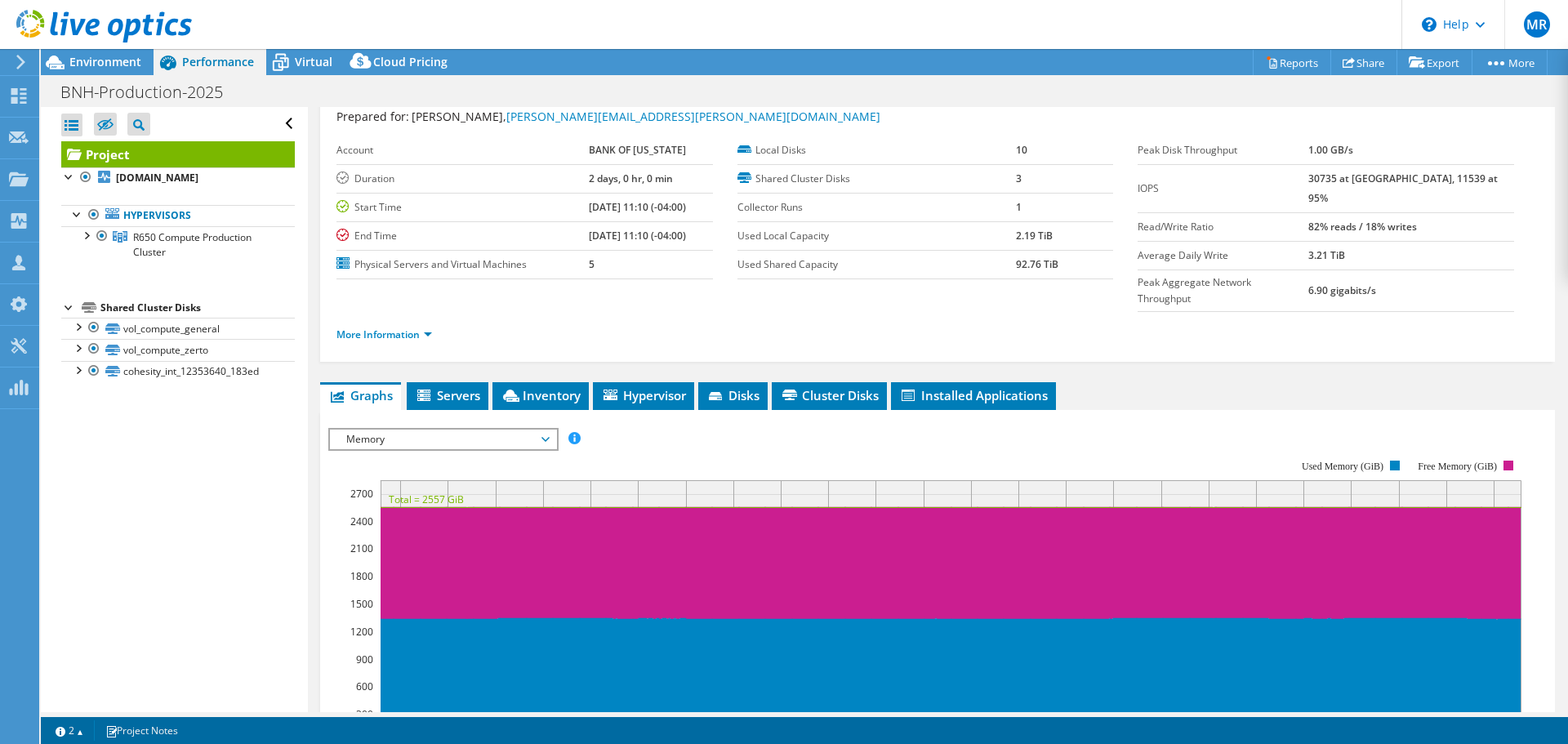
scroll to position [0, 0]
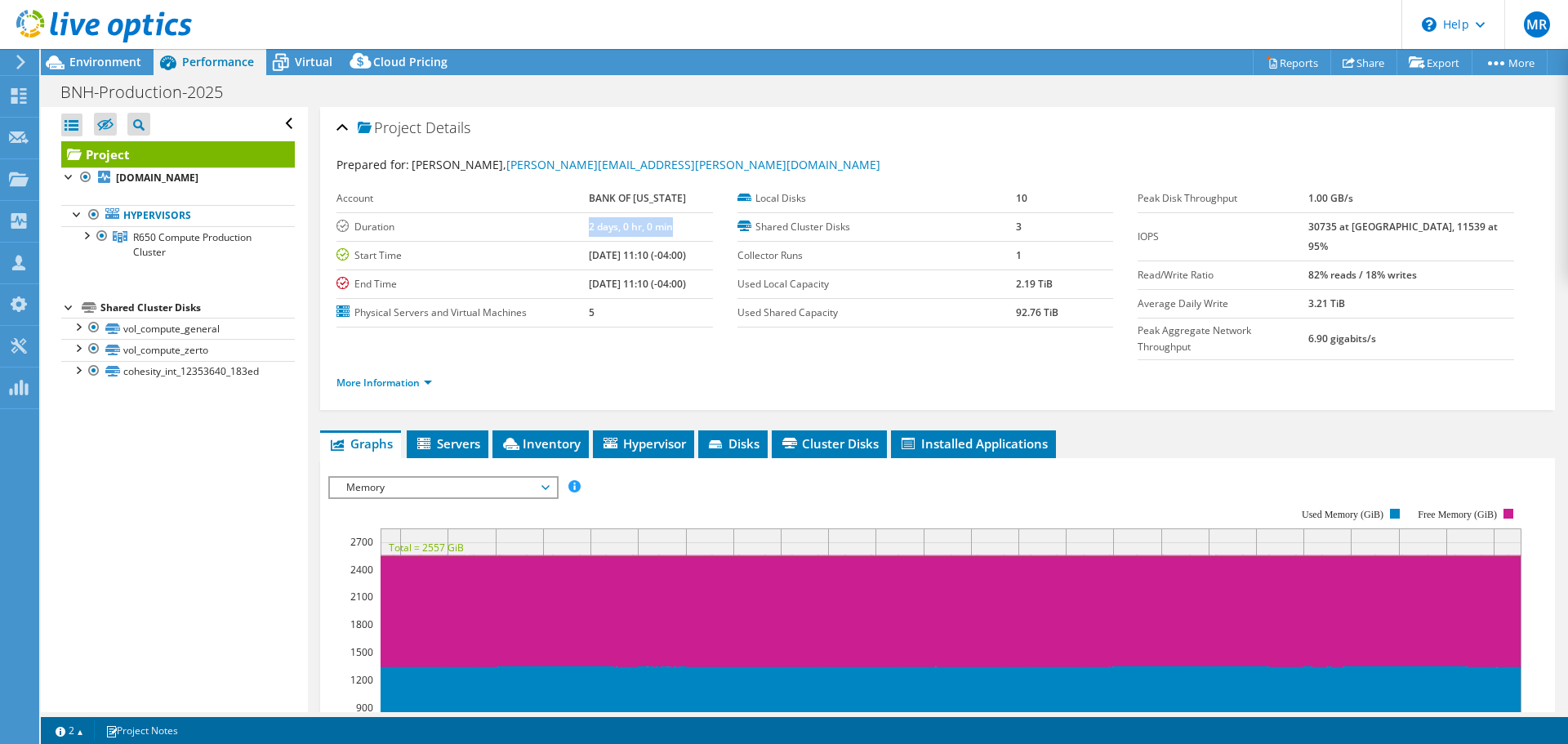
drag, startPoint x: 557, startPoint y: 225, endPoint x: 681, endPoint y: 234, distance: 124.3
click at [681, 234] on tr "Duration 2 days, 0 hr, 0 min" at bounding box center [525, 226] width 376 height 29
click at [312, 70] on div "Virtual" at bounding box center [306, 62] width 79 height 26
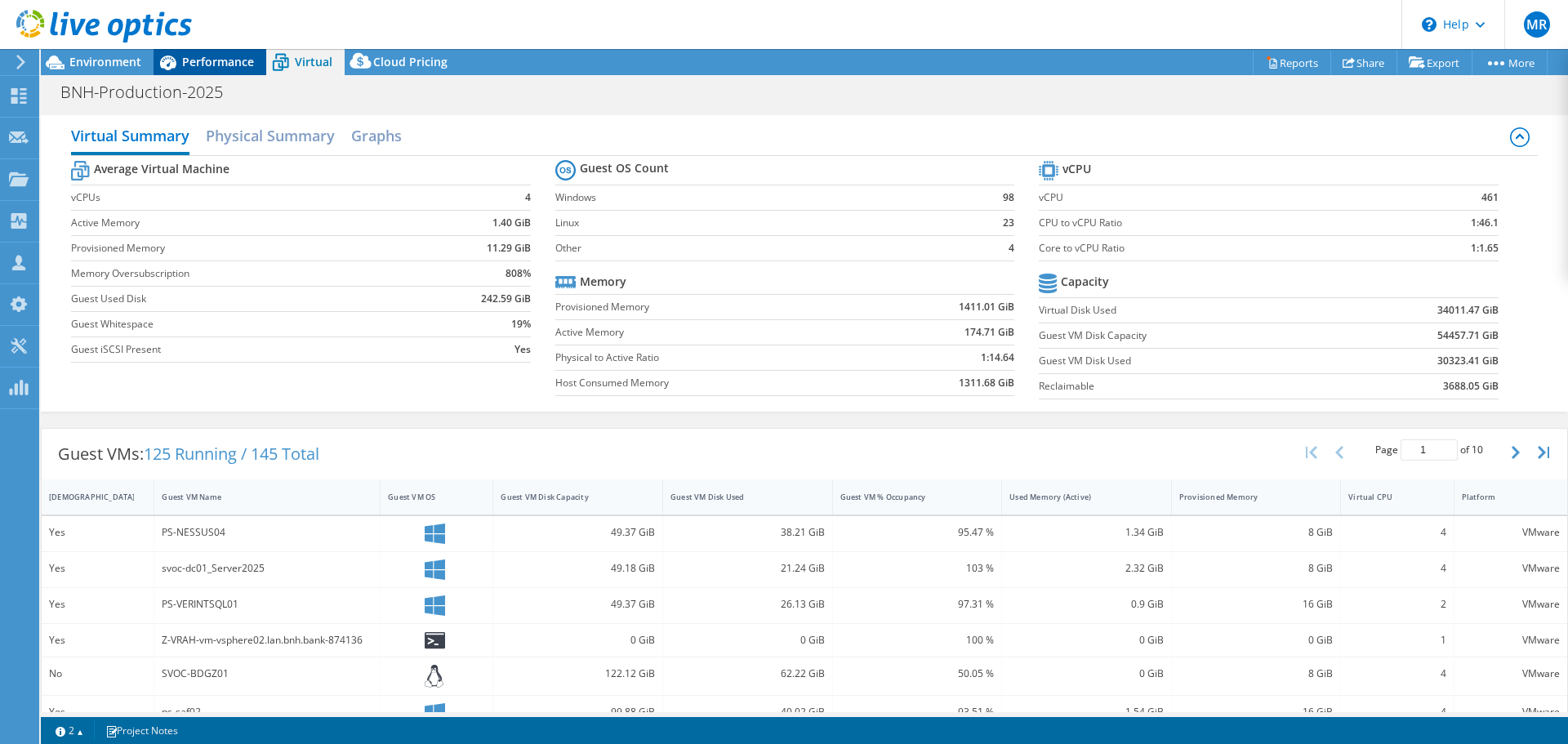
click at [215, 60] on span "Performance" at bounding box center [218, 62] width 72 height 16
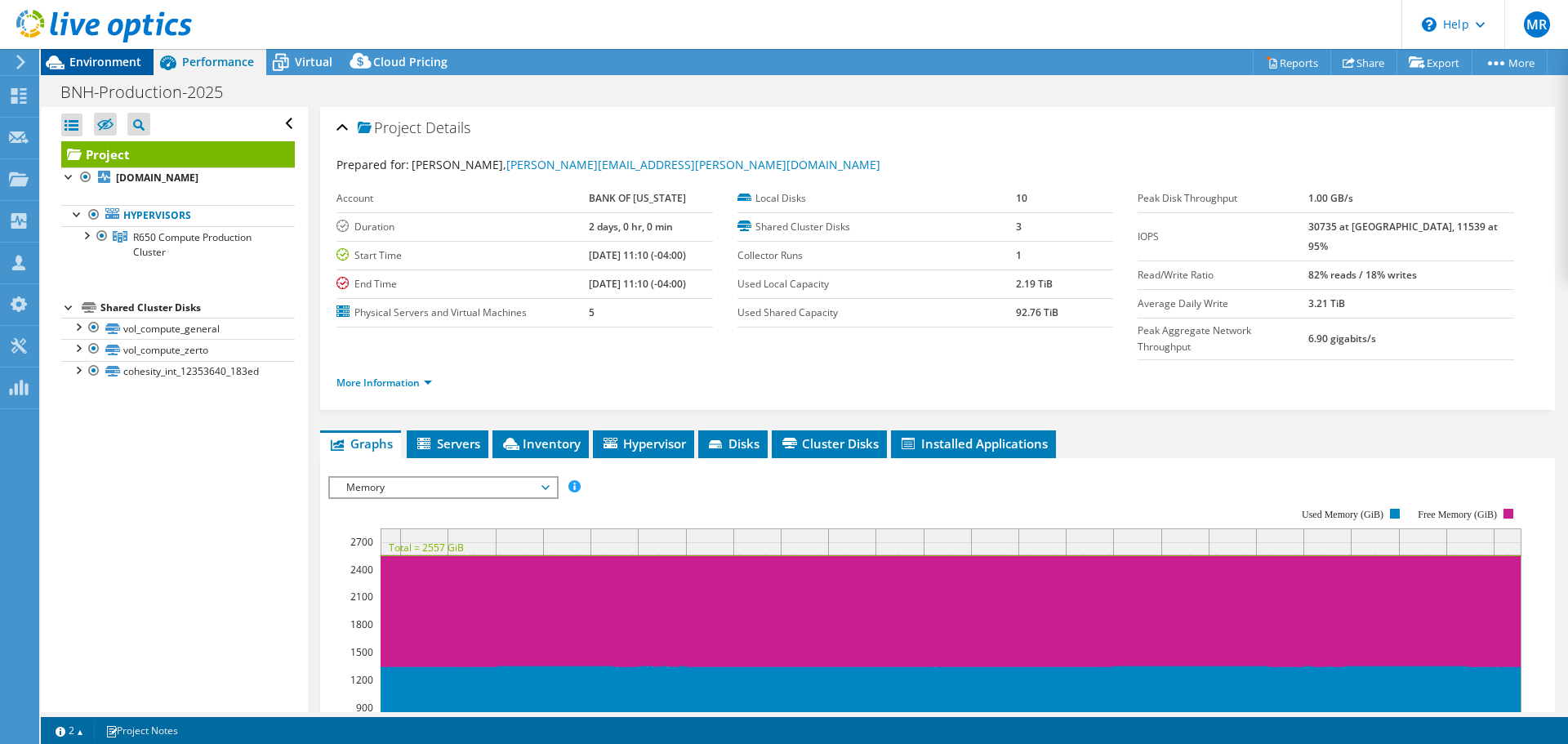
click at [121, 65] on span "Environment" at bounding box center [105, 62] width 72 height 16
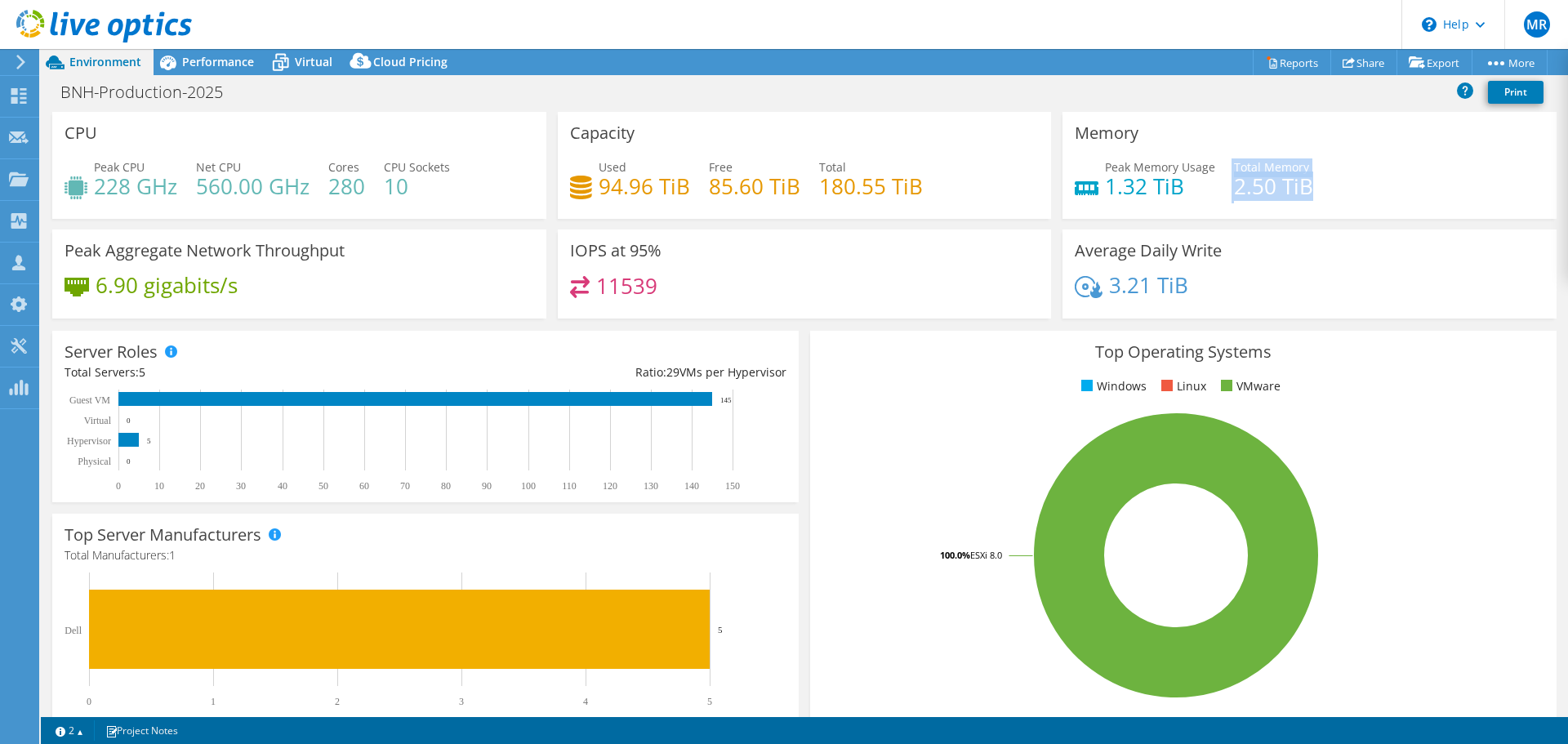
drag, startPoint x: 1245, startPoint y: 187, endPoint x: 1318, endPoint y: 191, distance: 73.1
click at [1318, 191] on div "Peak Memory Usage 1.32 TiB Total Memory 2.50 TiB" at bounding box center [1310, 184] width 470 height 53
click at [230, 58] on span "Performance" at bounding box center [218, 62] width 72 height 16
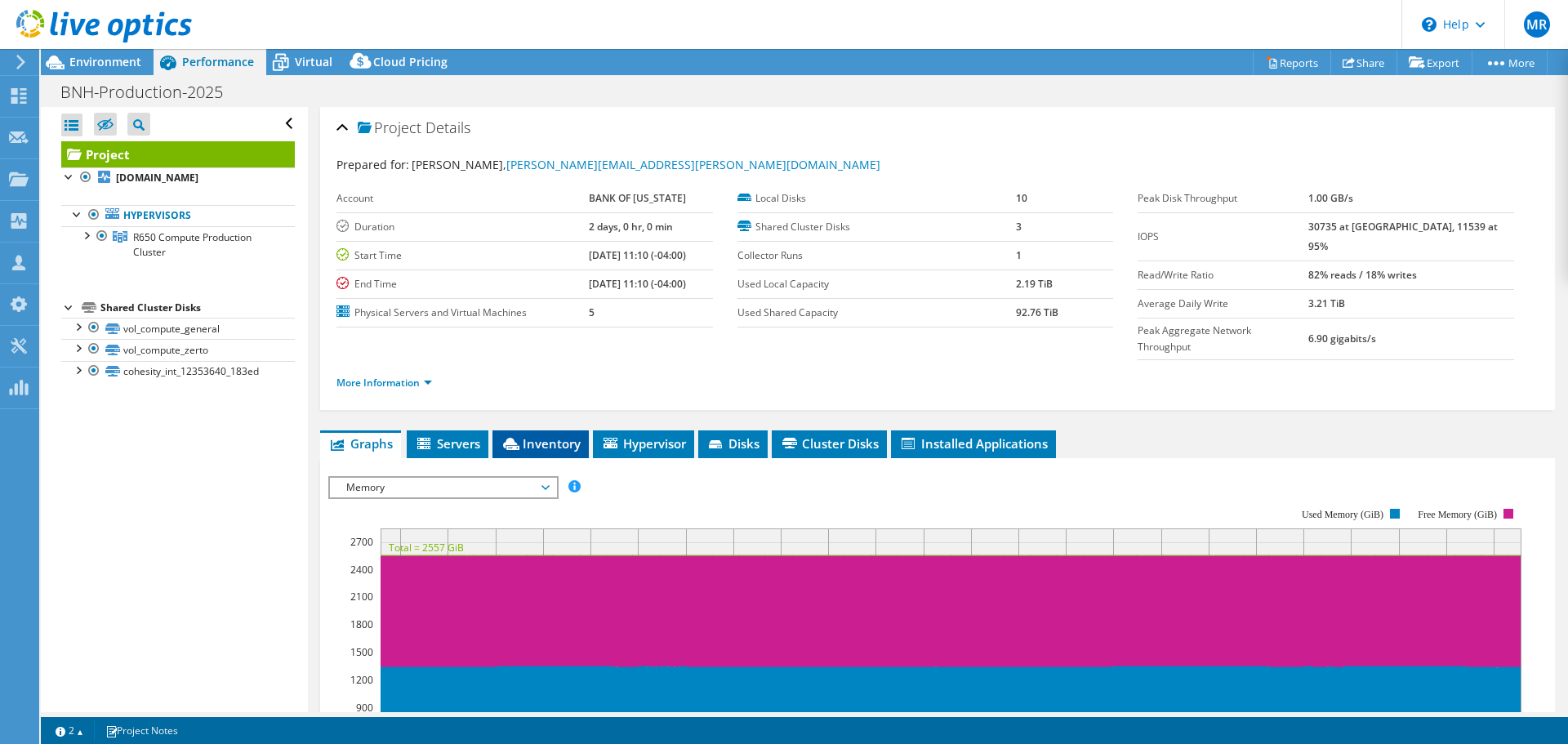
click at [530, 435] on span "Inventory" at bounding box center [541, 443] width 80 height 16
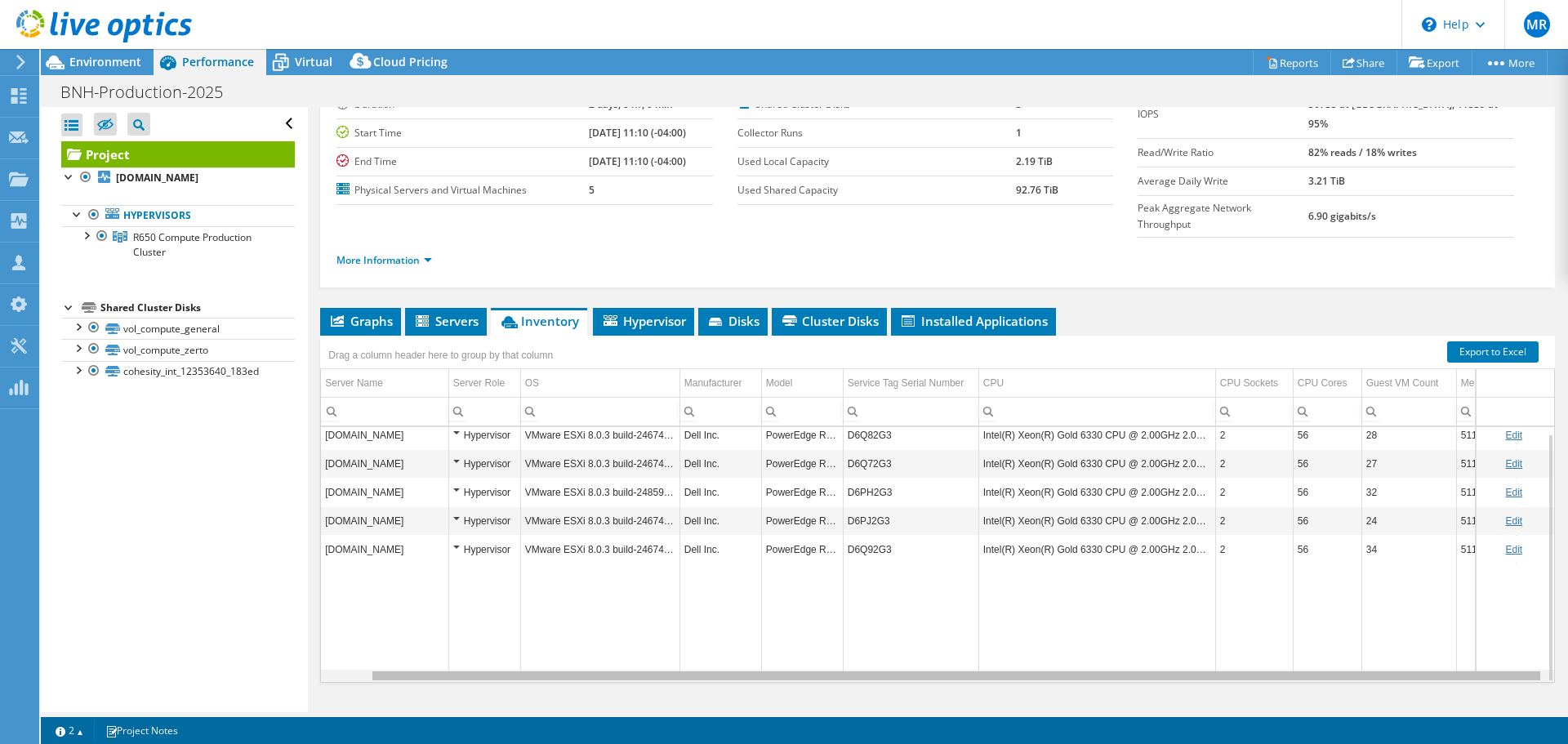
scroll to position [0, 52]
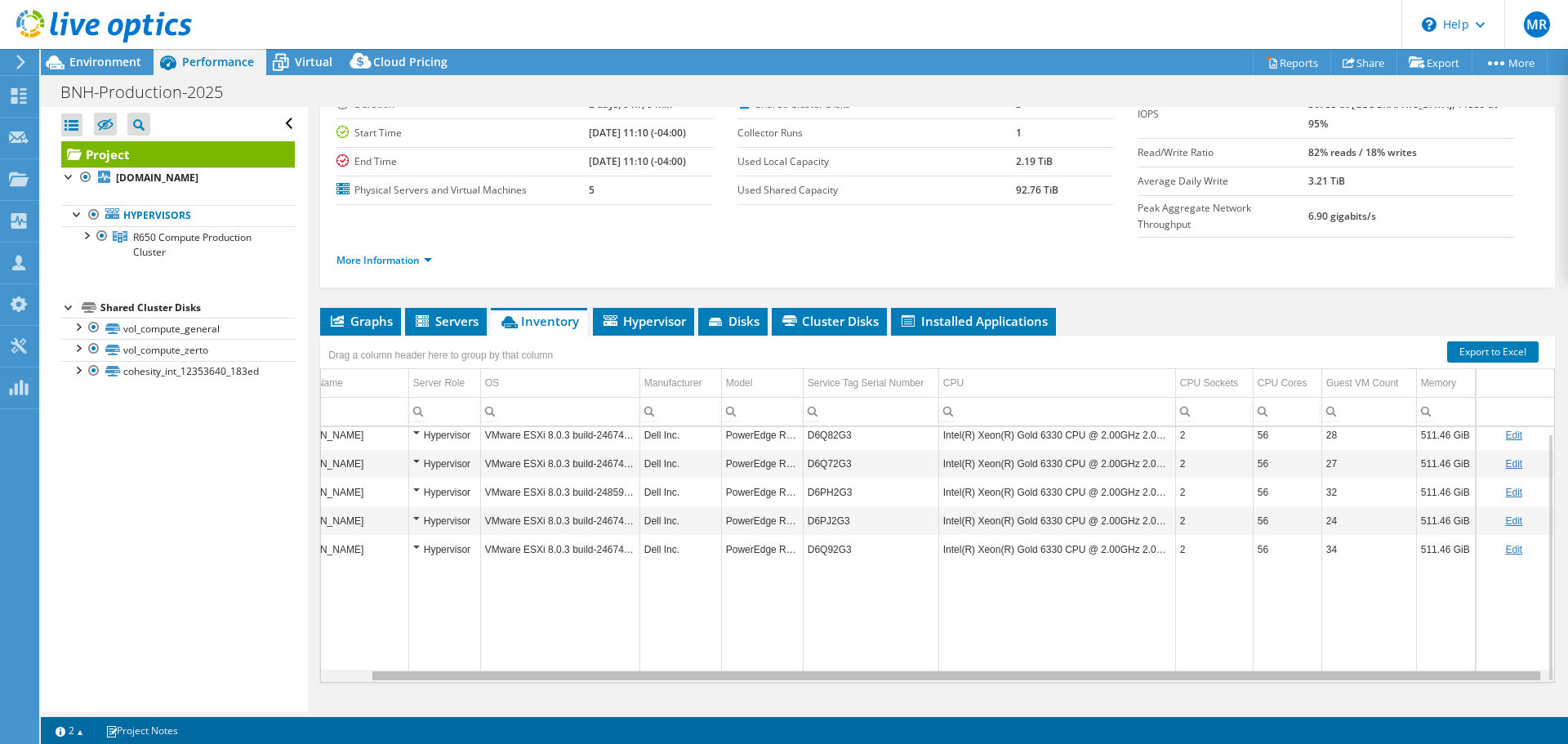
drag, startPoint x: 1312, startPoint y: 638, endPoint x: 1408, endPoint y: 638, distance: 96.0
click at [1408, 638] on body "MR Partner Team Member [PERSON_NAME] [PERSON_NAME][EMAIL_ADDRESS][PERSON_NAME][…" at bounding box center [784, 372] width 1568 height 744
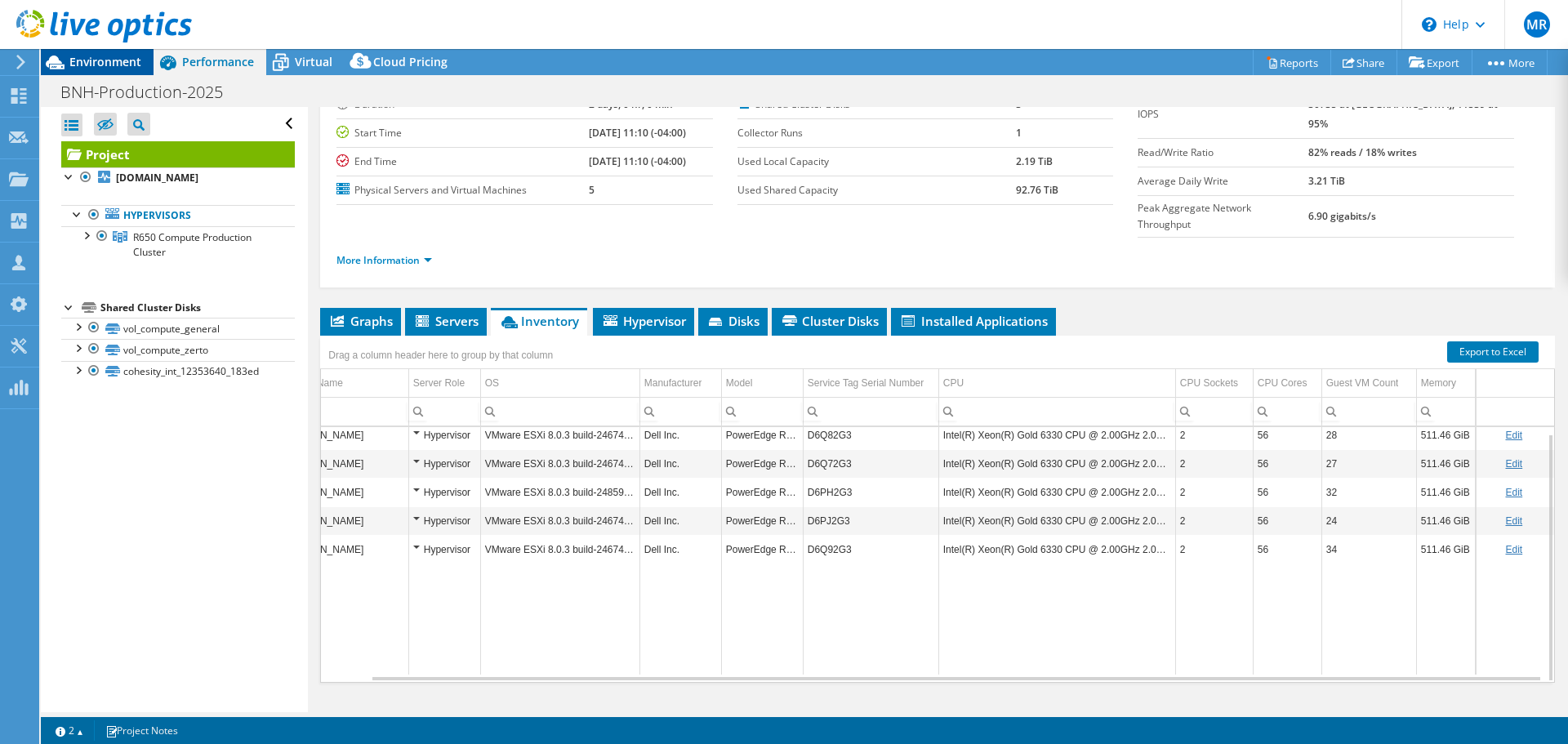
click at [125, 66] on span "Environment" at bounding box center [105, 62] width 72 height 16
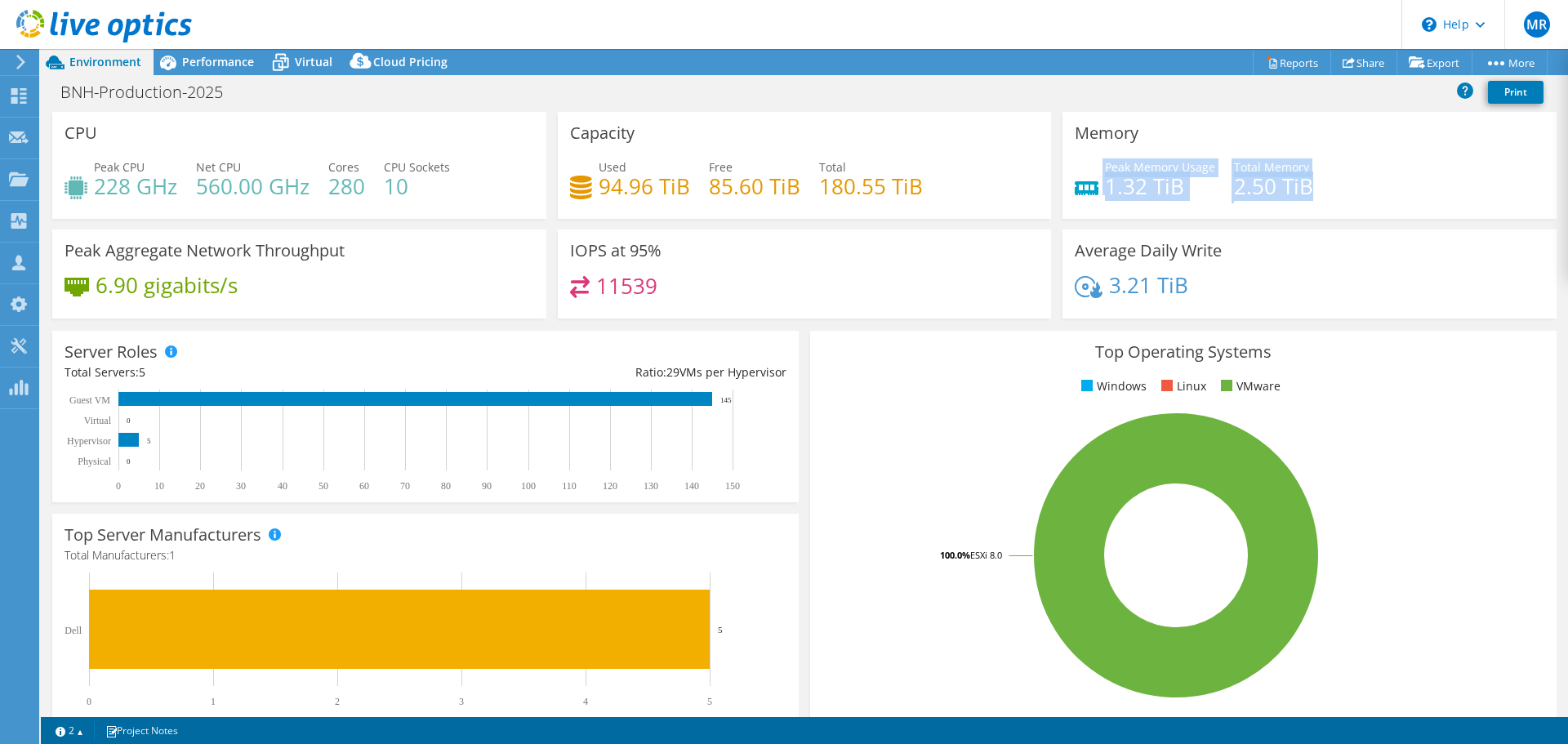
drag, startPoint x: 1111, startPoint y: 185, endPoint x: 1307, endPoint y: 189, distance: 196.0
click at [1307, 189] on div "Peak Memory Usage 1.32 TiB Total Memory 2.50 TiB" at bounding box center [1310, 184] width 470 height 53
click at [302, 58] on span "Virtual" at bounding box center [313, 62] width 37 height 16
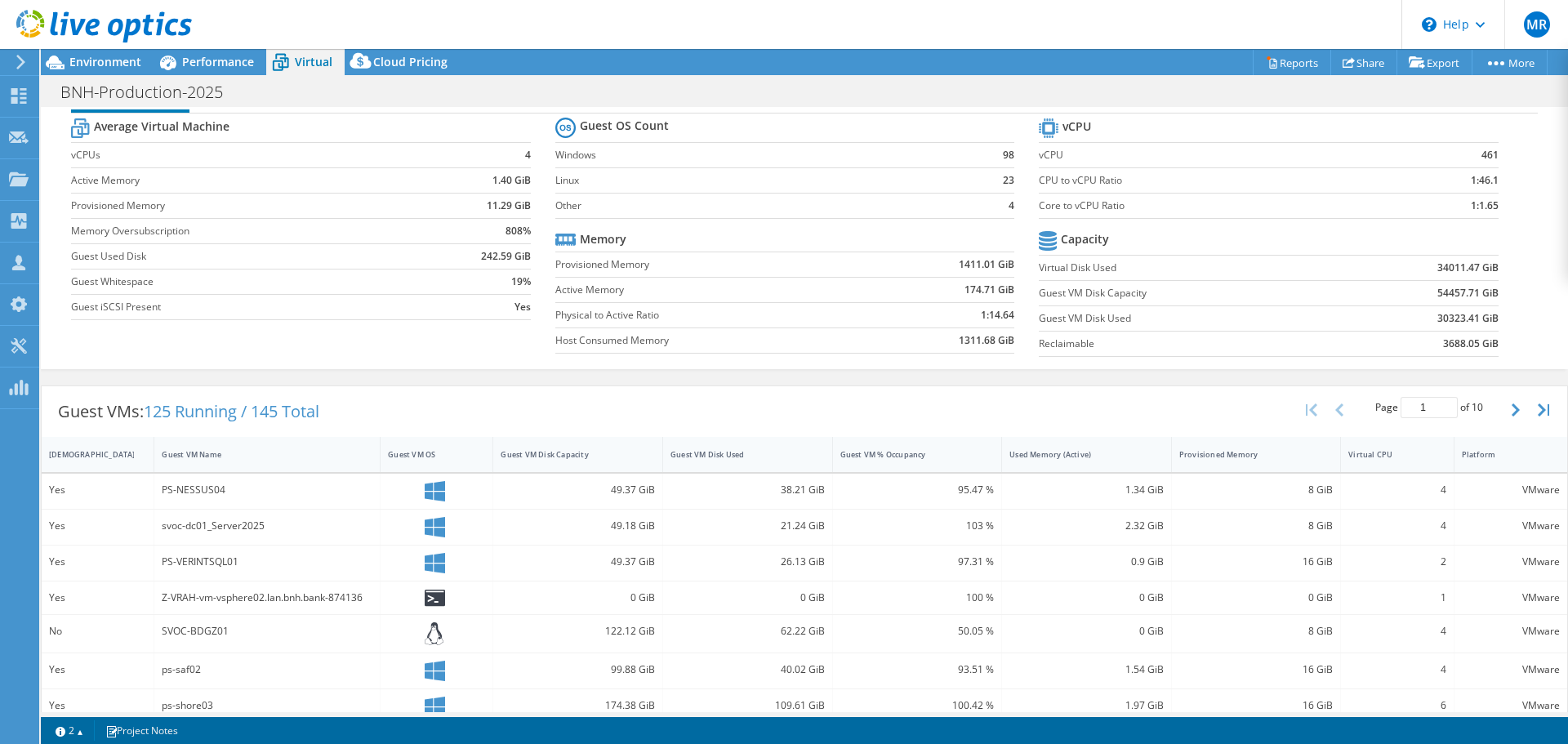
scroll to position [81, 0]
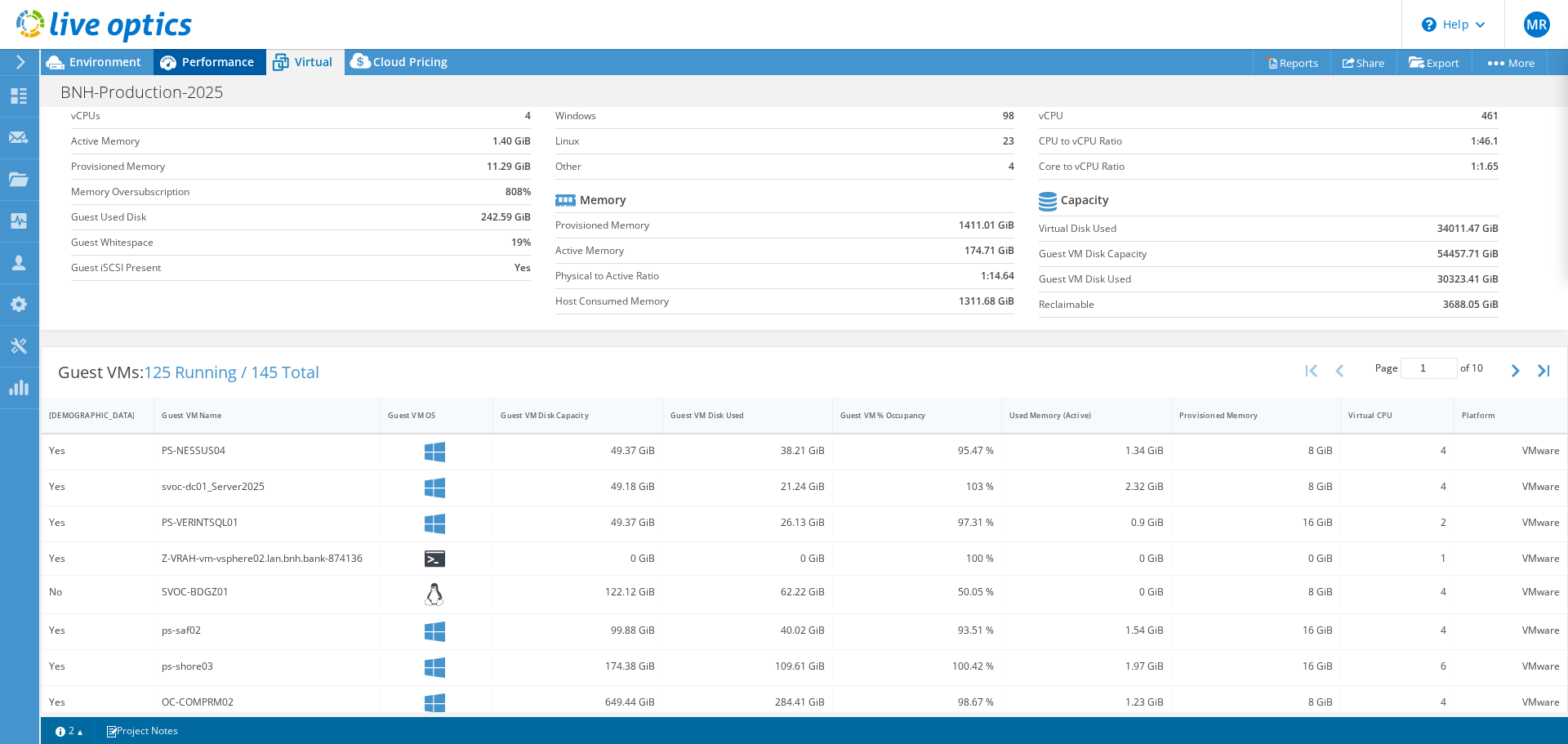
click at [225, 63] on span "Performance" at bounding box center [218, 62] width 72 height 16
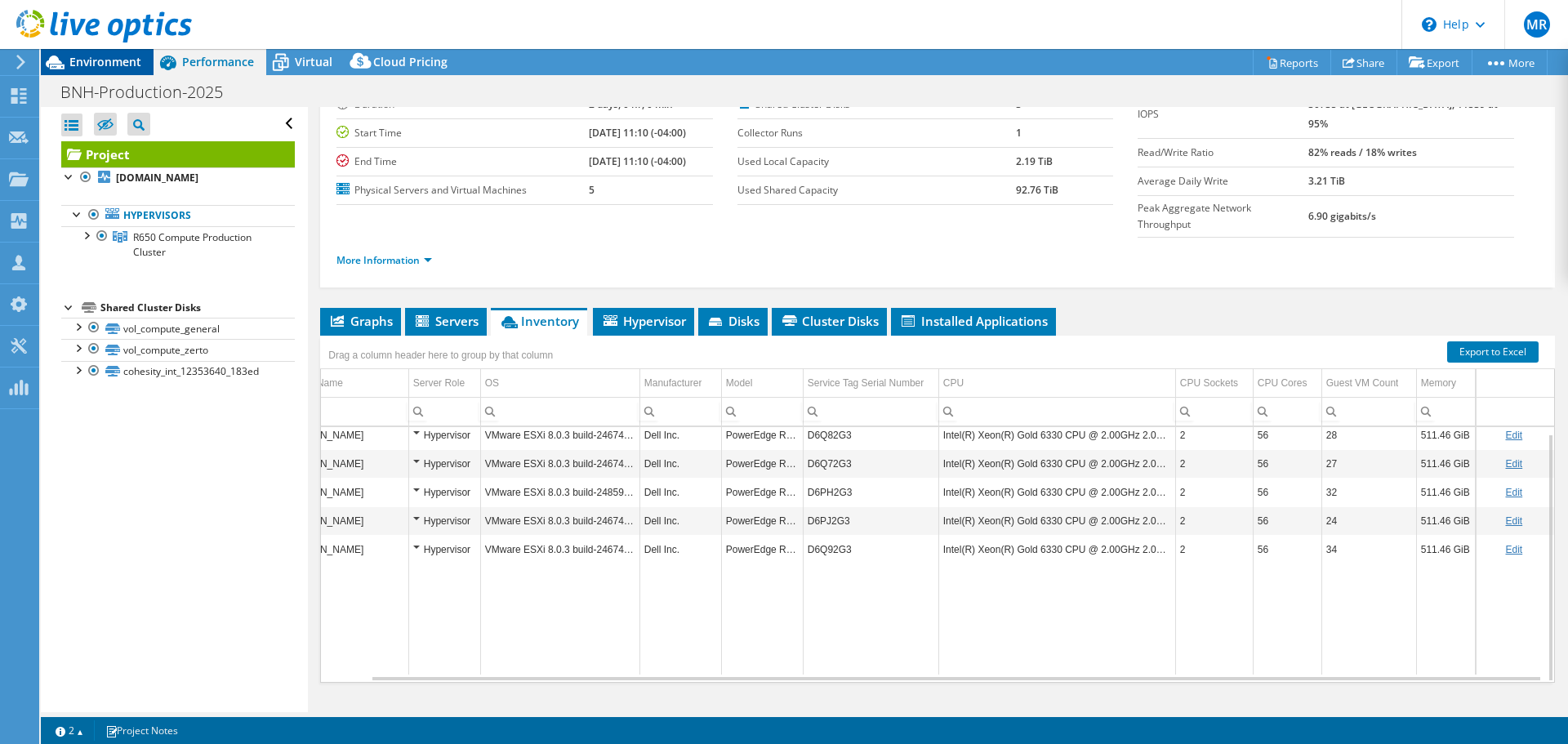
click at [87, 60] on span "Environment" at bounding box center [105, 62] width 72 height 16
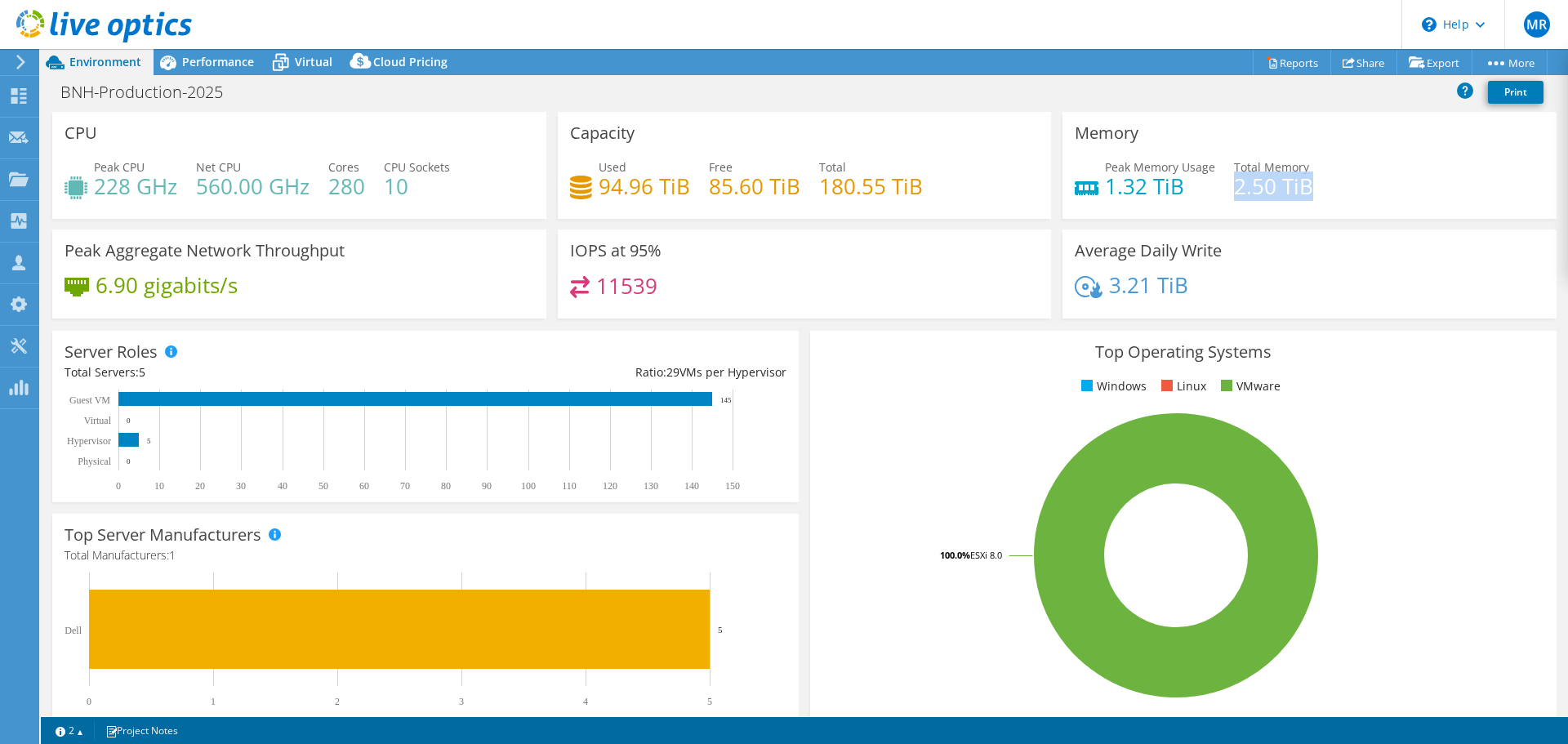
drag, startPoint x: 1227, startPoint y: 184, endPoint x: 1328, endPoint y: 186, distance: 101.0
click at [1328, 186] on div "Peak Memory Usage 1.32 TiB Total Memory 2.50 TiB" at bounding box center [1310, 184] width 470 height 53
click at [241, 56] on span "Performance" at bounding box center [218, 62] width 72 height 16
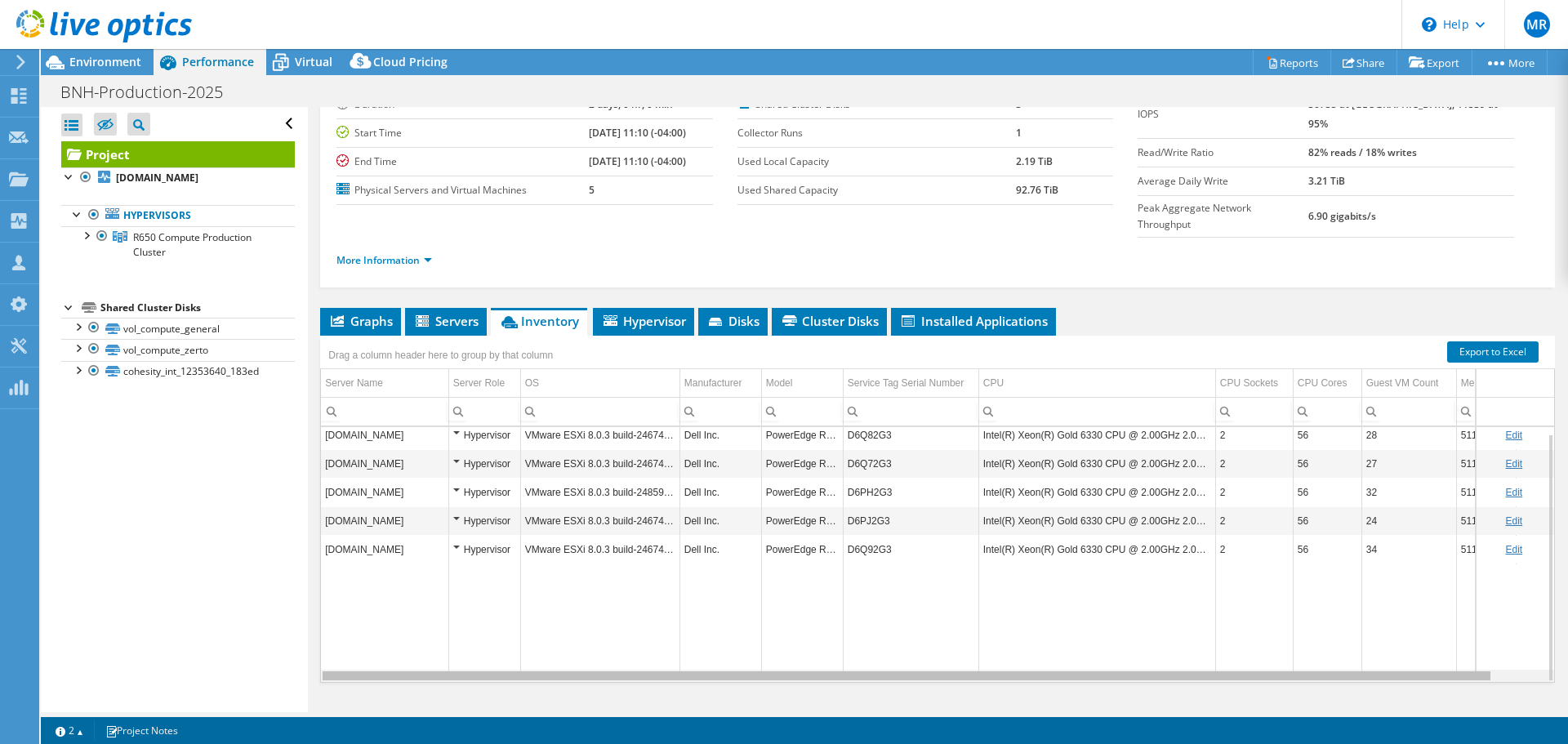
drag, startPoint x: 893, startPoint y: 643, endPoint x: 756, endPoint y: 644, distance: 137.0
click at [756, 644] on body "MR Partner Team Member [PERSON_NAME] [PERSON_NAME][EMAIL_ADDRESS][PERSON_NAME][…" at bounding box center [784, 372] width 1568 height 744
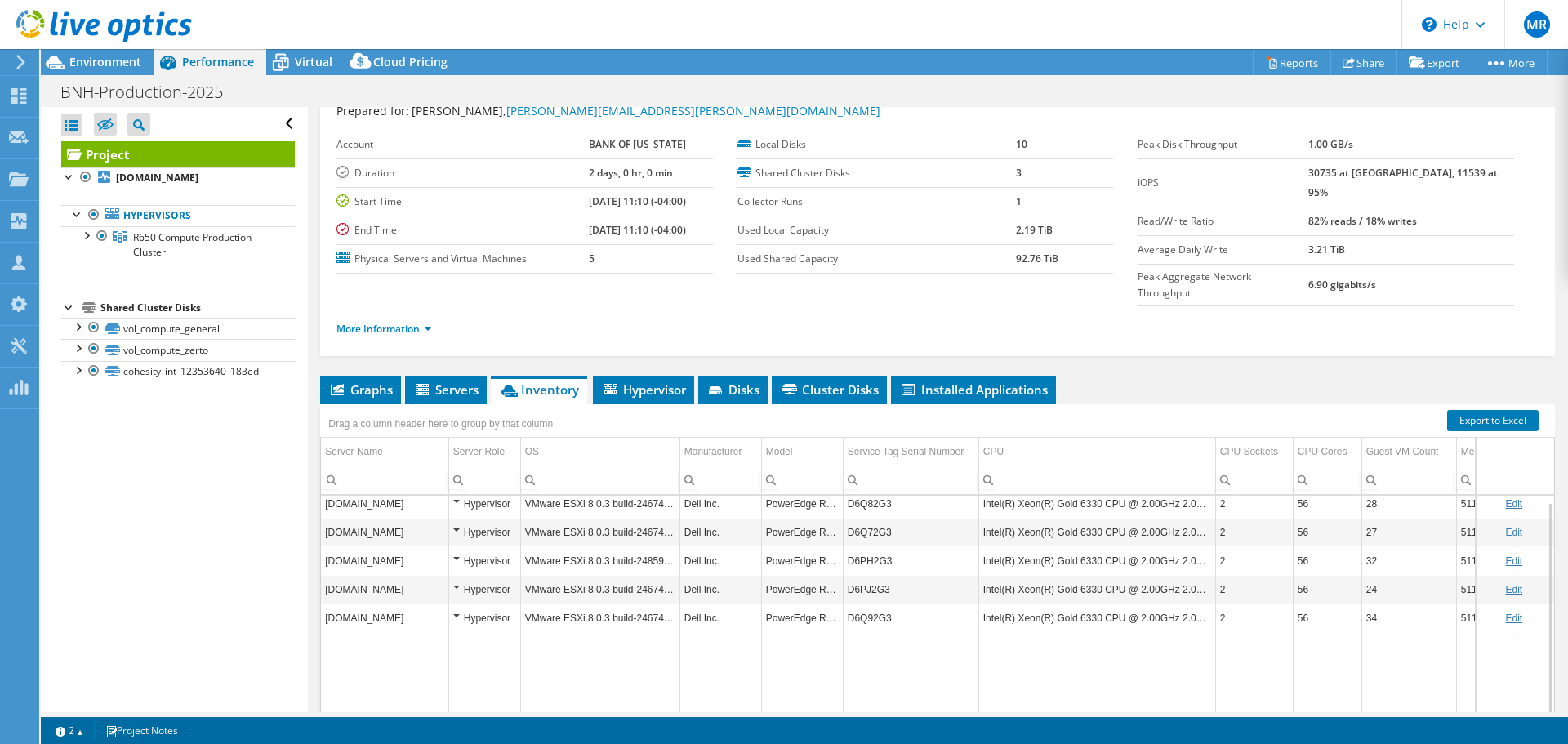
scroll to position [81, 0]
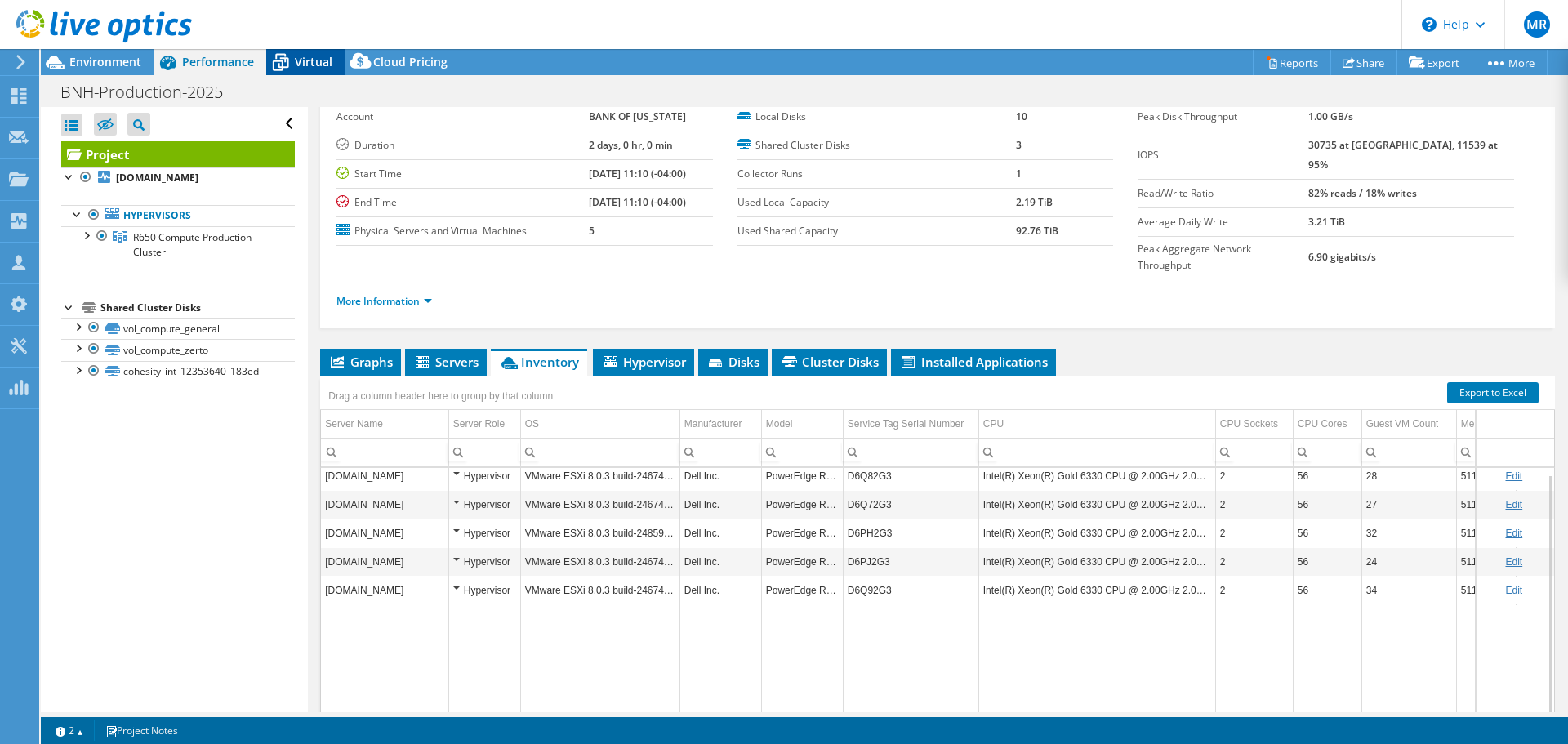
click at [303, 65] on span "Virtual" at bounding box center [313, 62] width 37 height 16
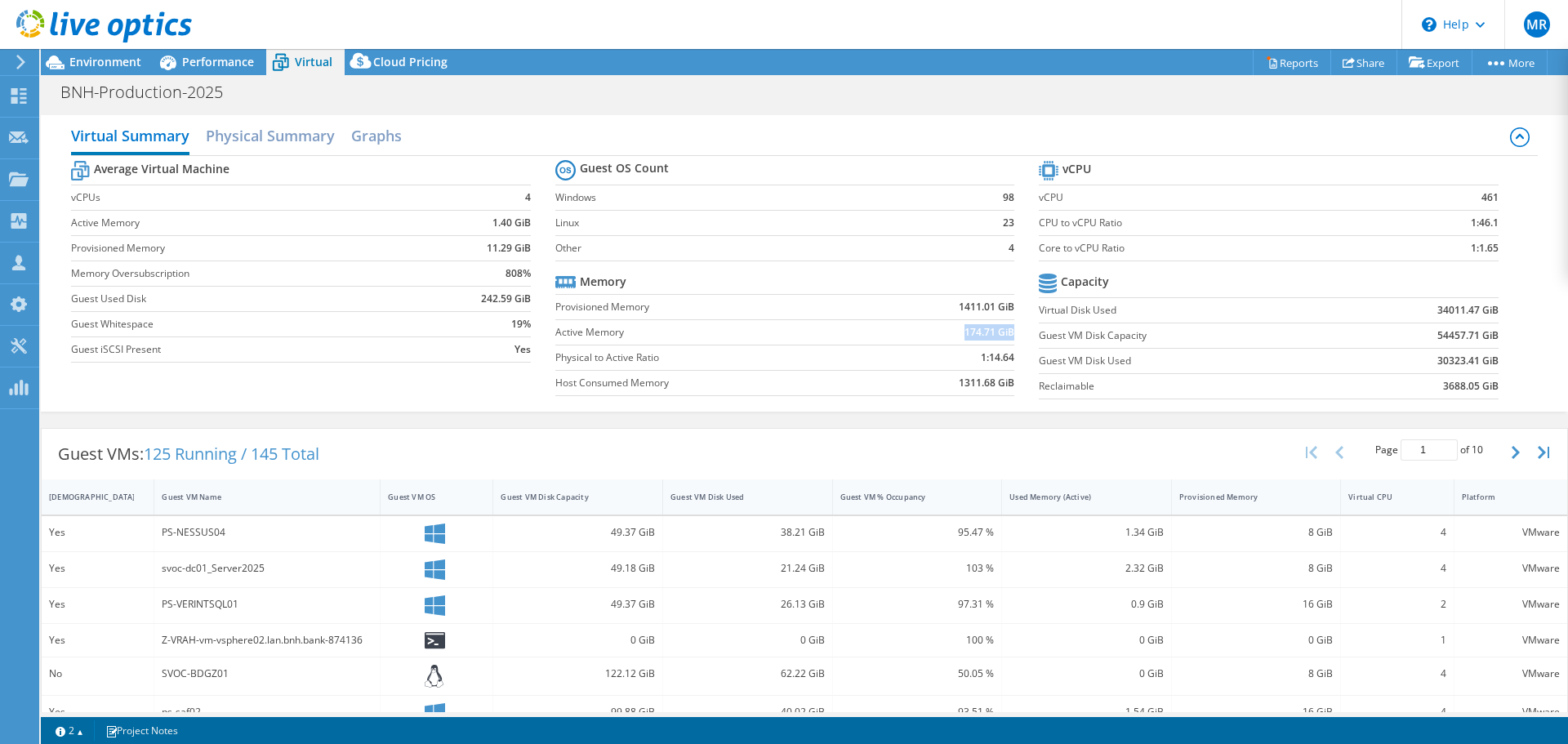
drag, startPoint x: 950, startPoint y: 328, endPoint x: 1004, endPoint y: 327, distance: 54.0
click at [1004, 327] on td "174.71 GiB" at bounding box center [943, 331] width 144 height 25
drag, startPoint x: 951, startPoint y: 304, endPoint x: 980, endPoint y: 306, distance: 29.1
click at [980, 306] on b "1411.01 GiB" at bounding box center [986, 307] width 55 height 16
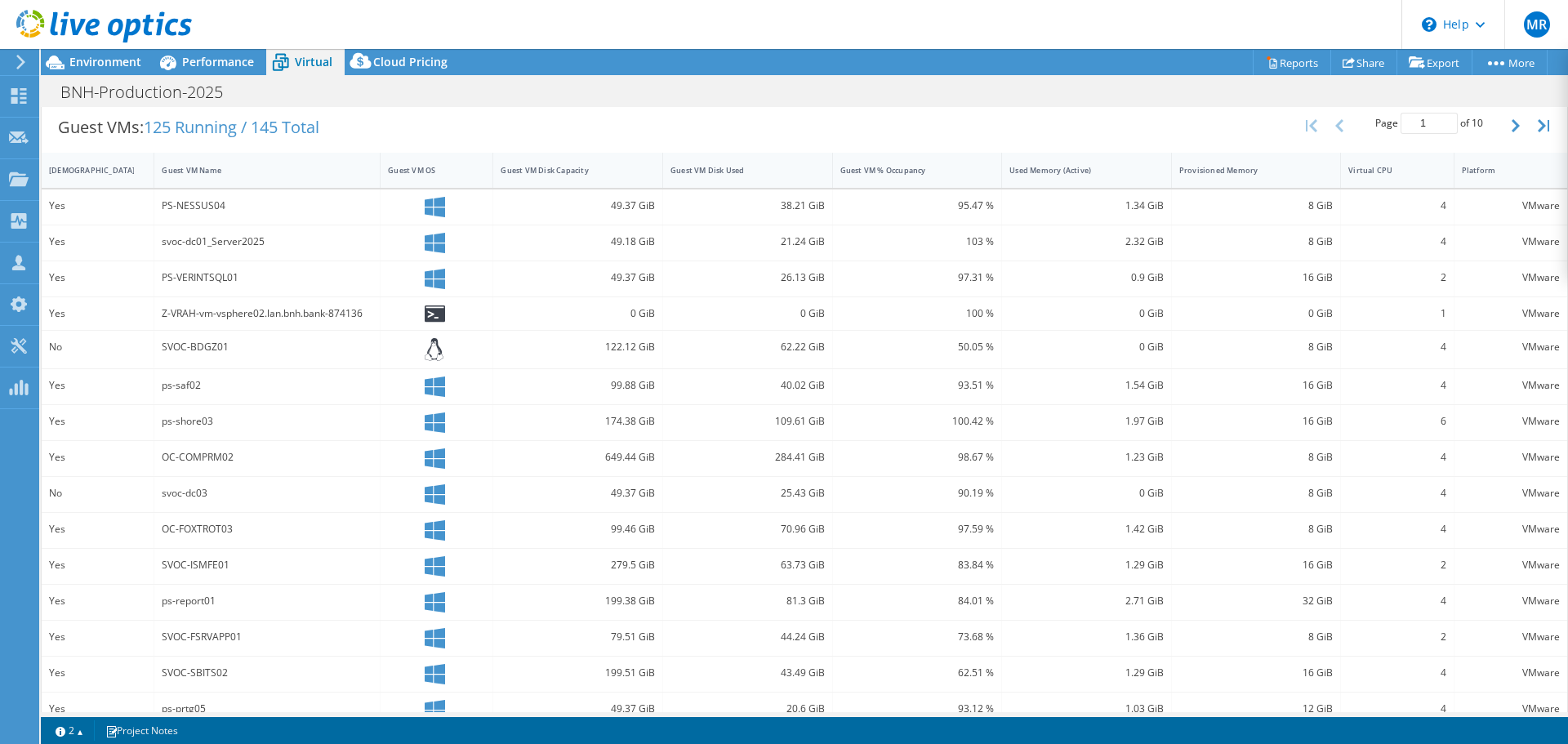
scroll to position [0, 0]
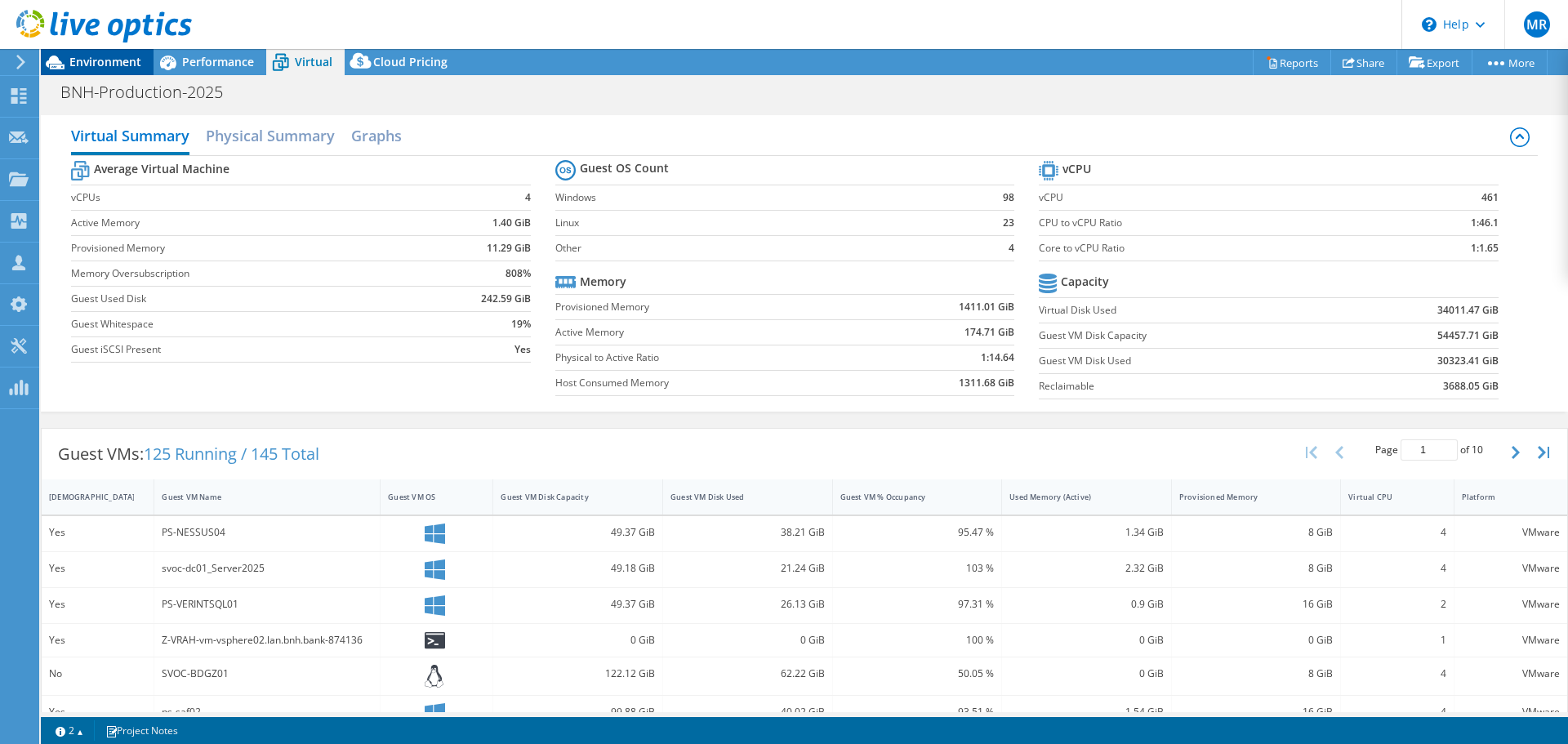
click at [108, 65] on span "Environment" at bounding box center [105, 62] width 72 height 16
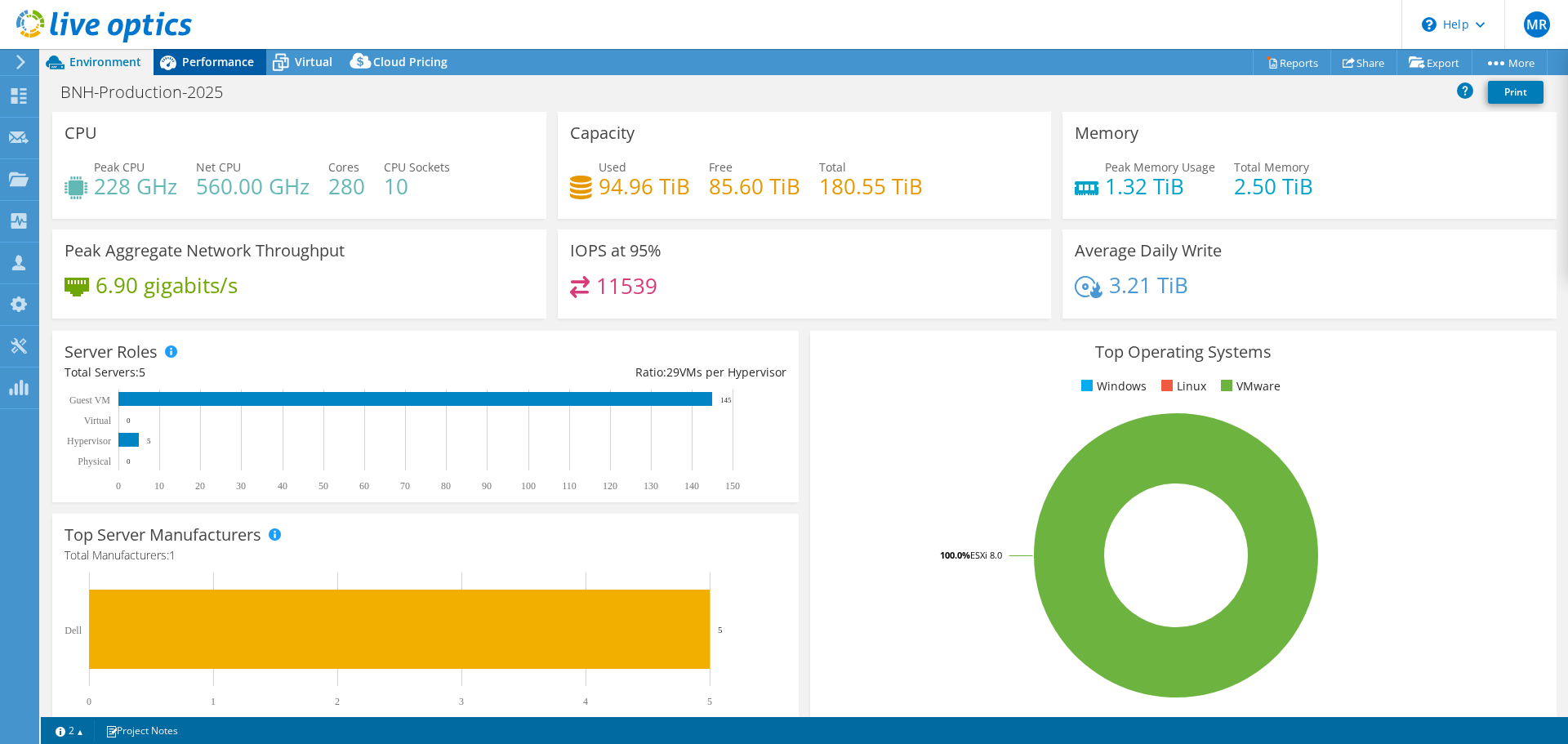
click at [197, 74] on div "Performance" at bounding box center [210, 62] width 112 height 26
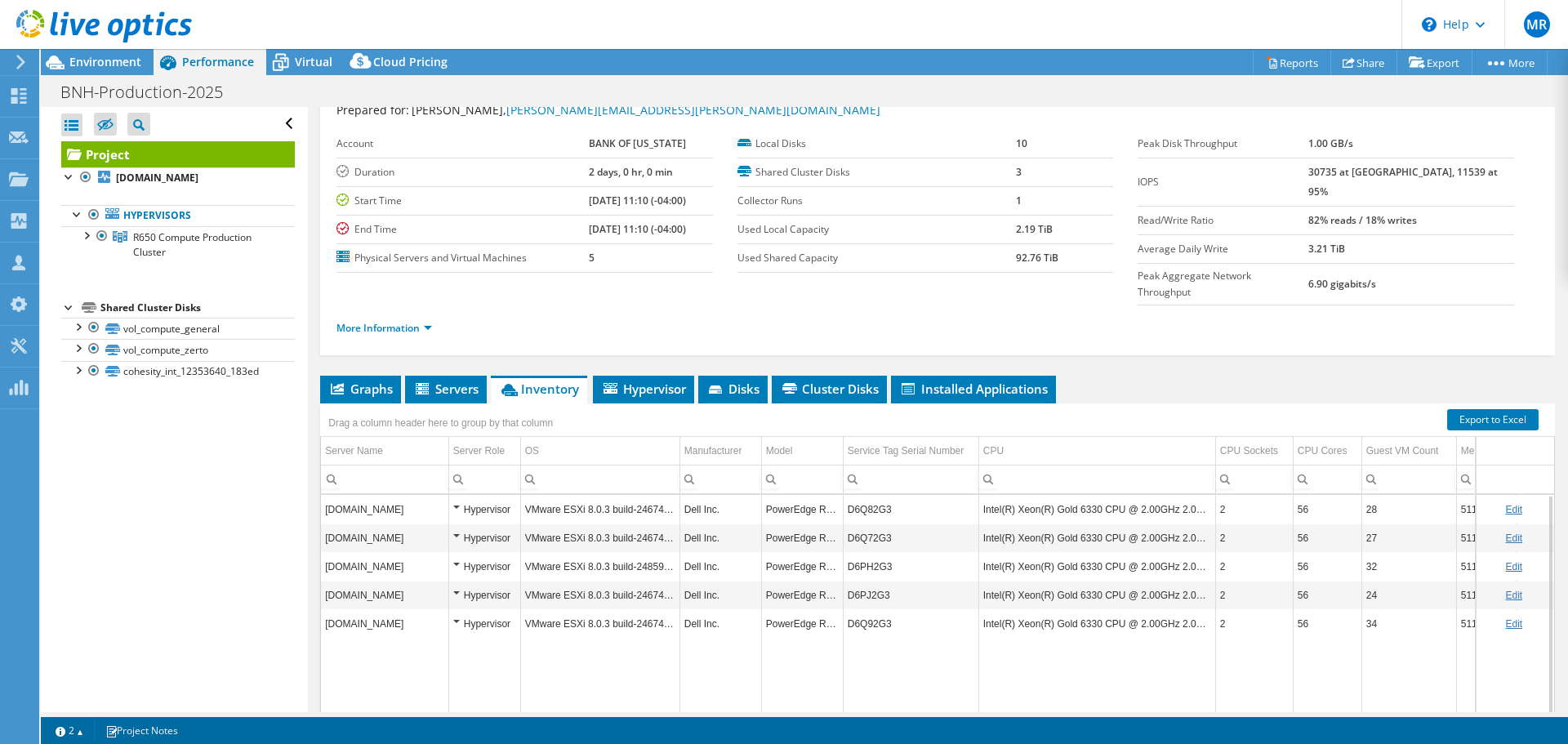
scroll to position [81, 0]
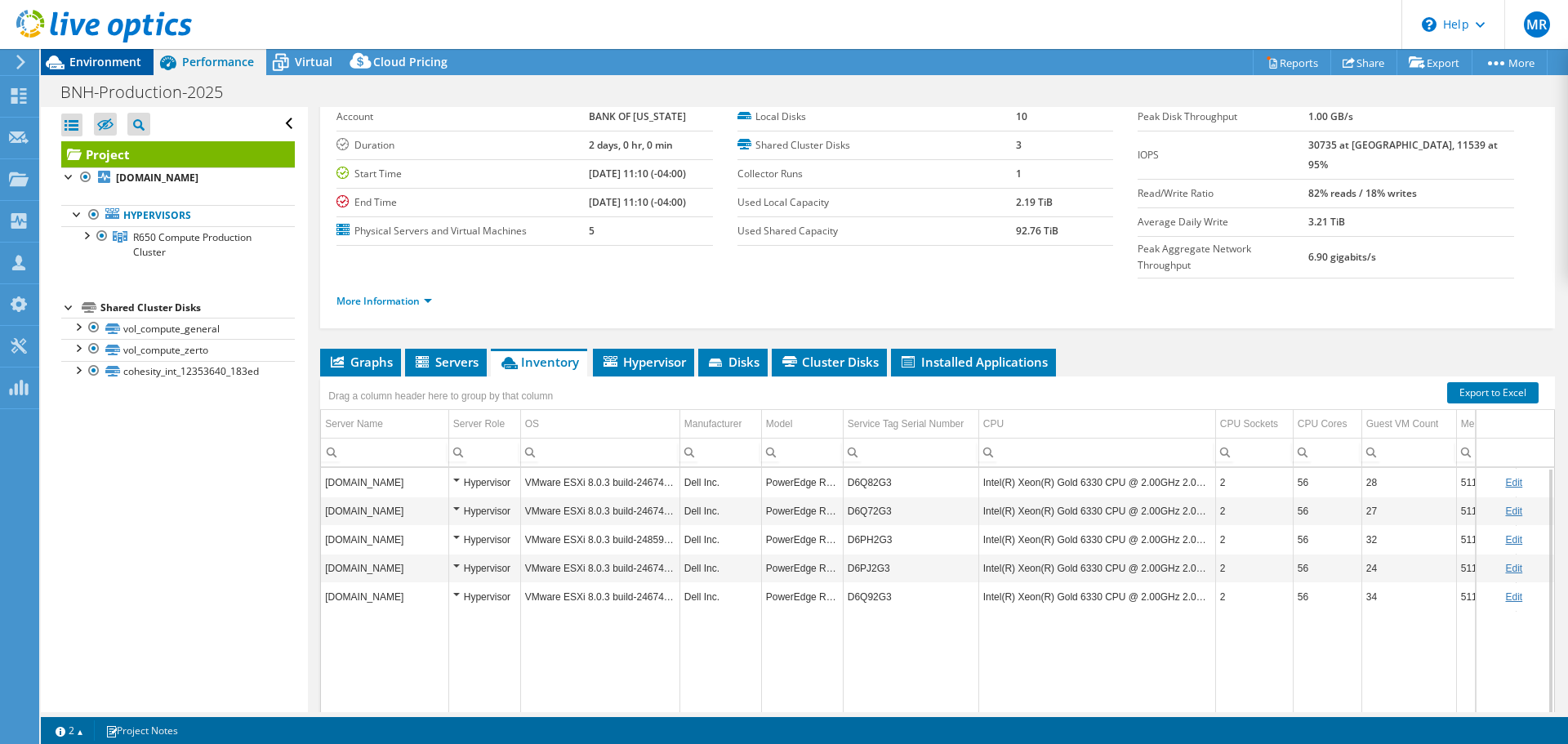
click at [128, 58] on span "Environment" at bounding box center [105, 62] width 72 height 16
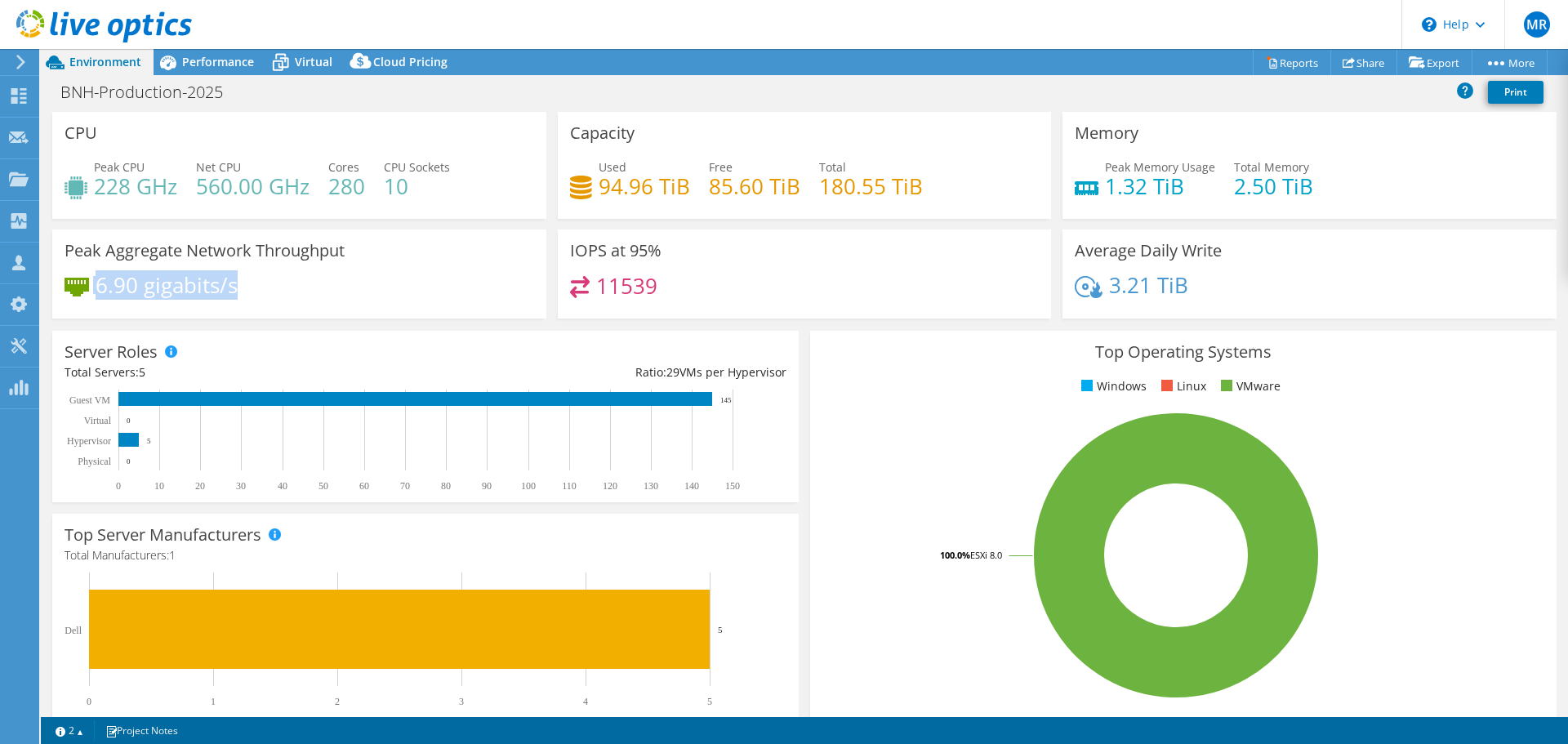
drag, startPoint x: 91, startPoint y: 287, endPoint x: 294, endPoint y: 281, distance: 203.1
click at [294, 281] on div "6.90 gigabits/s" at bounding box center [299, 293] width 470 height 35
click at [350, 265] on div "Peak Aggregate Network Throughput 6.90 gigabits/s" at bounding box center [299, 273] width 494 height 89
click at [216, 66] on span "Performance" at bounding box center [218, 62] width 72 height 16
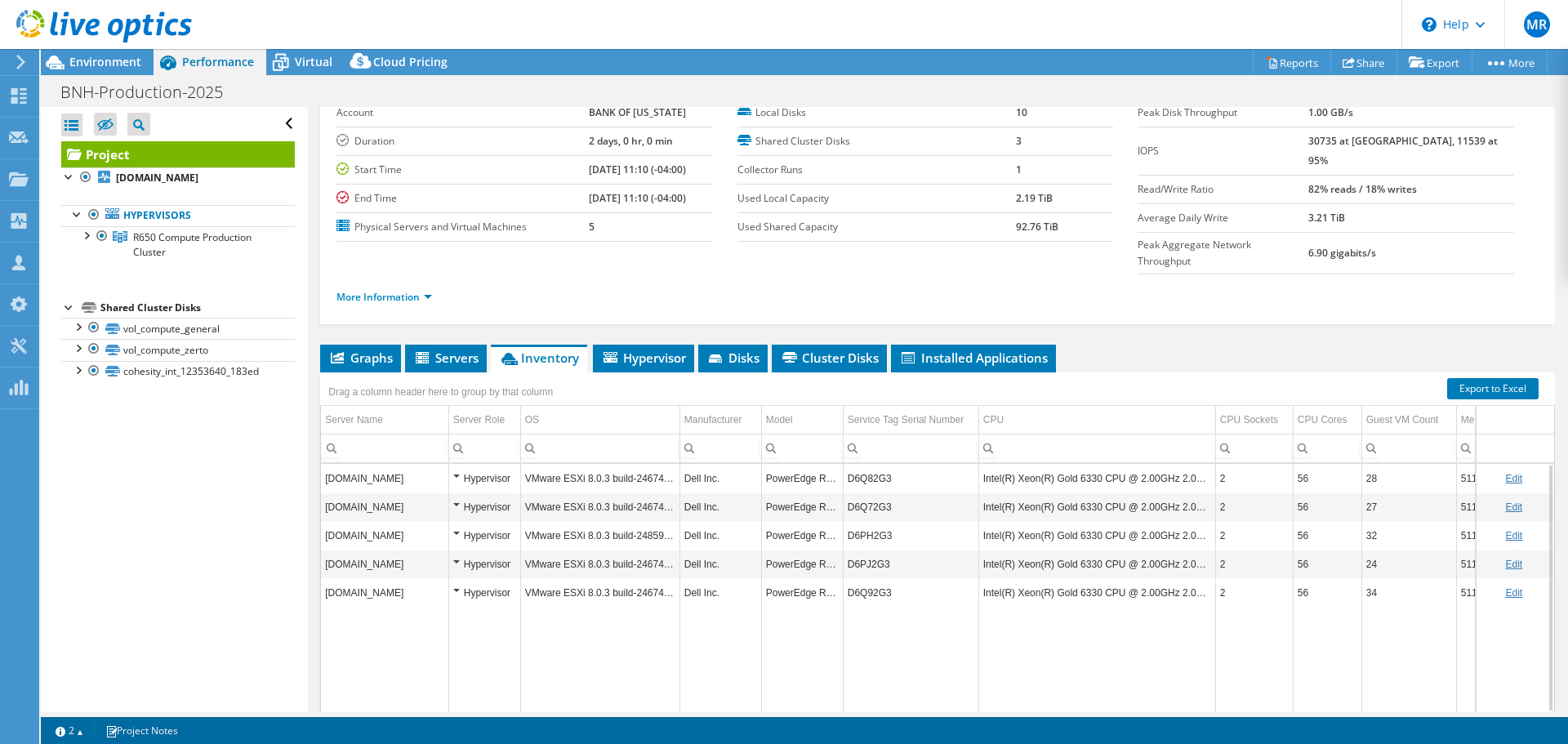
scroll to position [0, 0]
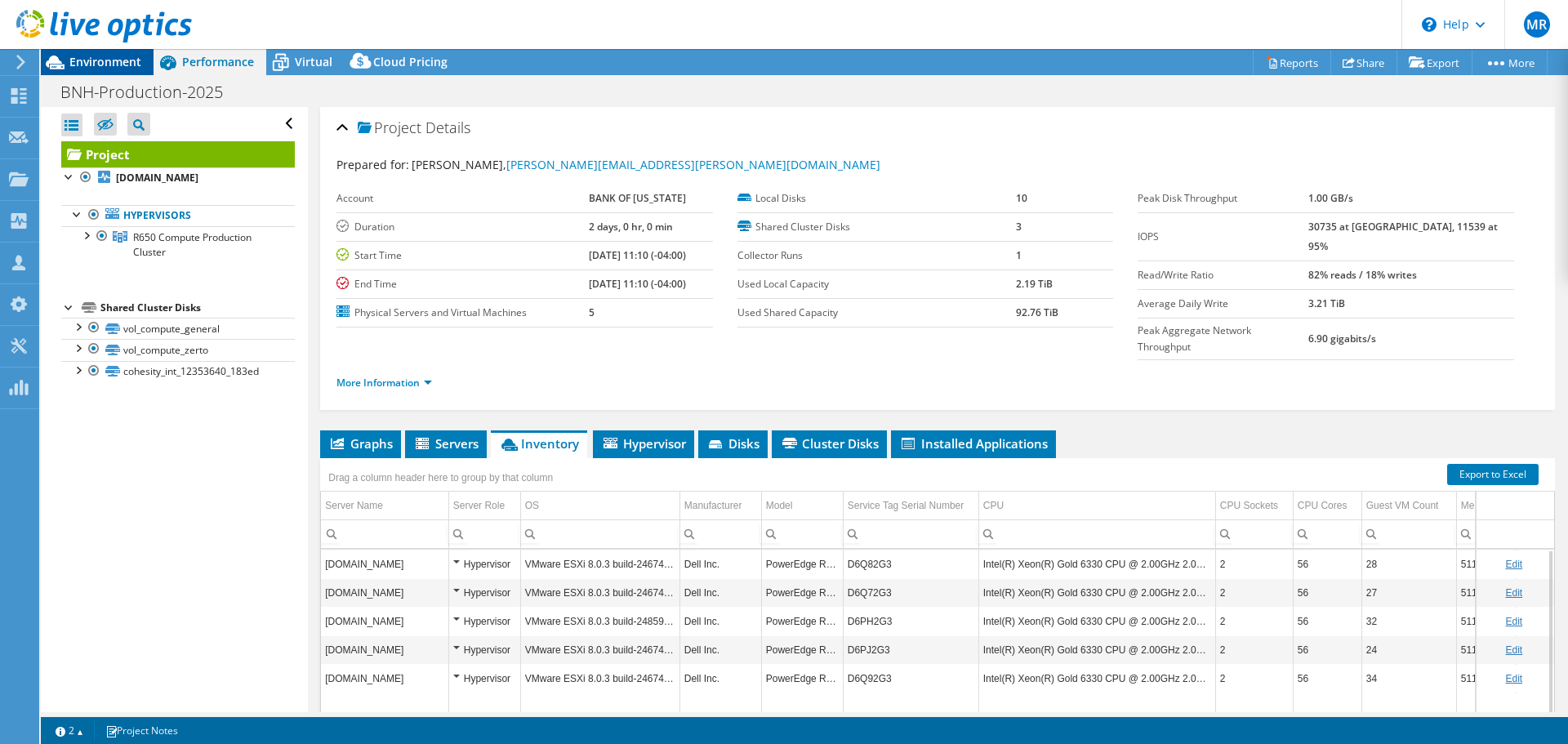
click at [109, 68] on span "Environment" at bounding box center [105, 62] width 72 height 16
